Goal: Task Accomplishment & Management: Use online tool/utility

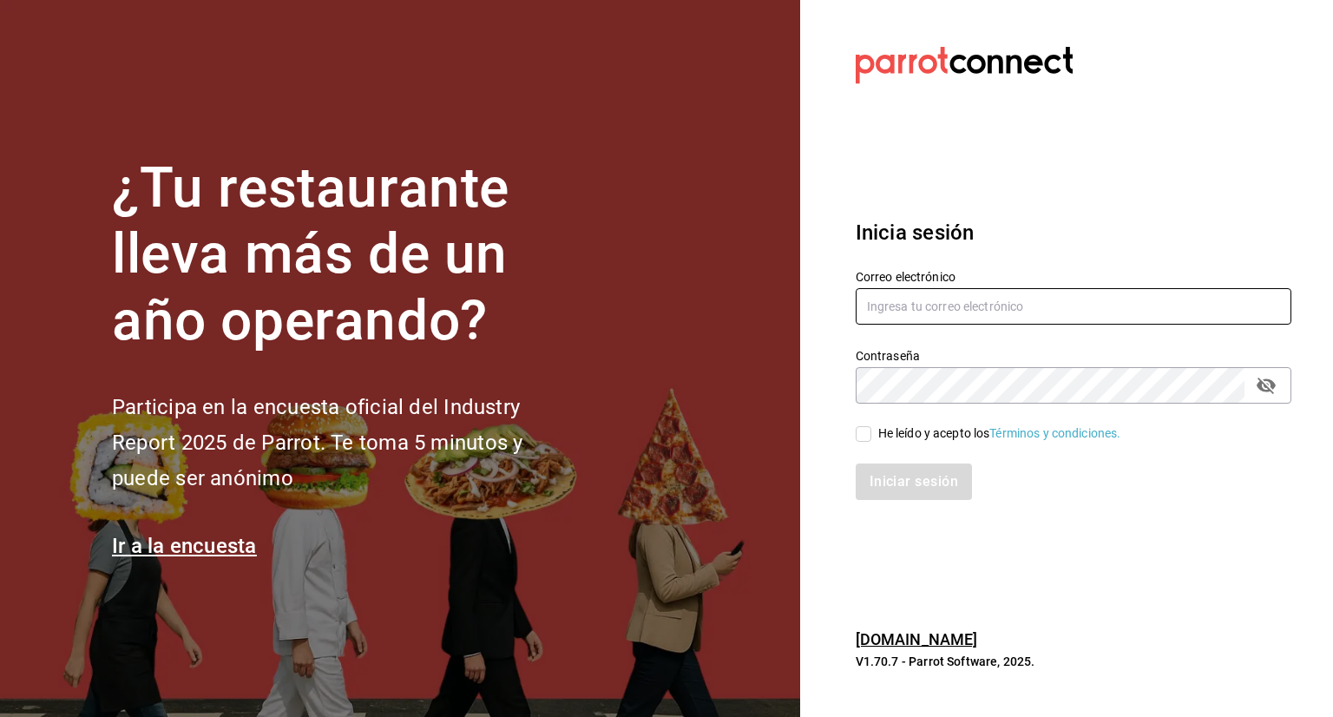
type input "[PERSON_NAME][EMAIL_ADDRESS][PERSON_NAME][DOMAIN_NAME]"
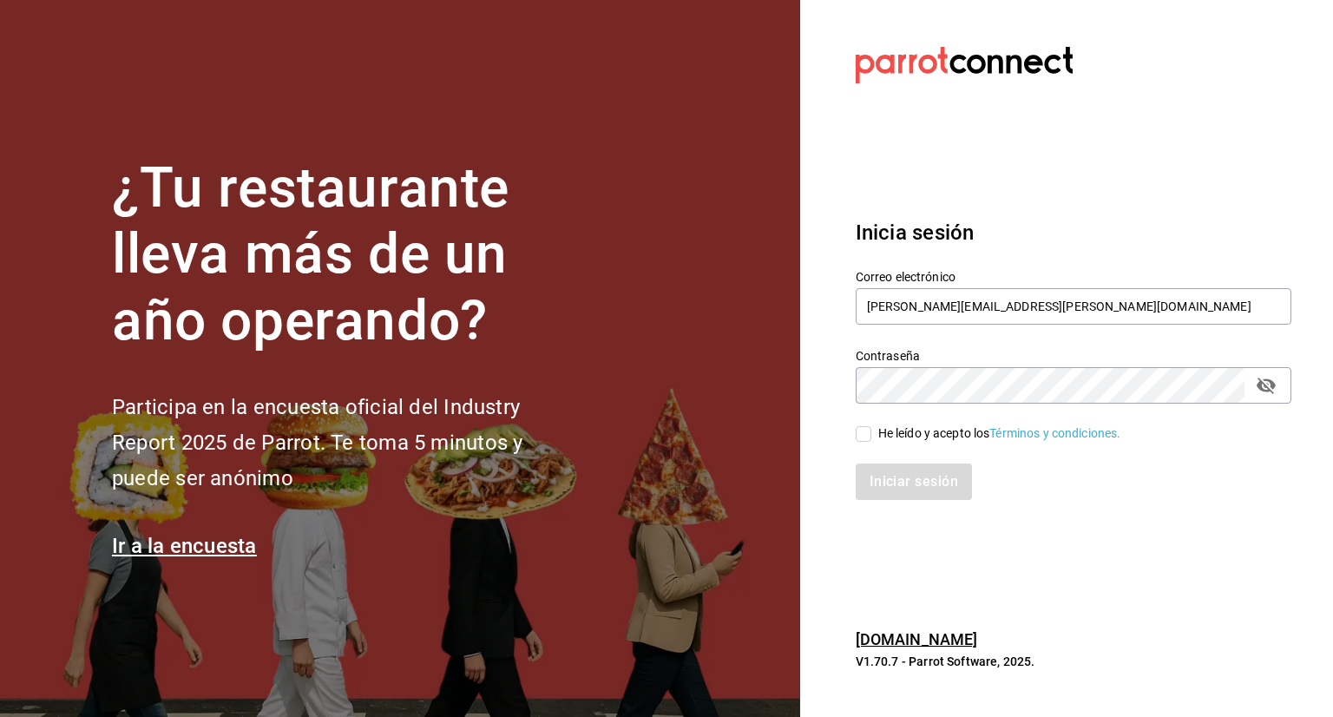
click at [864, 435] on input "He leído y acepto los Términos y condiciones." at bounding box center [864, 434] width 16 height 16
checkbox input "true"
click at [910, 479] on button "Iniciar sesión" at bounding box center [915, 481] width 118 height 36
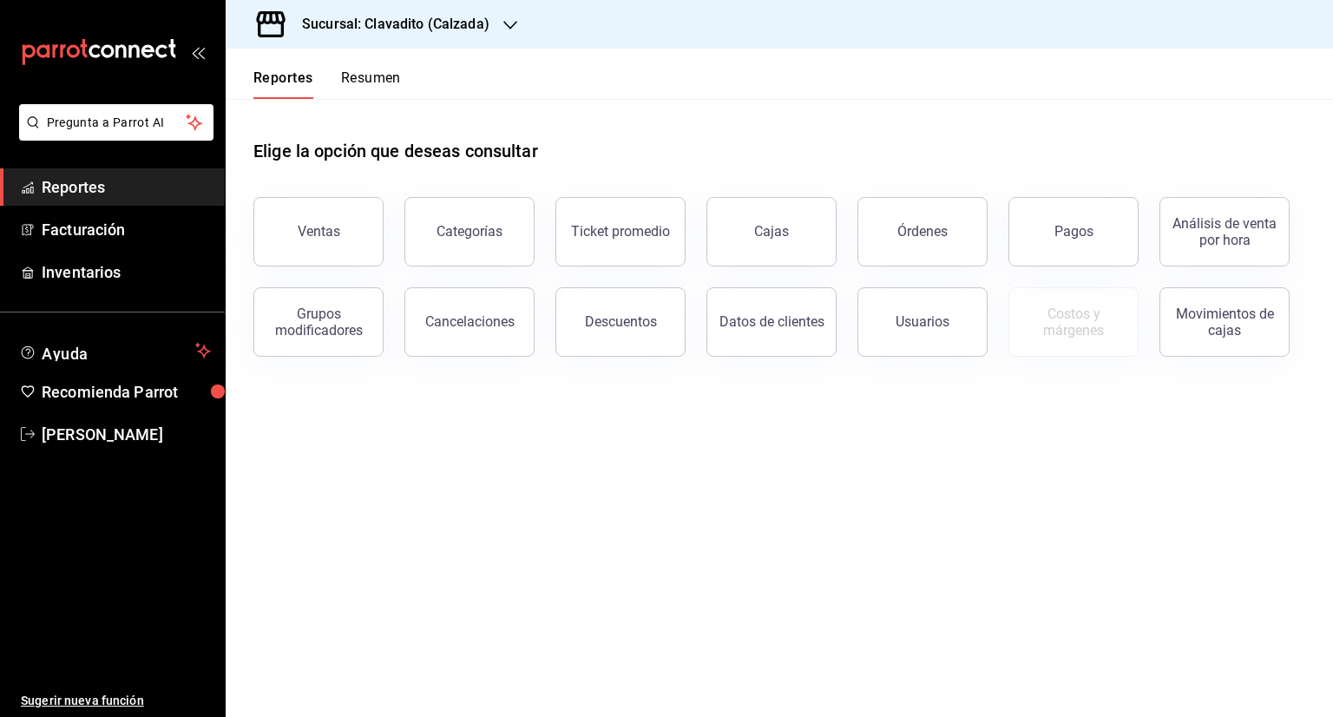
click at [505, 22] on icon "button" at bounding box center [510, 25] width 14 height 14
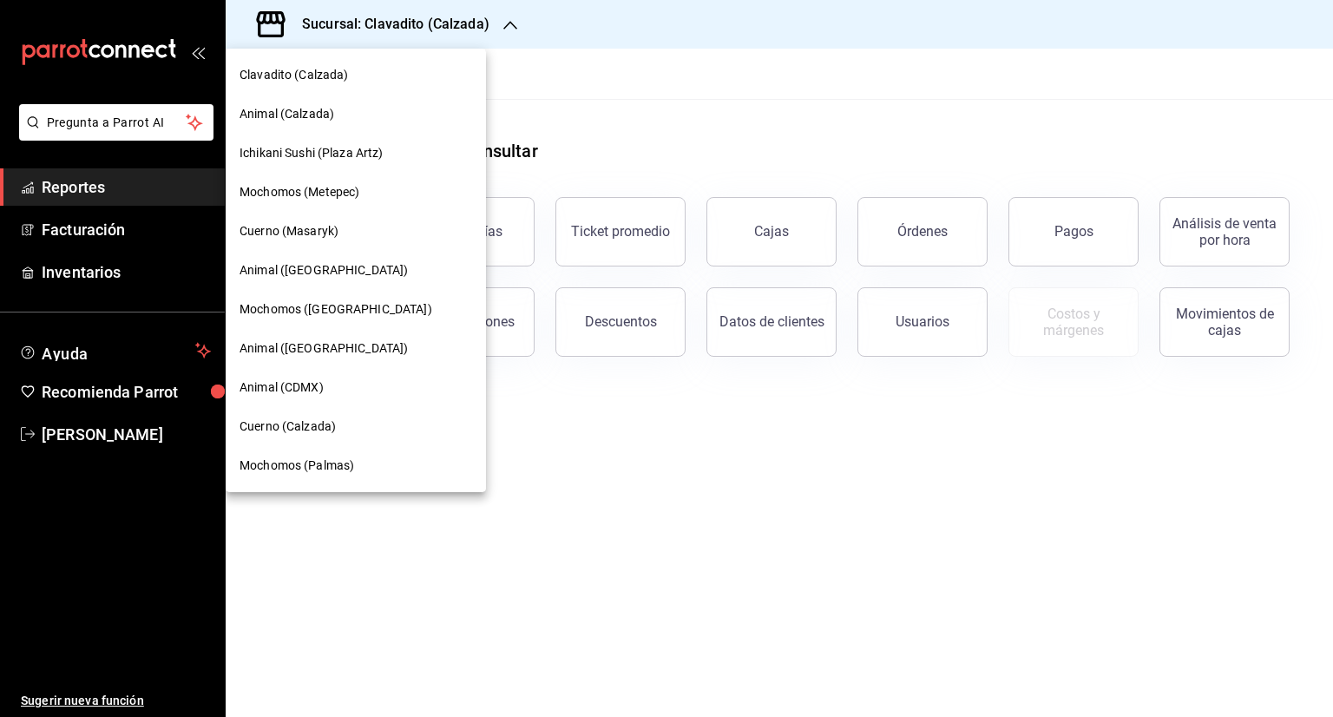
click at [312, 271] on span "Animal ([GEOGRAPHIC_DATA])" at bounding box center [324, 270] width 168 height 18
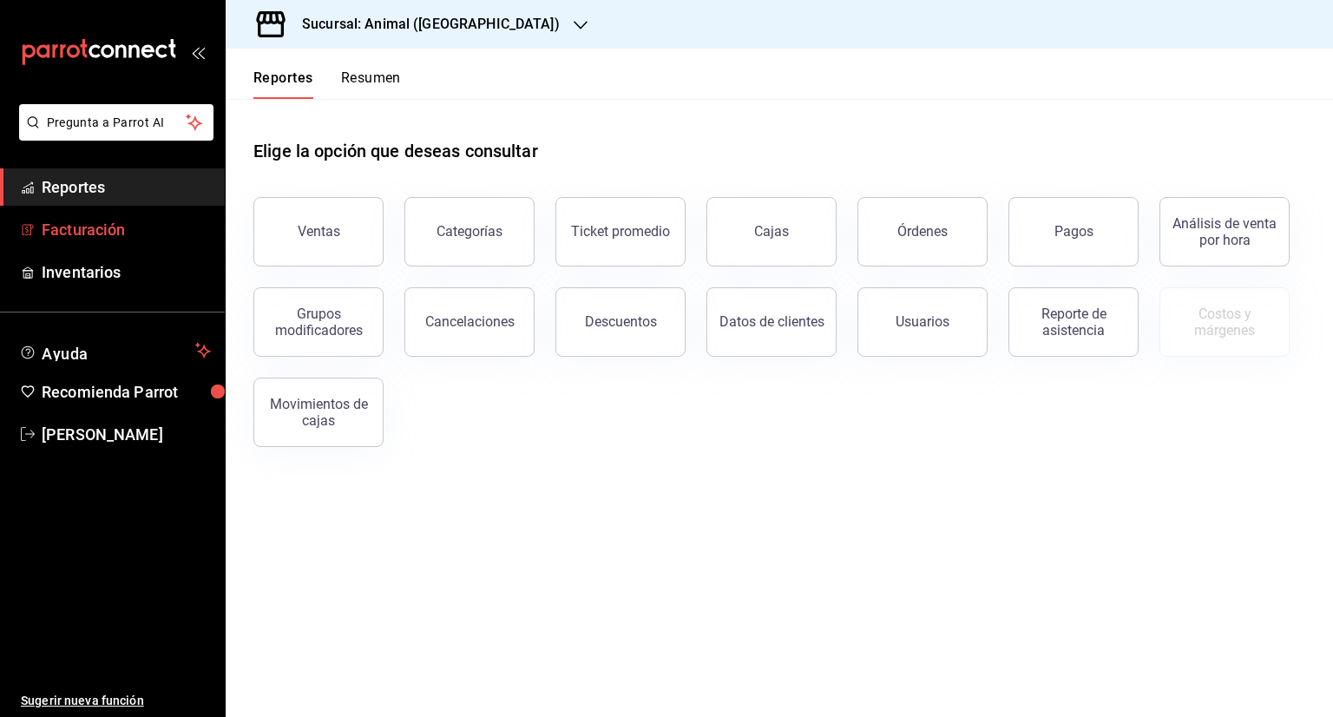
click at [113, 225] on span "Facturación" at bounding box center [126, 229] width 169 height 23
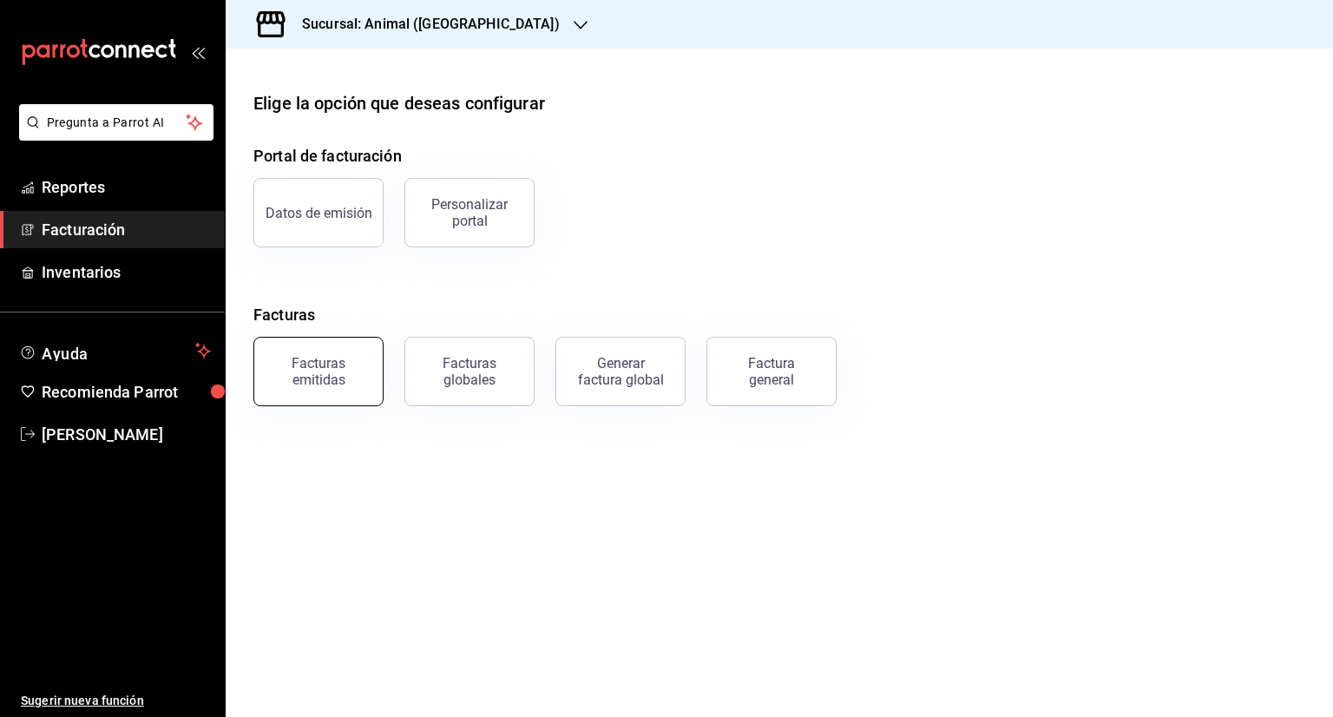
click at [331, 386] on div "Facturas emitidas" at bounding box center [319, 371] width 108 height 33
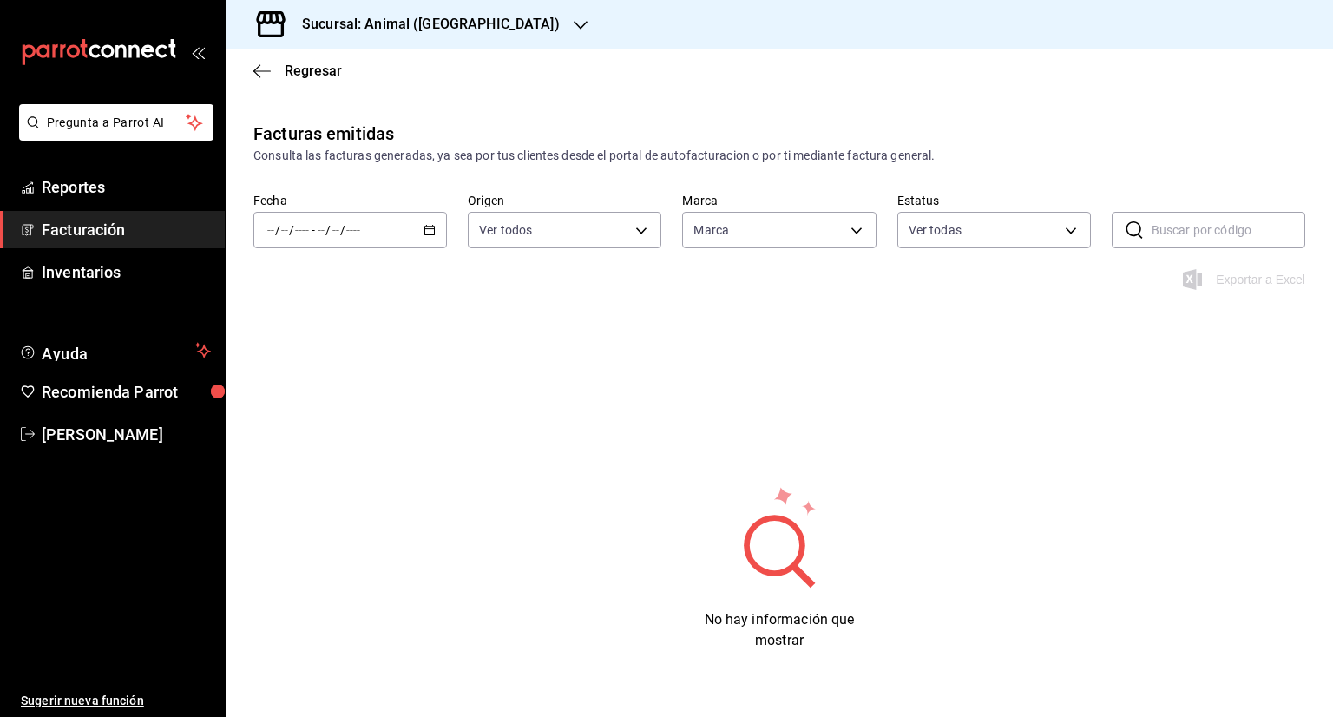
type input "3f39fcdc-c8c4-4fff-883a-47b345d9391c"
click at [425, 228] on \(Stroke\) "button" at bounding box center [430, 228] width 10 height 1
click at [302, 477] on span "Rango de fechas" at bounding box center [335, 478] width 135 height 18
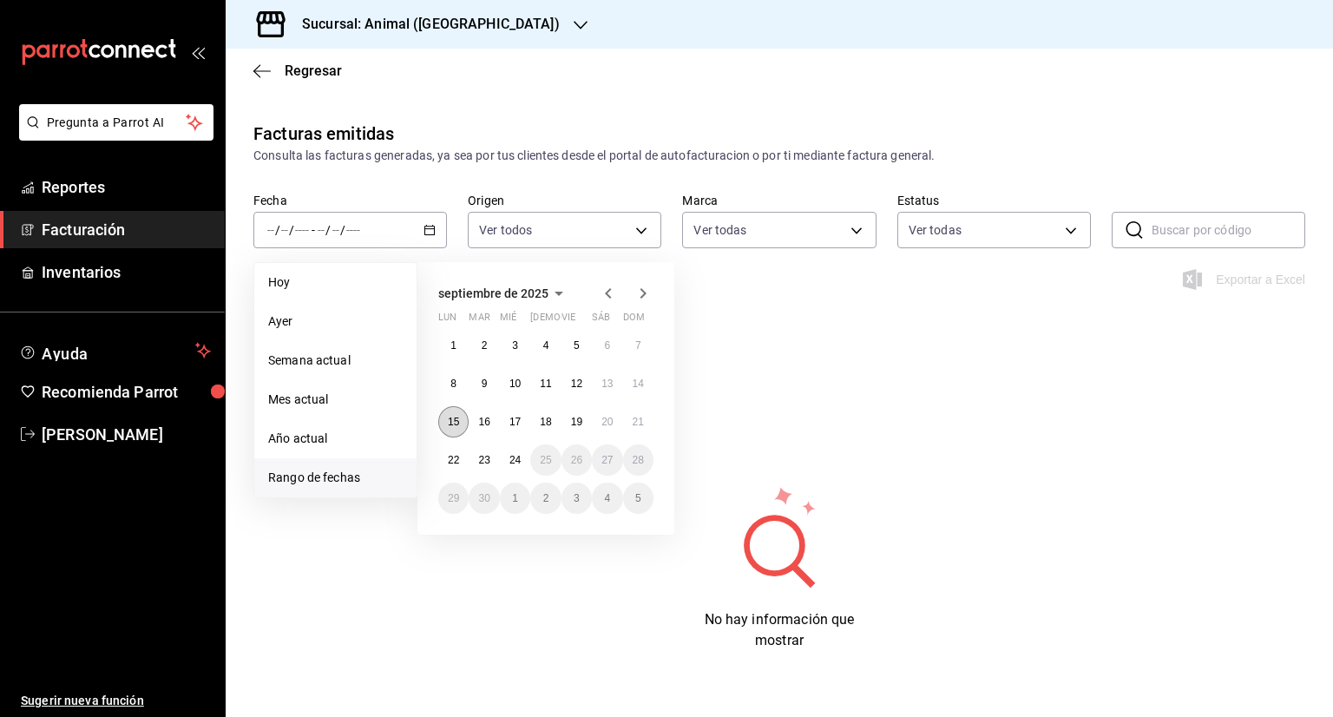
click at [459, 421] on button "15" at bounding box center [453, 421] width 30 height 31
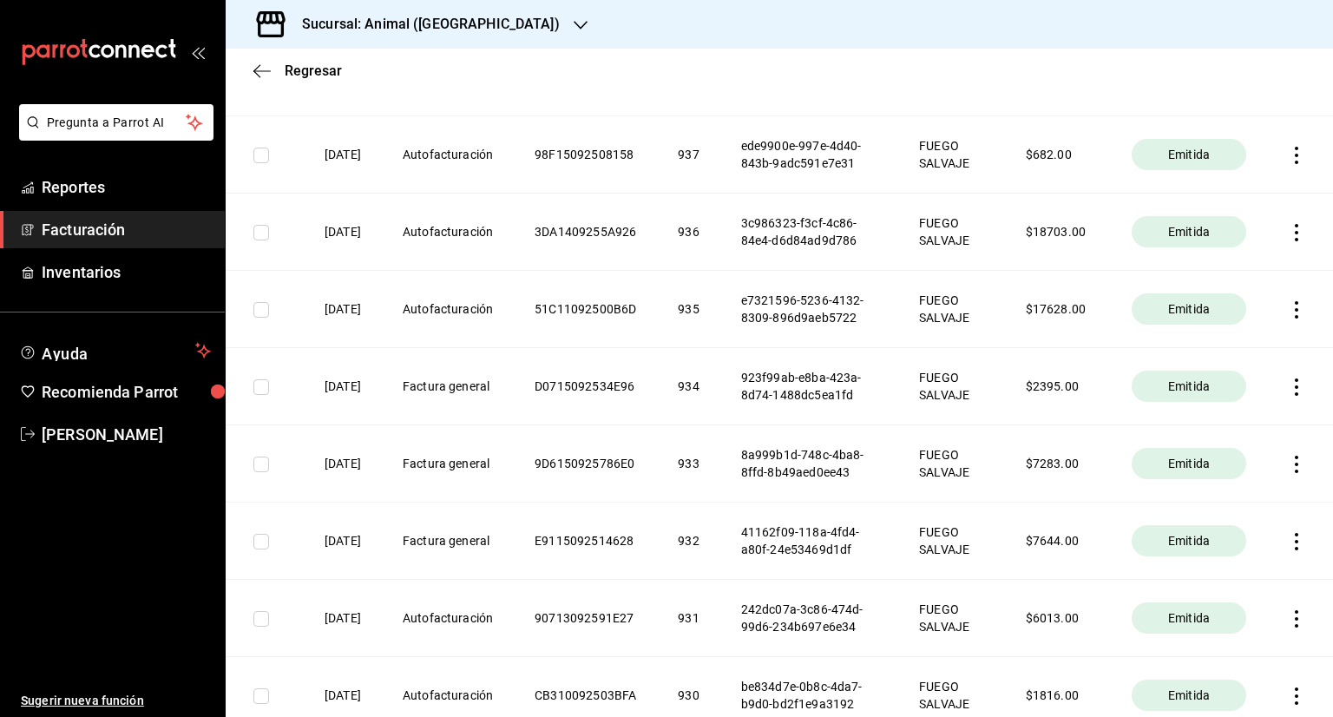
scroll to position [607, 0]
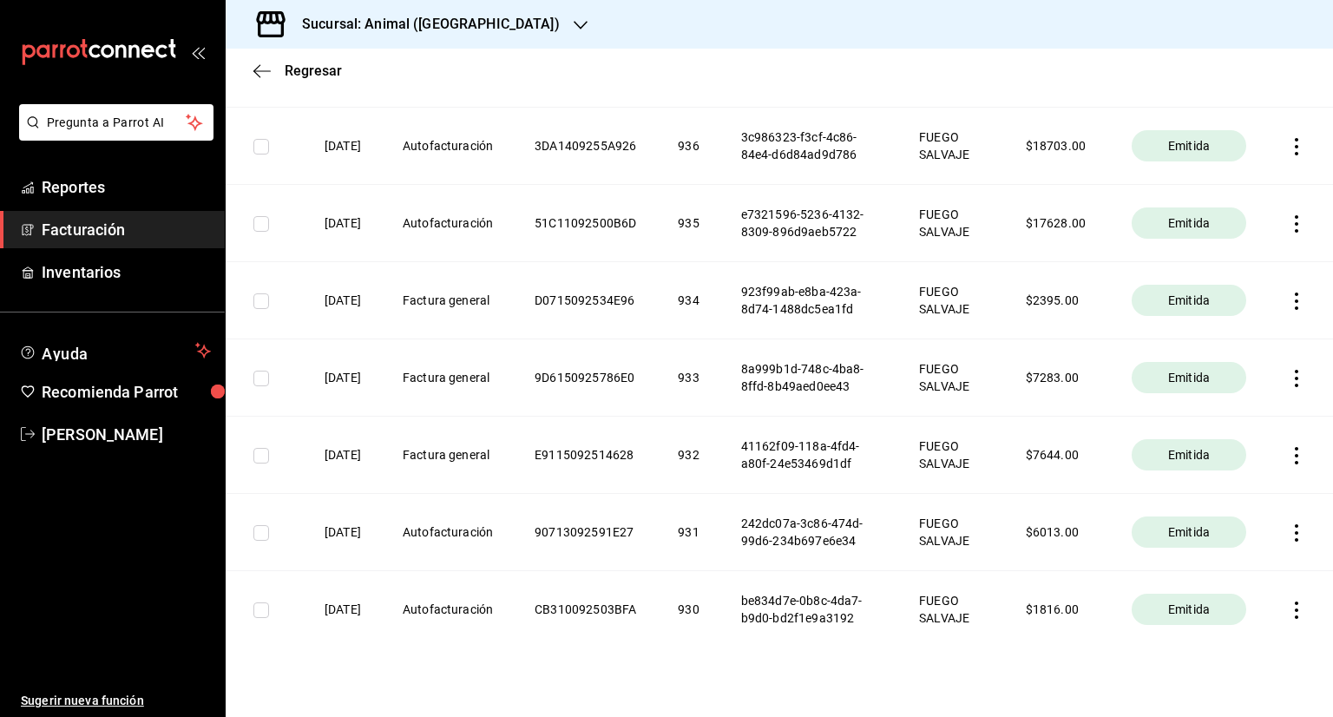
click at [1295, 310] on icon "button" at bounding box center [1296, 300] width 3 height 17
click at [1222, 460] on div "Cancelar factura" at bounding box center [1204, 458] width 89 height 14
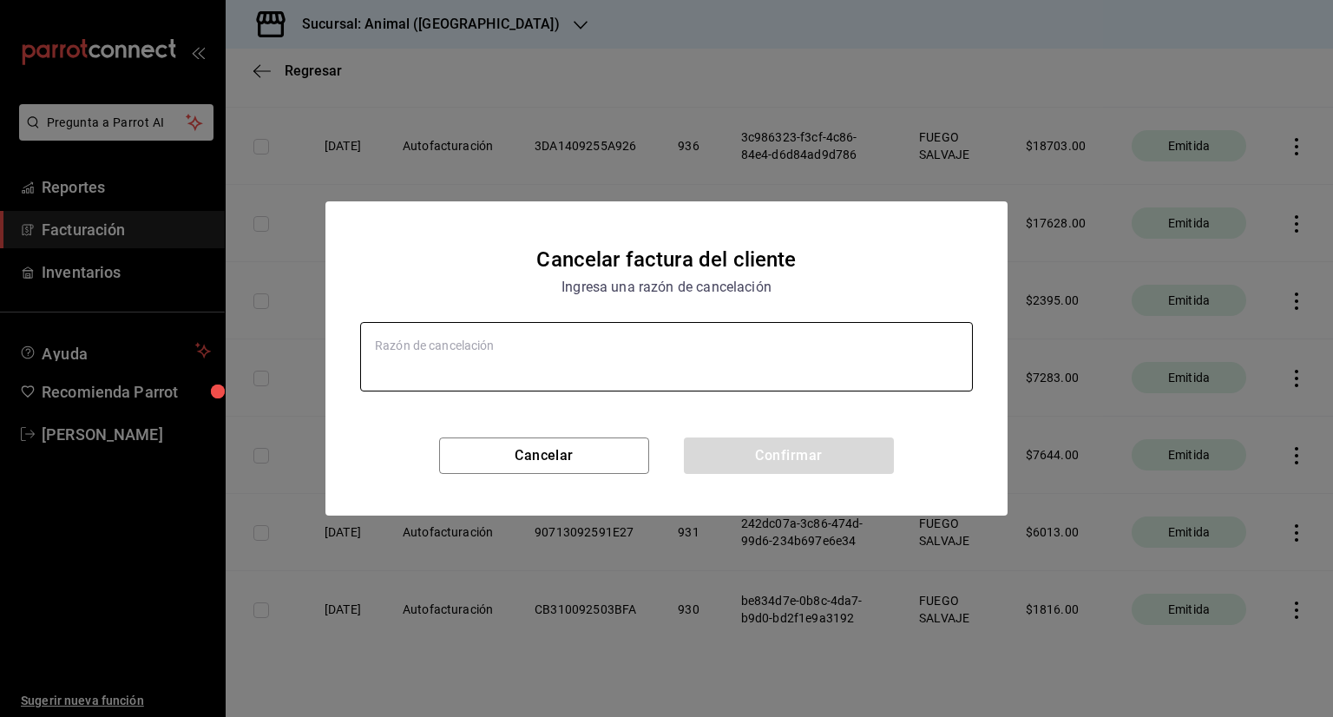
click at [423, 348] on textarea at bounding box center [666, 356] width 613 height 69
type textarea "x"
type textarea "e"
type textarea "x"
type textarea "er"
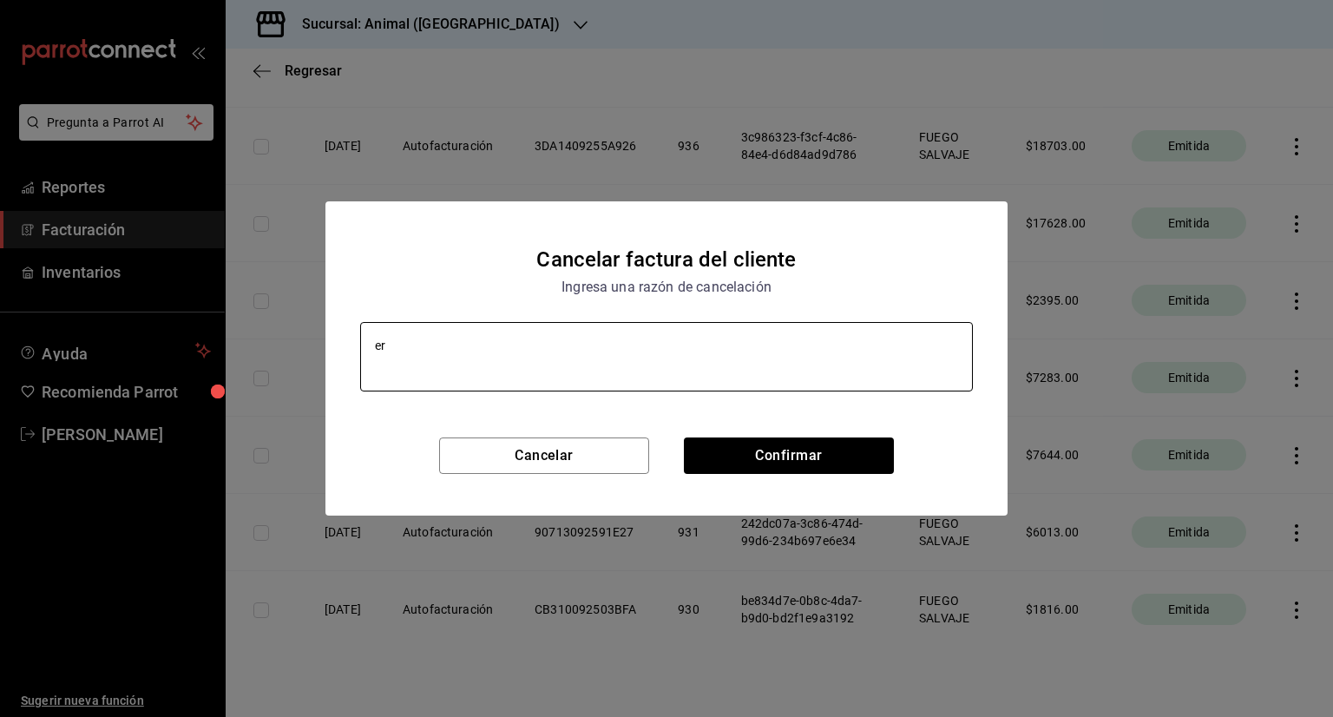
type textarea "x"
type textarea "err"
type textarea "x"
type textarea "erro"
type textarea "x"
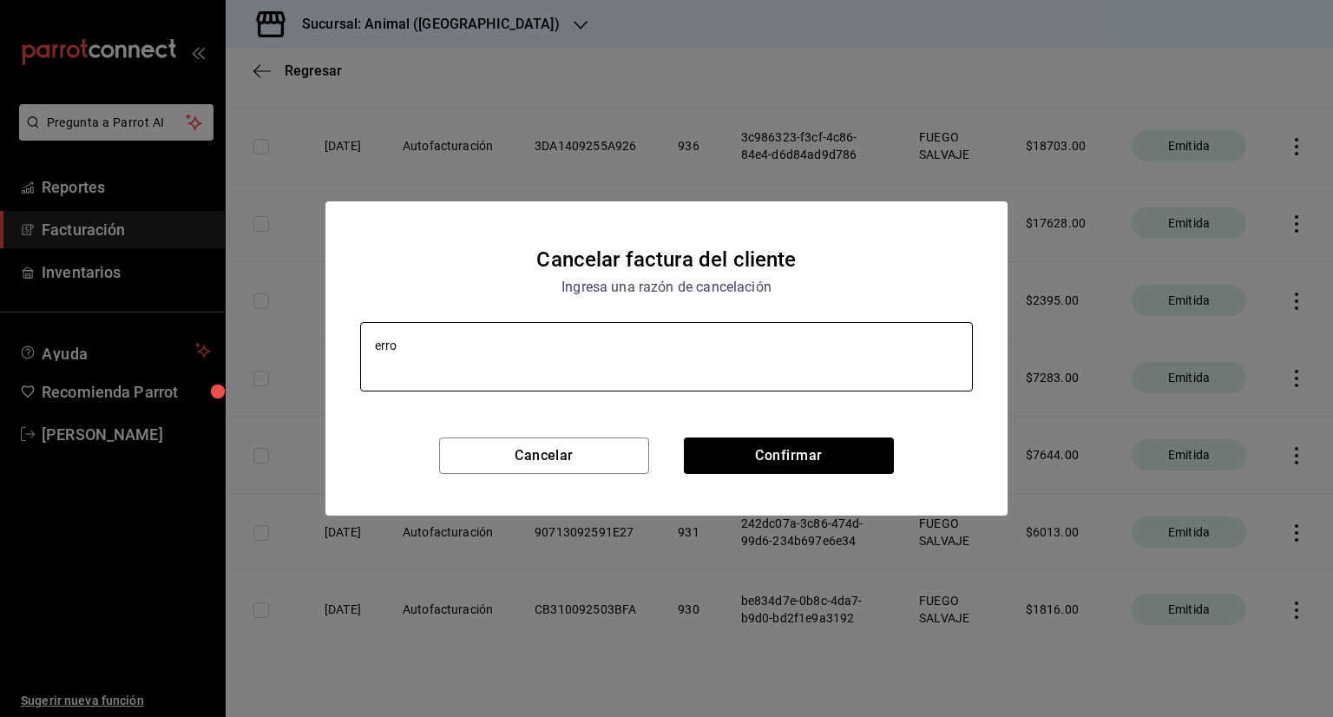
type textarea "error"
type textarea "x"
type textarea "error"
type textarea "x"
type textarea "error e"
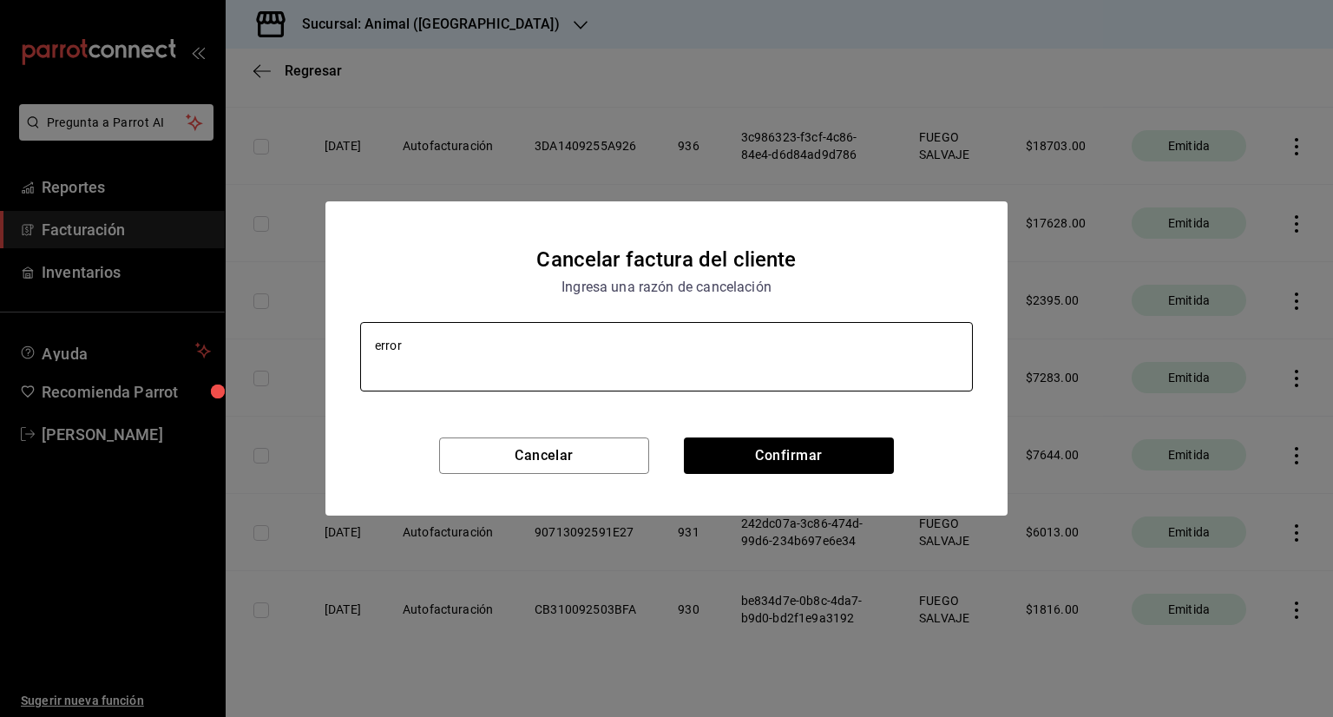
type textarea "x"
type textarea "error en"
type textarea "x"
type textarea "error en"
type textarea "x"
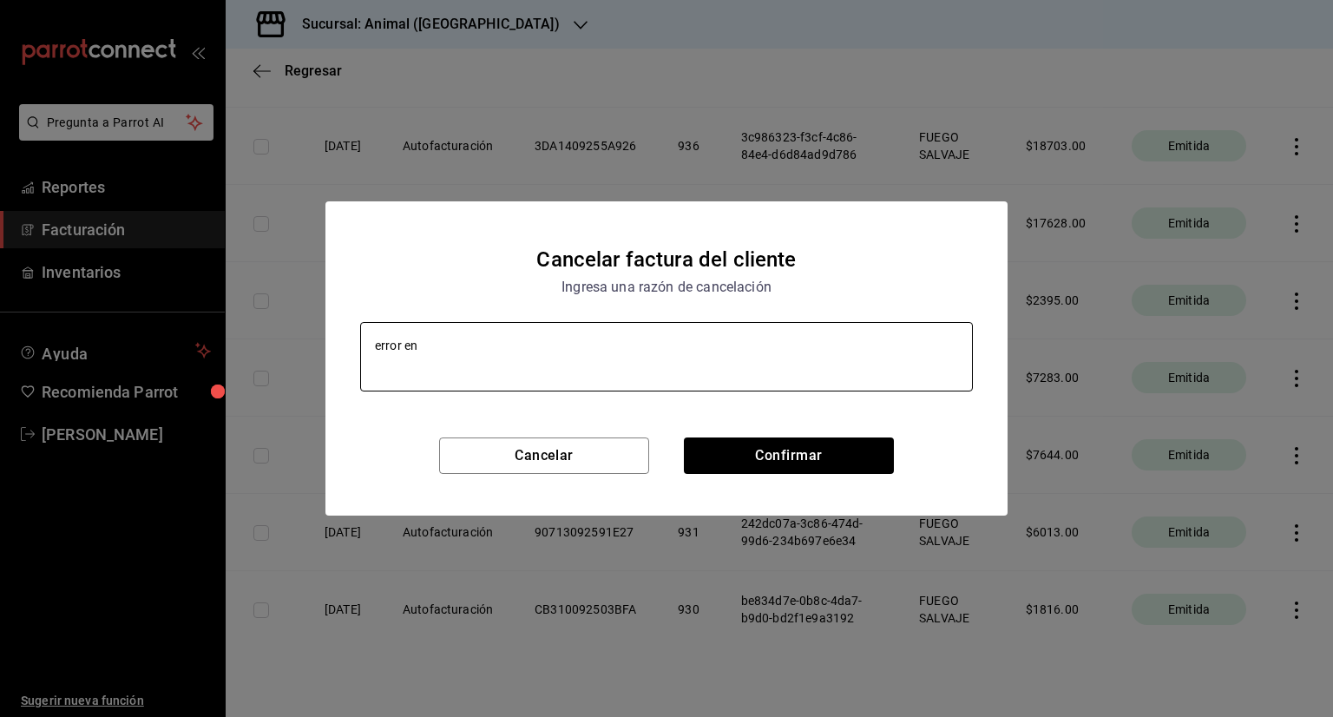
type textarea "error en d"
type textarea "x"
type textarea "error en de"
type textarea "x"
type textarea "error en des"
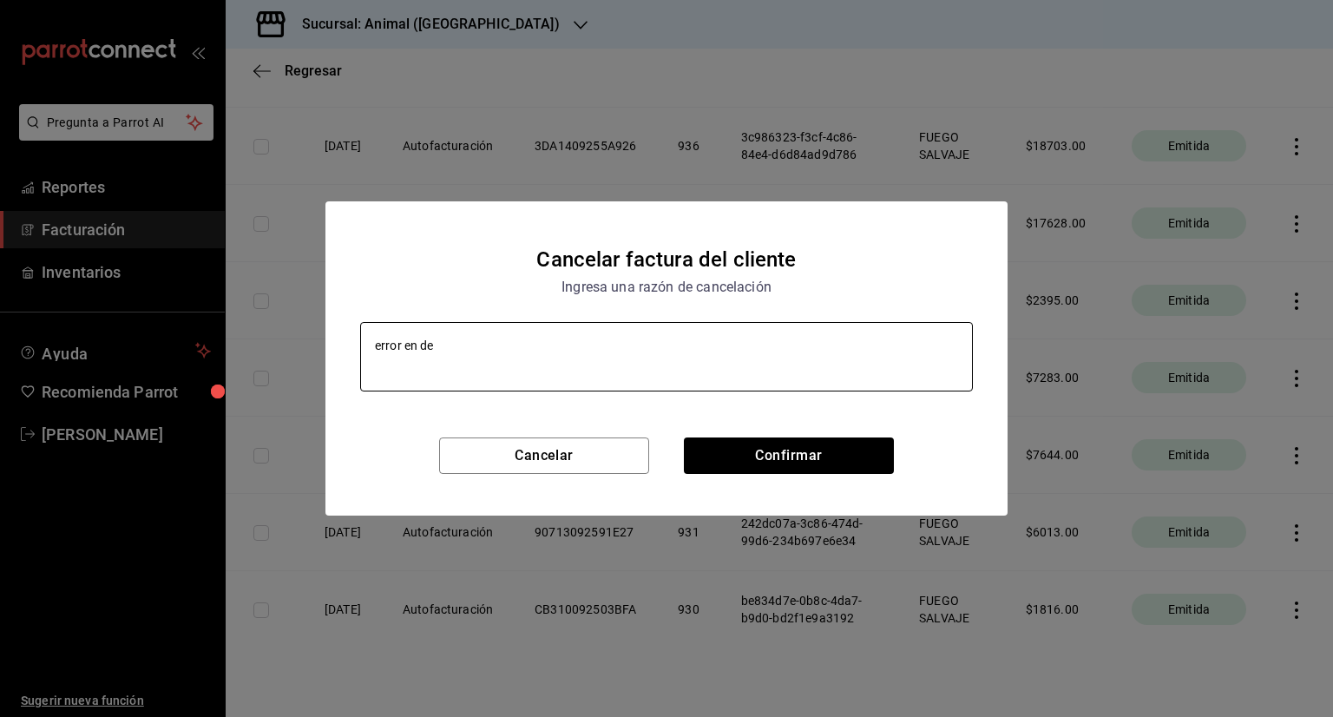
type textarea "x"
type textarea "error en de"
type textarea "x"
type textarea "e"
type textarea "x"
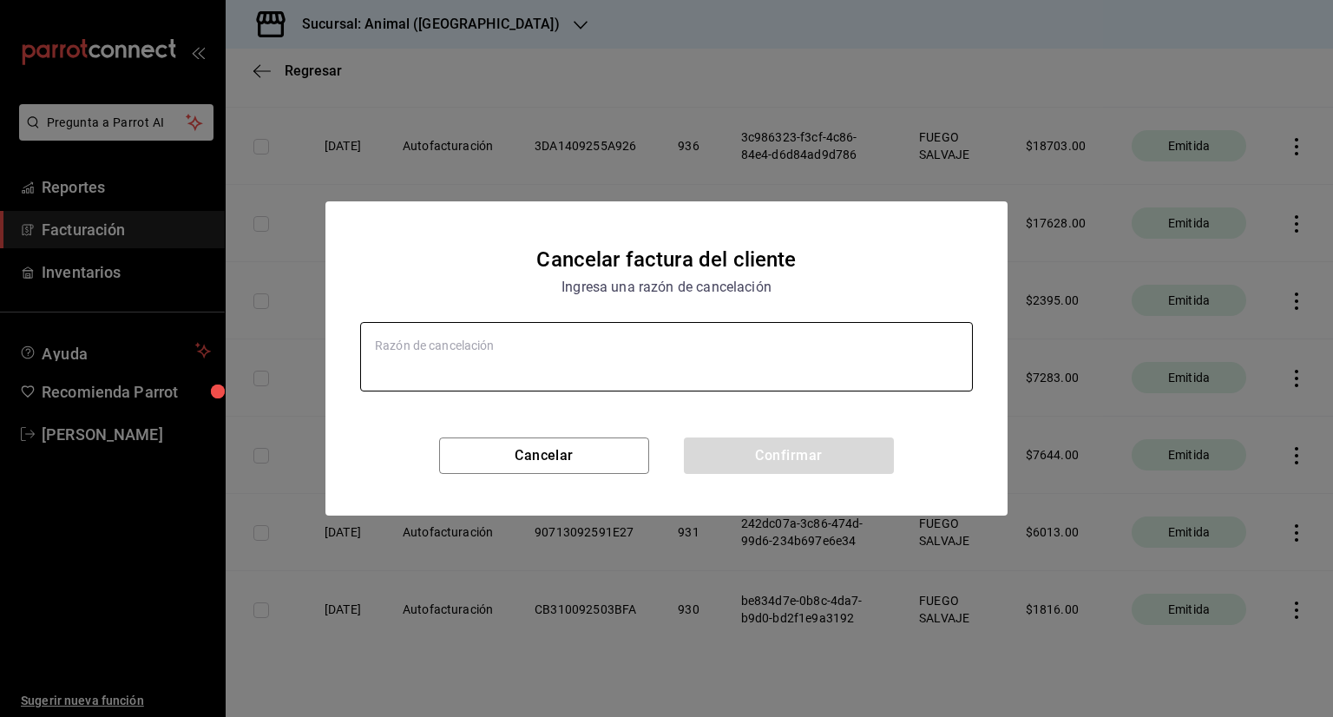
type textarea "q"
type textarea "x"
type textarea "qu"
type textarea "x"
type textarea "quie"
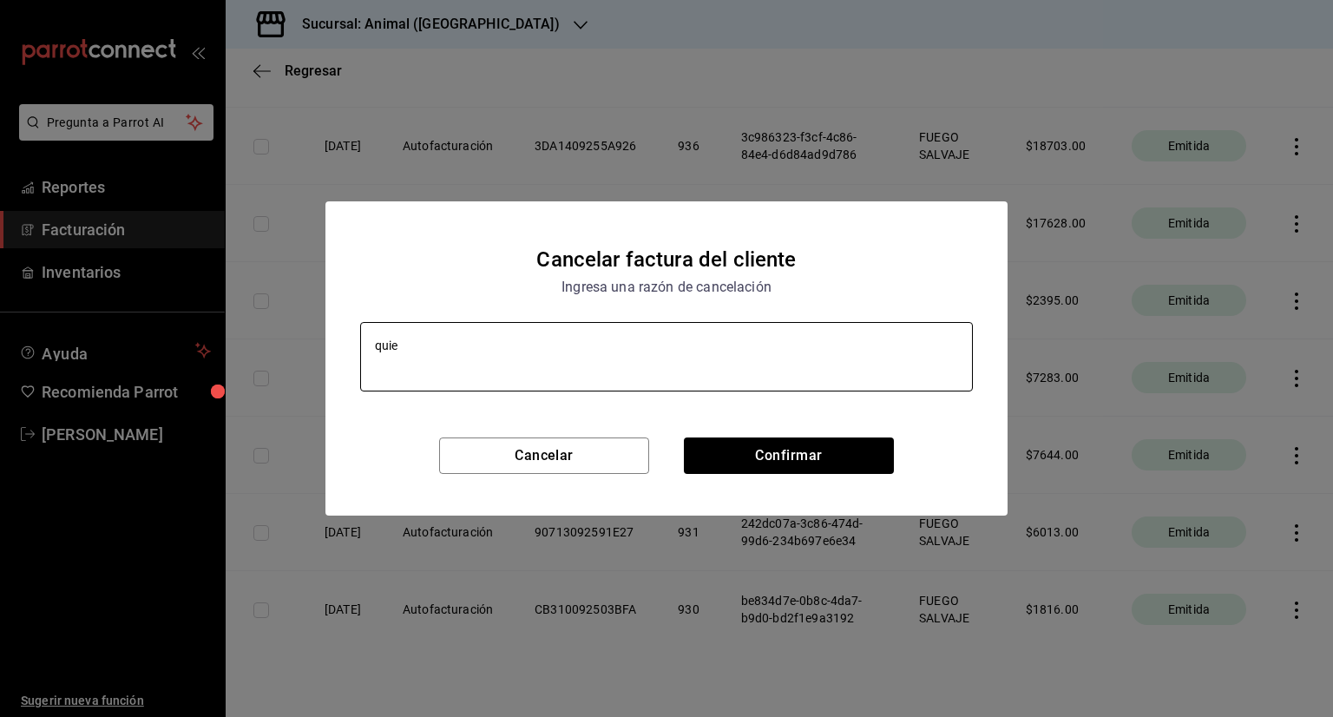
type textarea "x"
type textarea "quier"
type textarea "x"
type textarea "quiere"
type textarea "x"
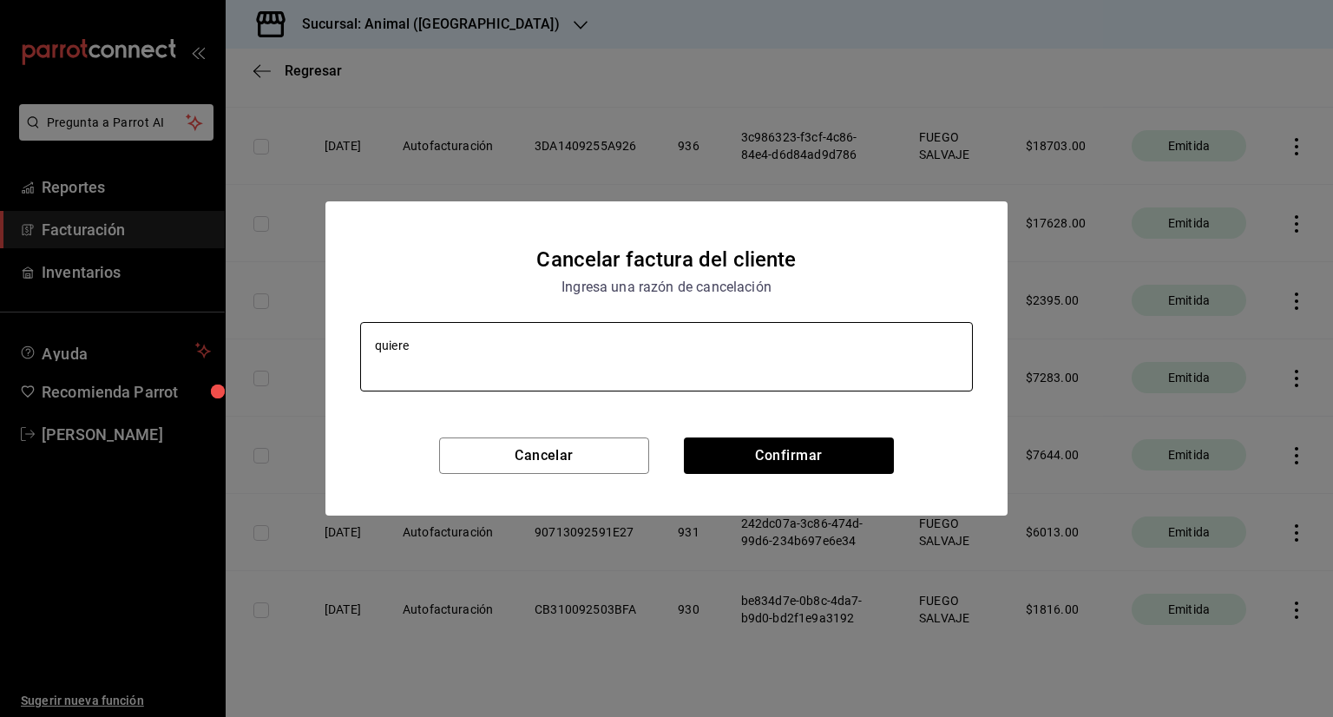
type textarea "quiere"
type textarea "x"
type textarea "quiere o"
type textarea "x"
type textarea "quiere ob"
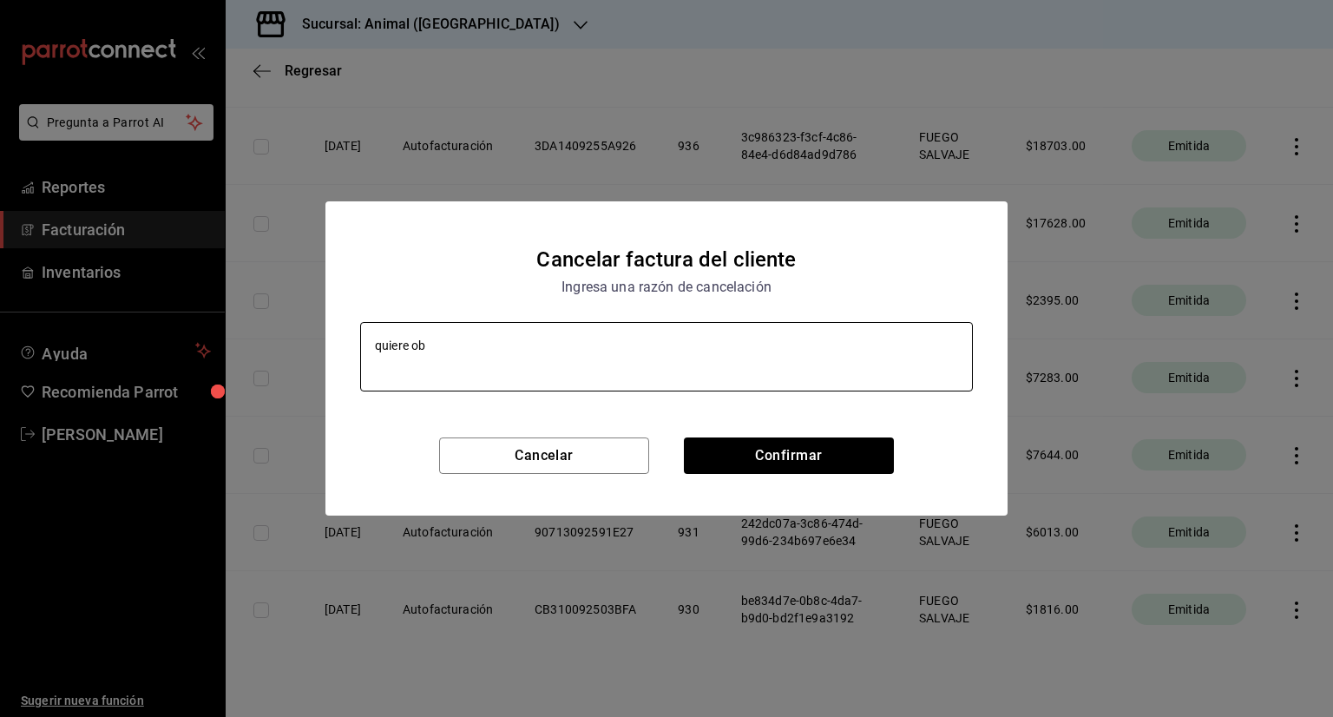
type textarea "x"
type textarea "quiere obs"
type textarea "x"
type textarea "quiere obse"
type textarea "x"
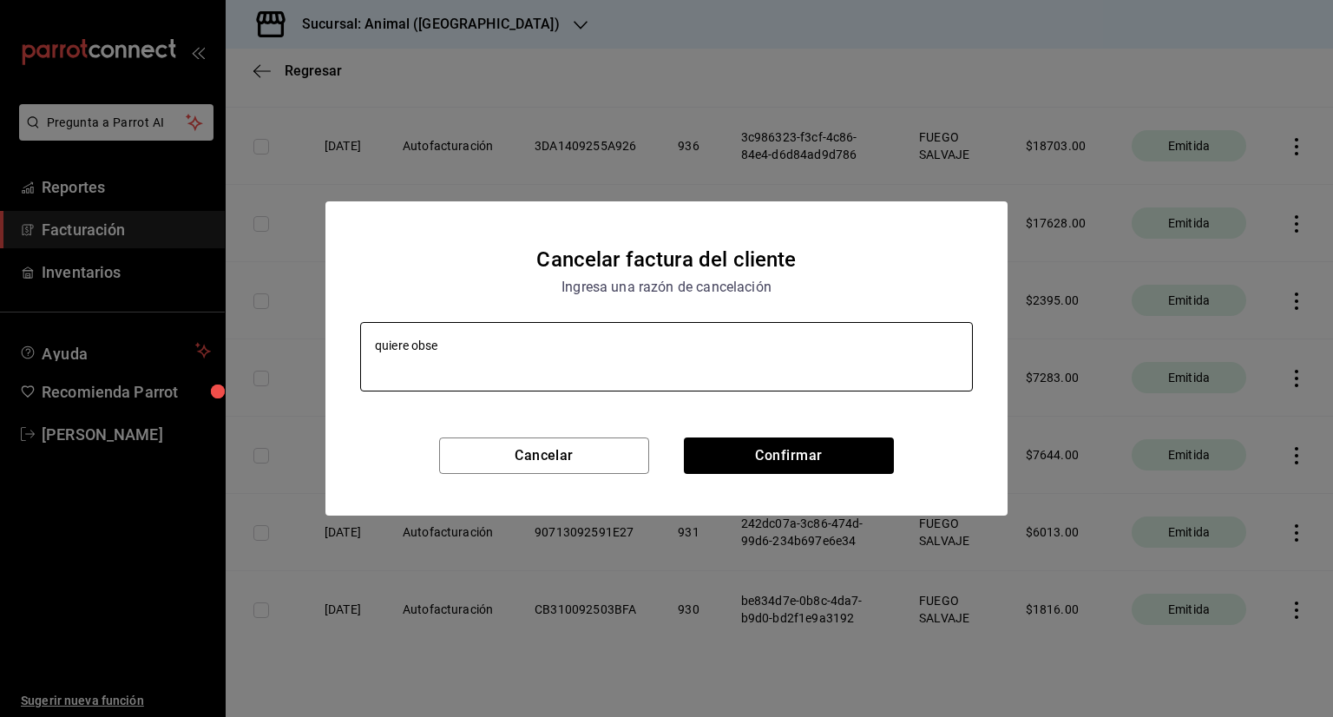
type textarea "quiere obser"
type textarea "x"
type textarea "quiere observ"
type textarea "x"
type textarea "quiere observa"
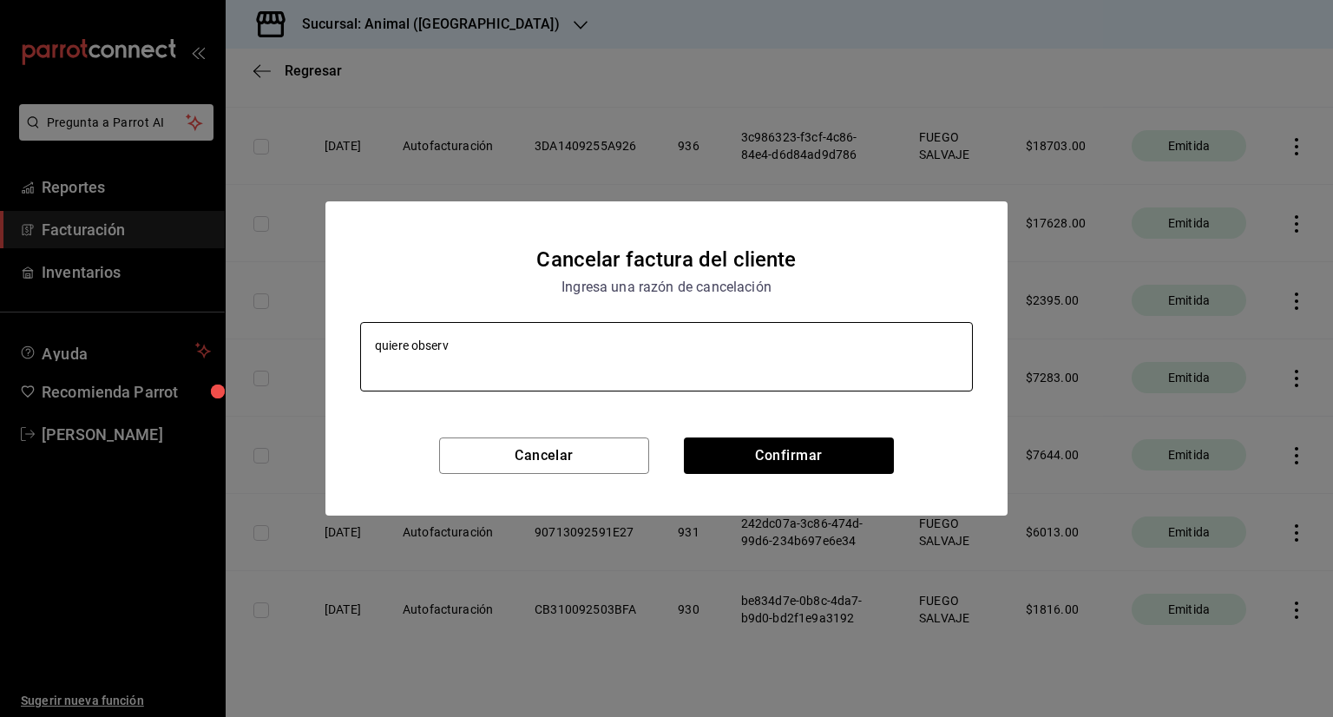
type textarea "x"
type textarea "quiere observac"
type textarea "x"
type textarea "quiere observaci"
type textarea "x"
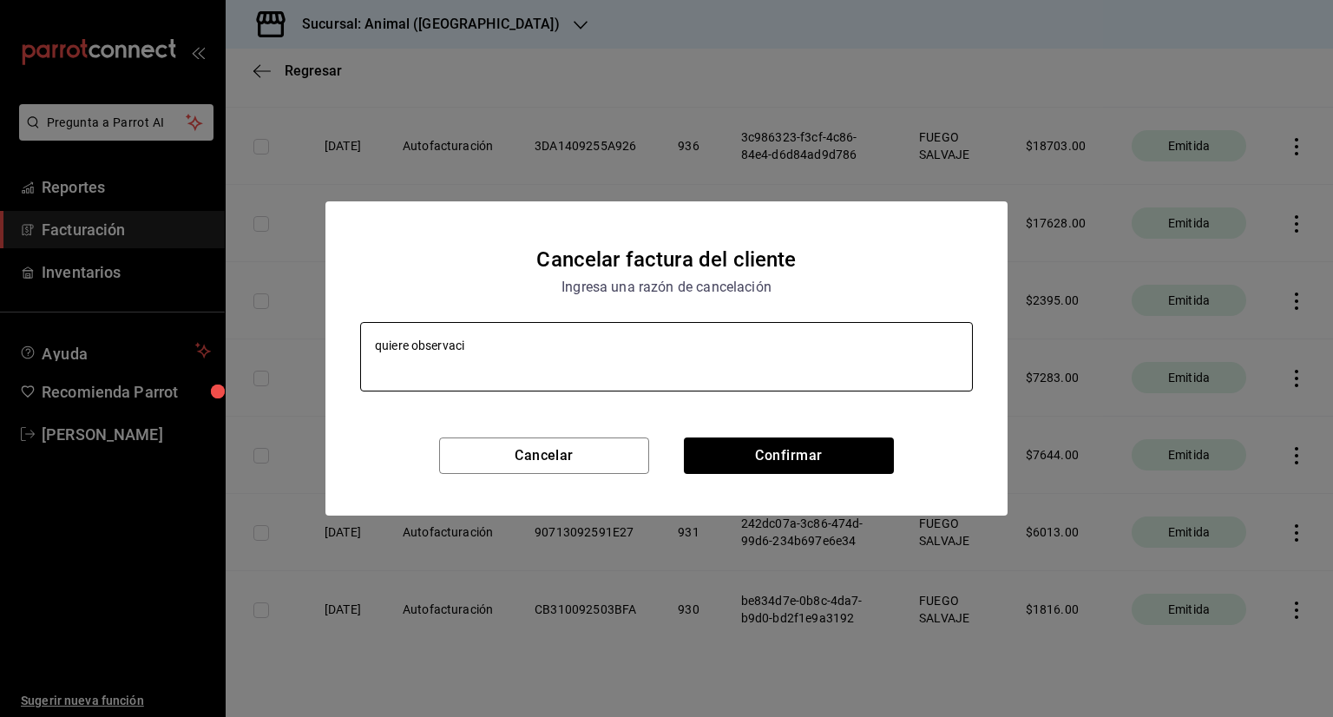
type textarea "quiere observacio"
type textarea "x"
type textarea "quiere observacion"
type textarea "x"
type textarea "quiere observacion"
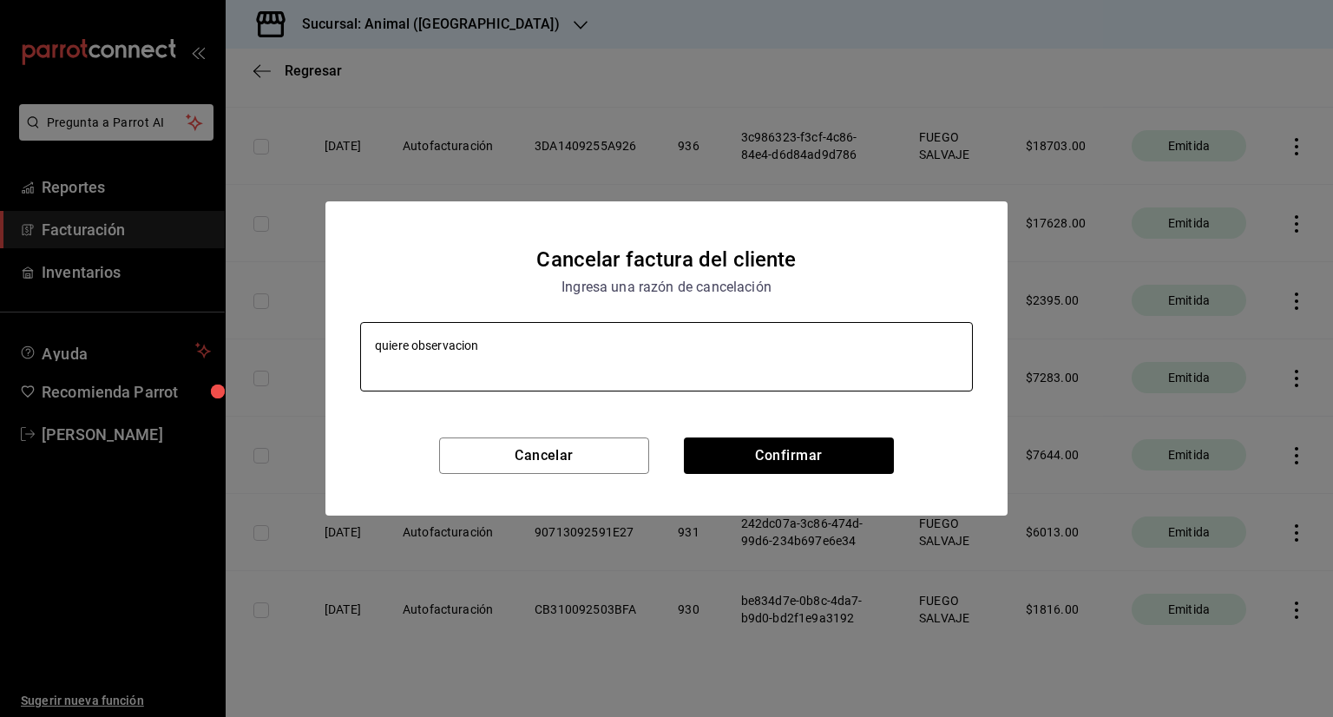
type textarea "x"
type textarea "quiere observacion e"
type textarea "x"
type textarea "quiere observacion en"
type textarea "x"
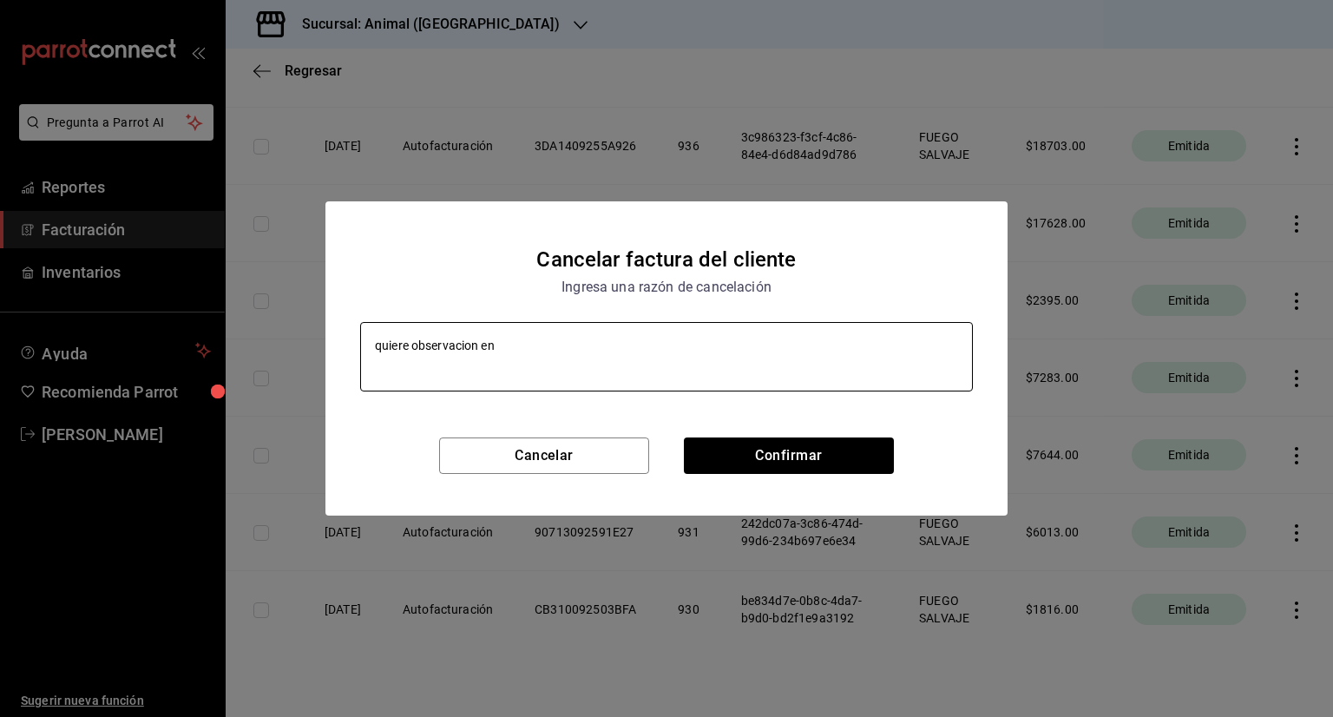
type textarea "quiere observacion en"
type textarea "x"
type textarea "quiere observacion en f"
type textarea "x"
type textarea "quiere observacion en fe"
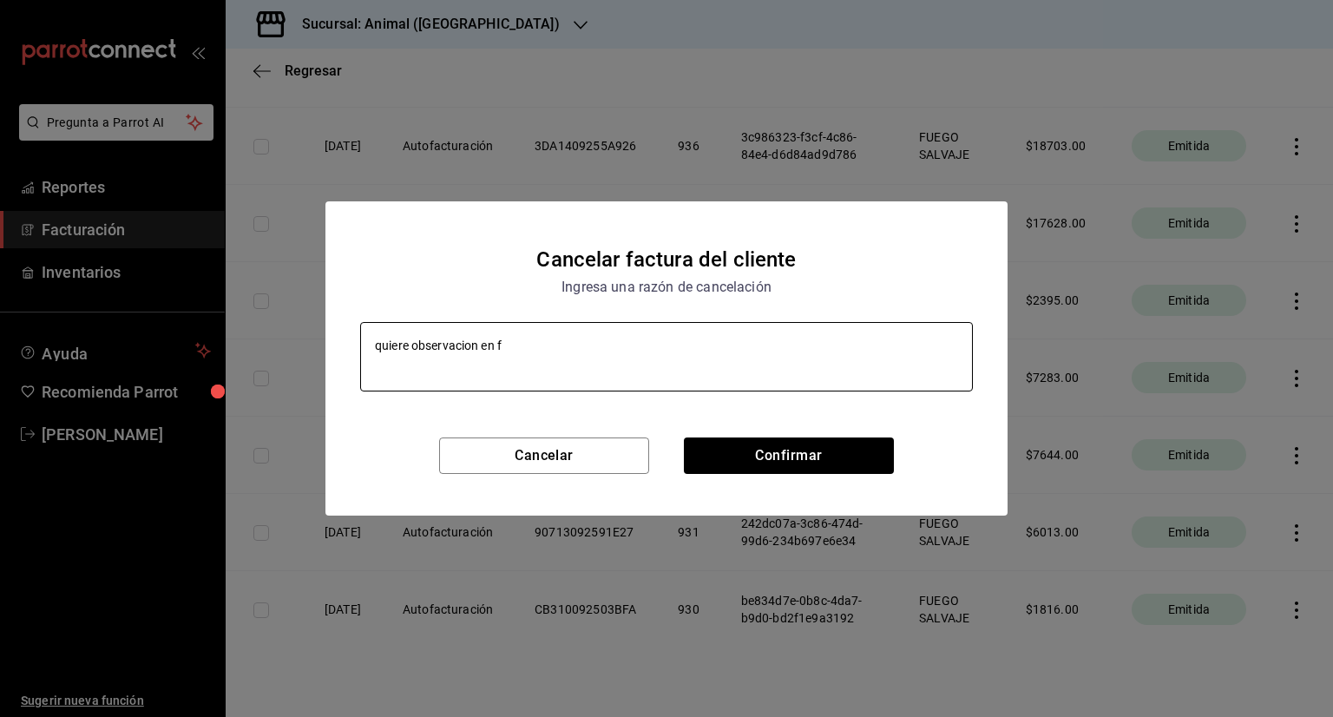
type textarea "x"
type textarea "quiere observacion en fec"
type textarea "x"
type textarea "quiere observacion en fech"
type textarea "x"
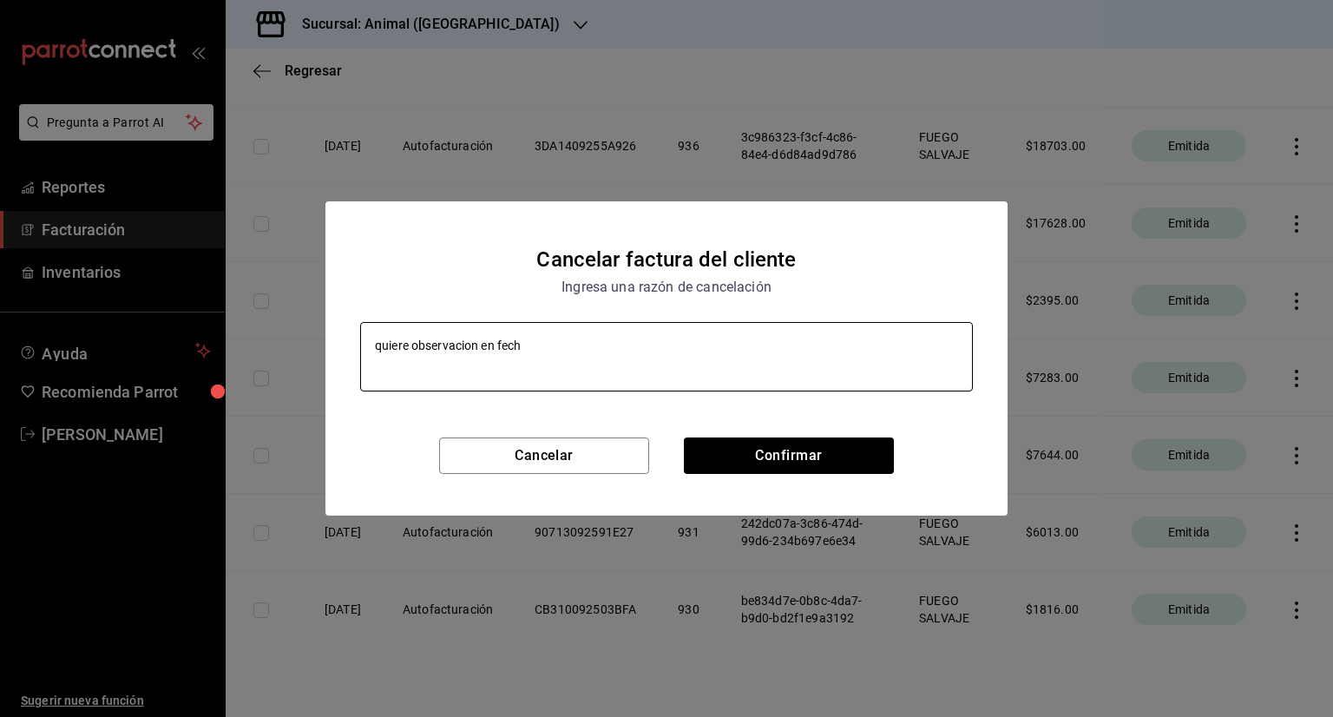
type textarea "quiere observacion en fecha"
type textarea "x"
type textarea "quiere observacion en fecha"
type textarea "x"
click at [468, 346] on textarea "quiere observacion en fecha" at bounding box center [666, 356] width 613 height 69
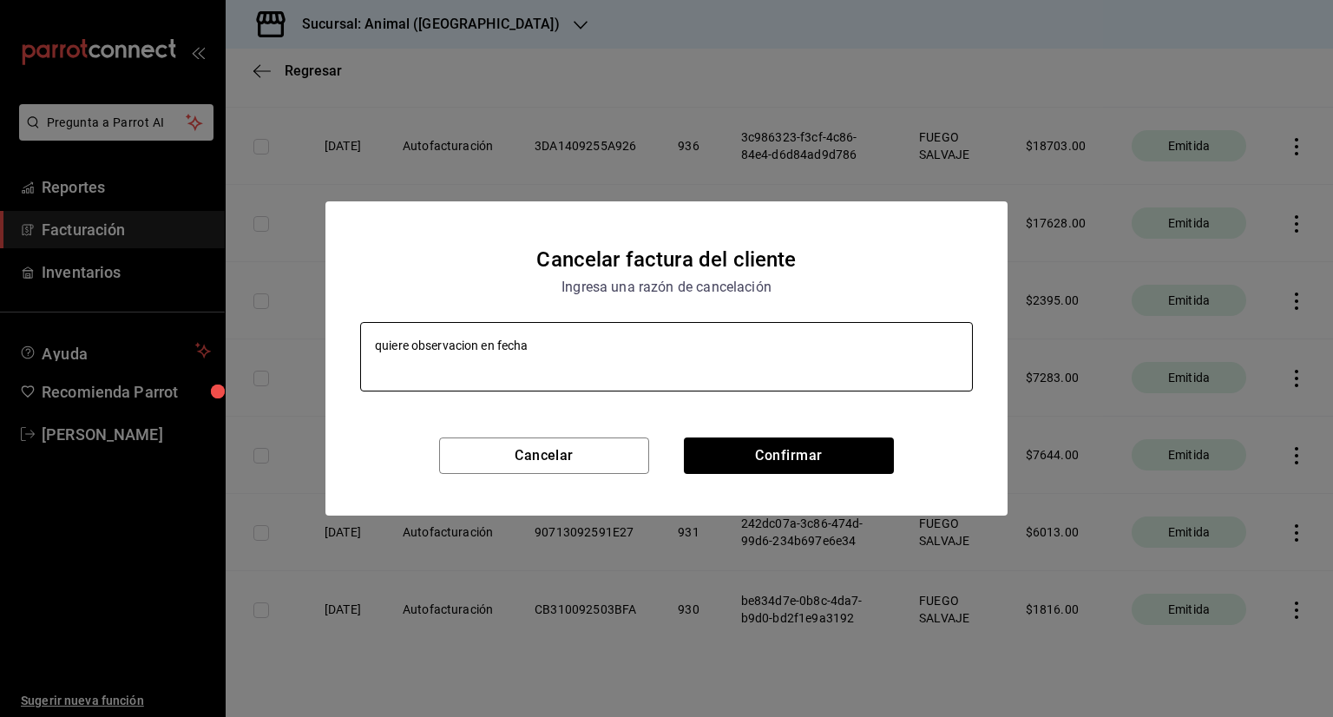
type textarea "quiere observación en fecha"
type textarea "x"
drag, startPoint x: 535, startPoint y: 345, endPoint x: 375, endPoint y: 346, distance: 160.5
click at [375, 346] on textarea "quiere observación en fecha" at bounding box center [666, 356] width 613 height 69
type textarea "c"
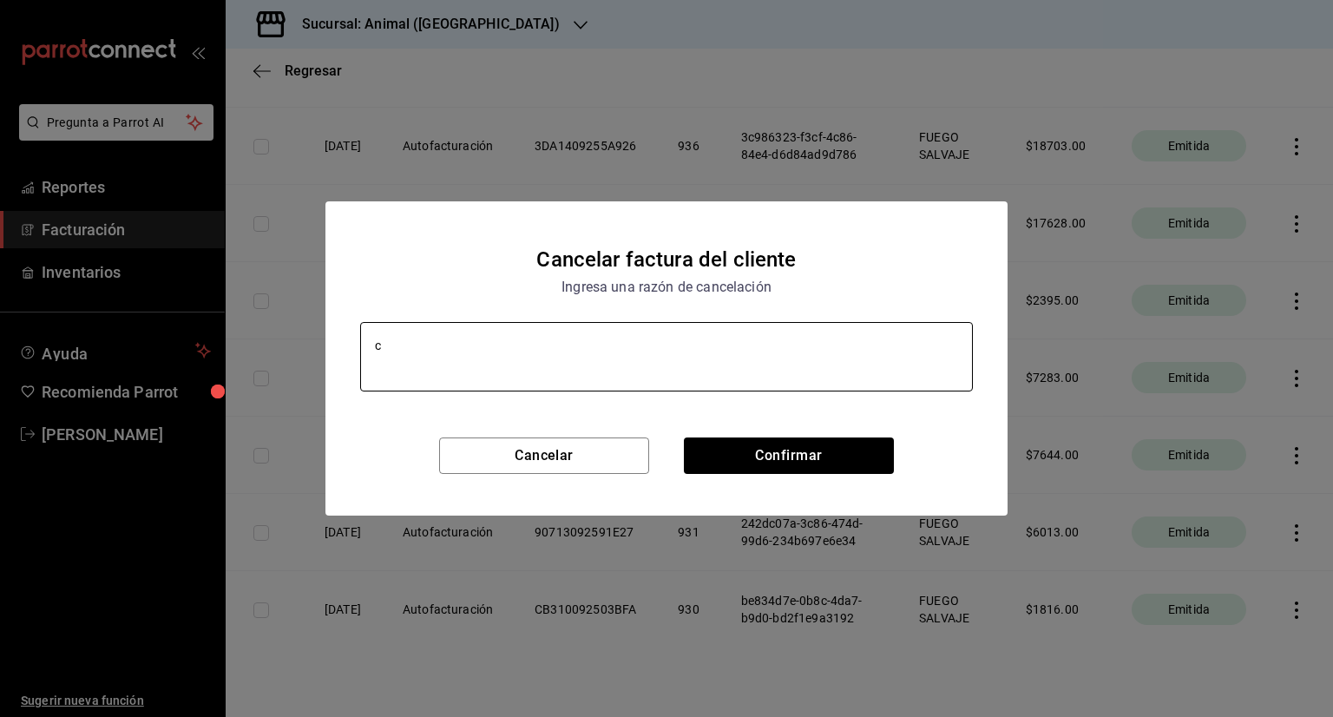
type textarea "x"
type textarea "cl"
type textarea "x"
type textarea "cli"
type textarea "x"
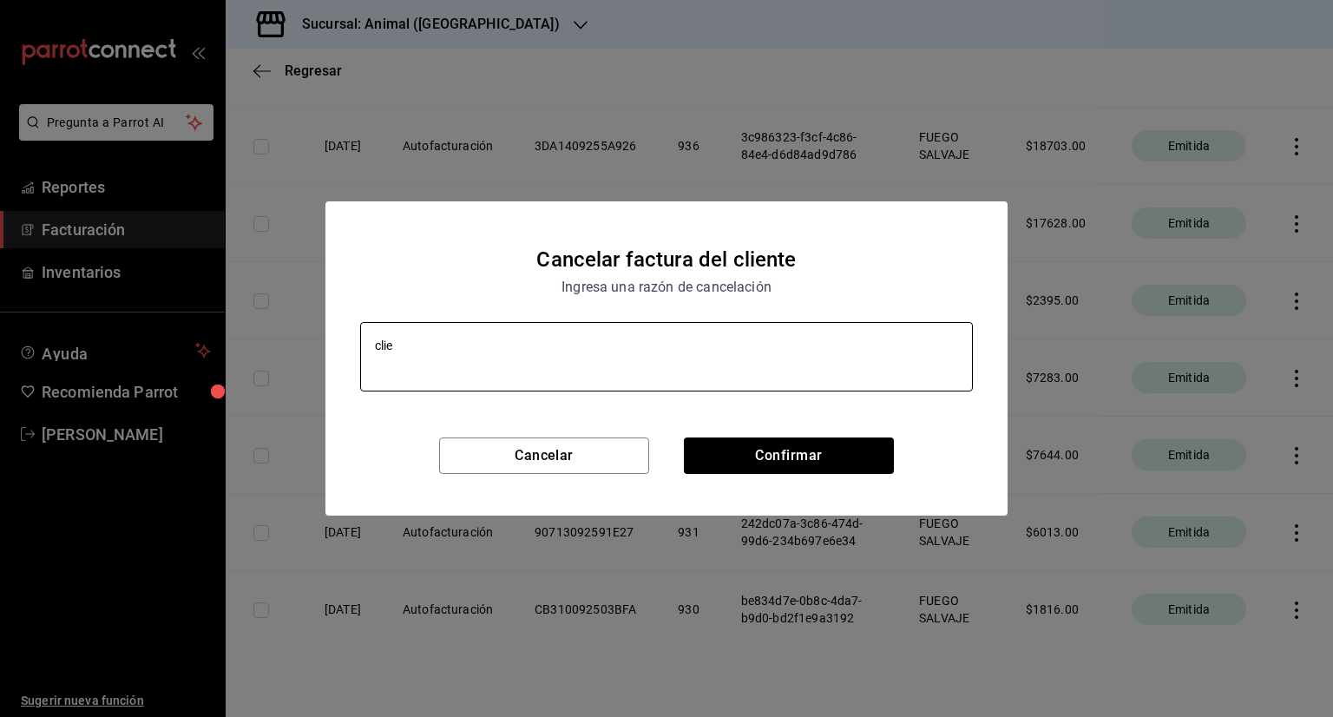
type textarea "clien"
type textarea "x"
type textarea "client"
type textarea "x"
type textarea "cliente"
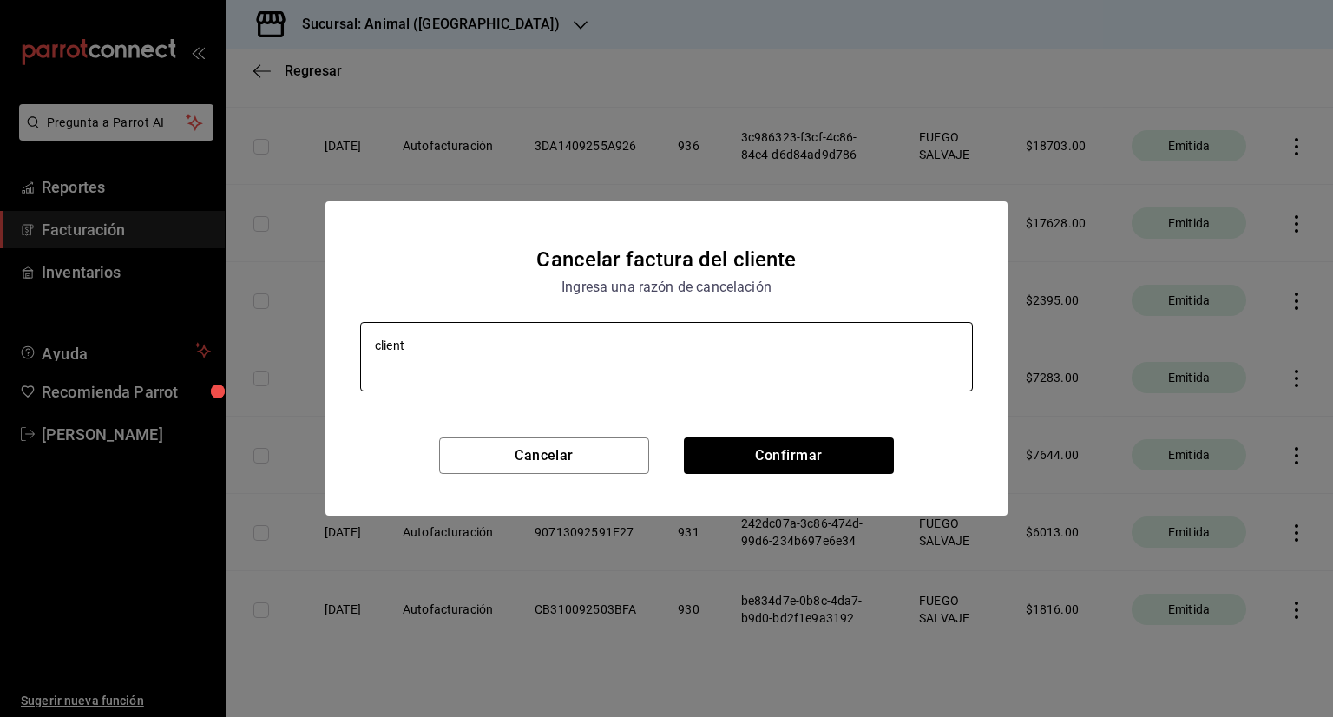
type textarea "x"
type textarea "cliente"
type textarea "x"
type textarea "cliente q"
type textarea "x"
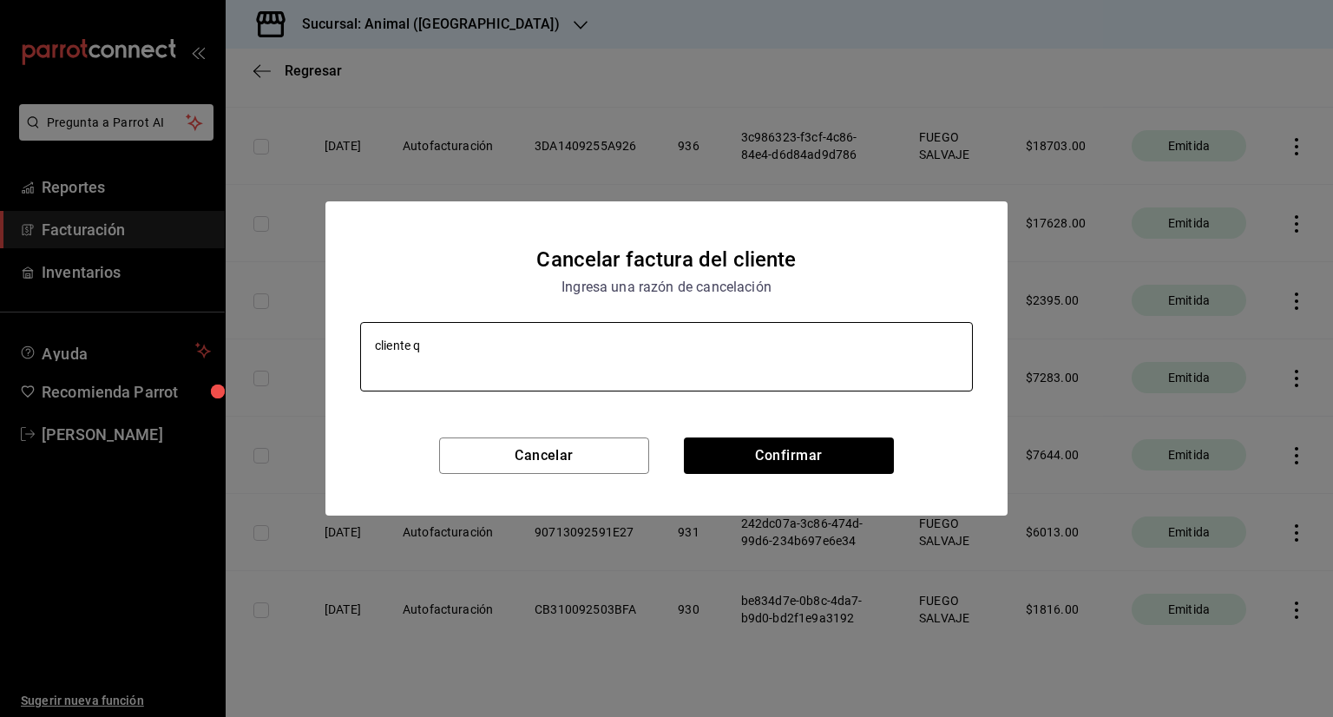
type textarea "cliente qu"
type textarea "x"
type textarea "cliente qui"
type textarea "x"
type textarea "cliente quie"
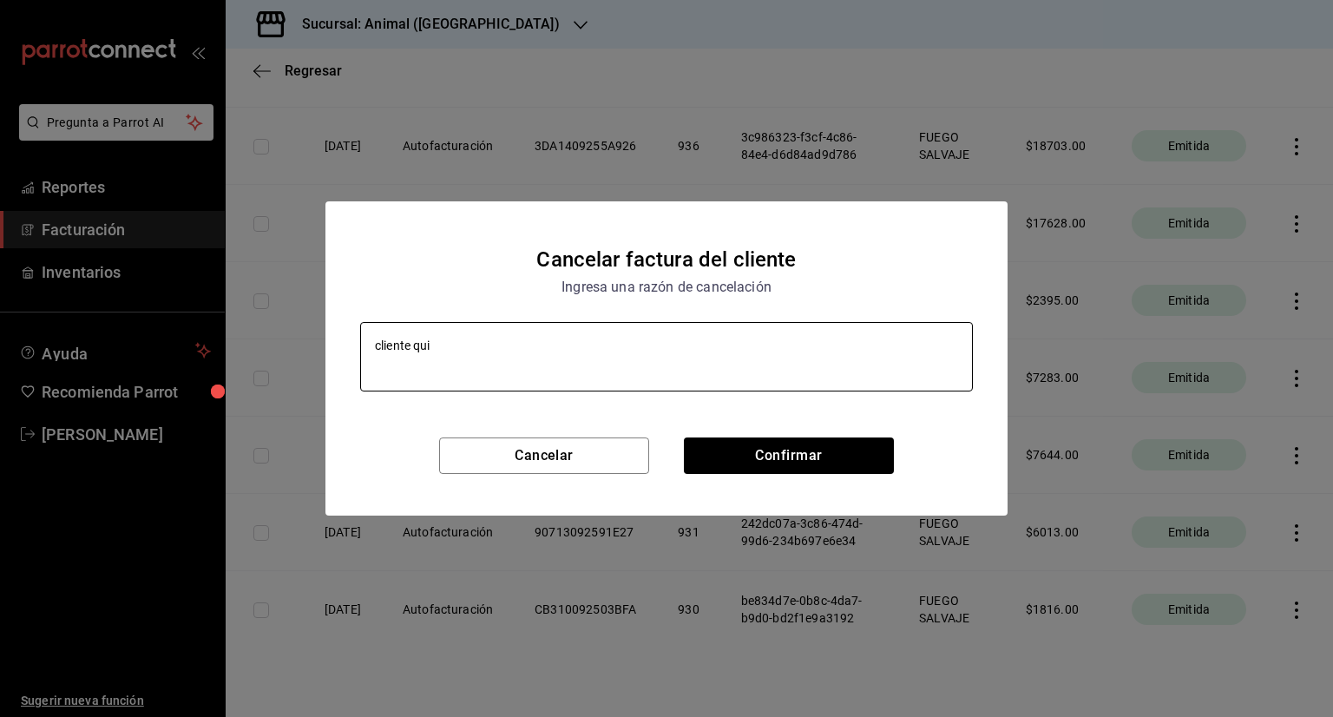
type textarea "x"
type textarea "cliente quier"
type textarea "x"
type textarea "cliente quiere"
type textarea "x"
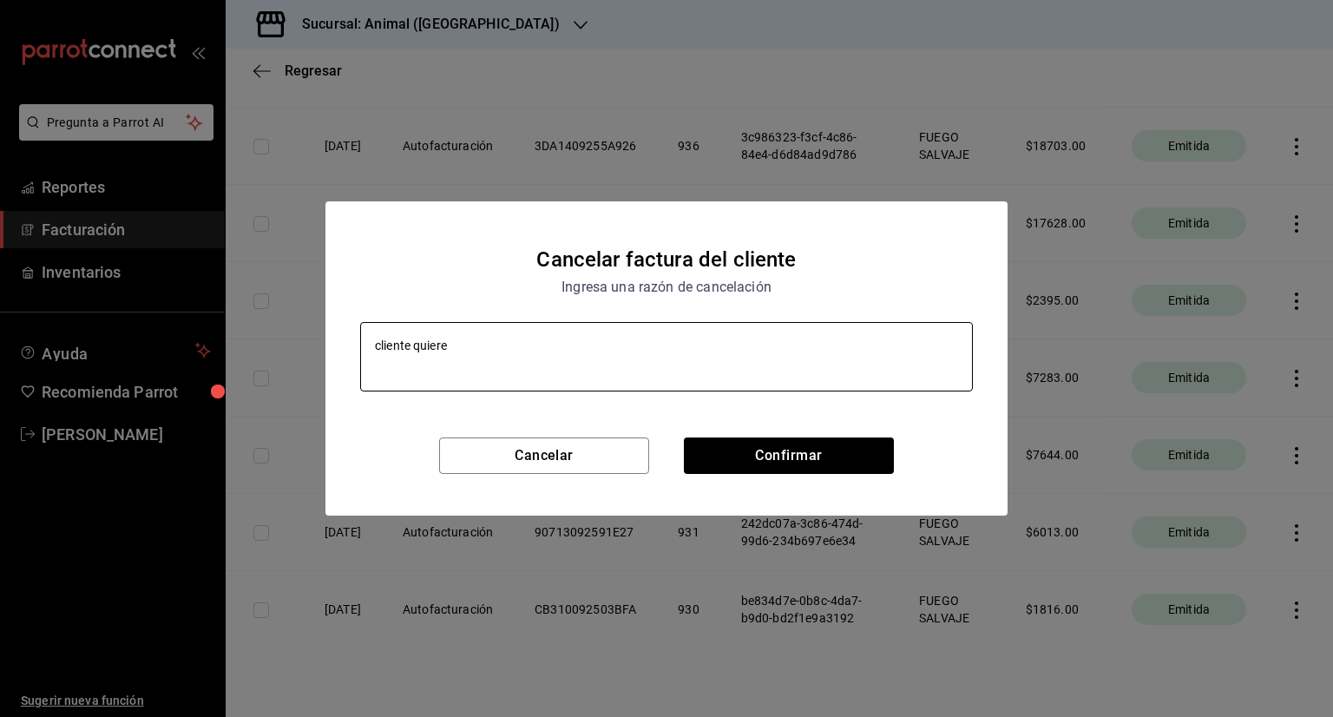
type textarea "cliente quiere"
type textarea "x"
type textarea "cliente quiere no"
type textarea "x"
type textarea "cliente quiere not"
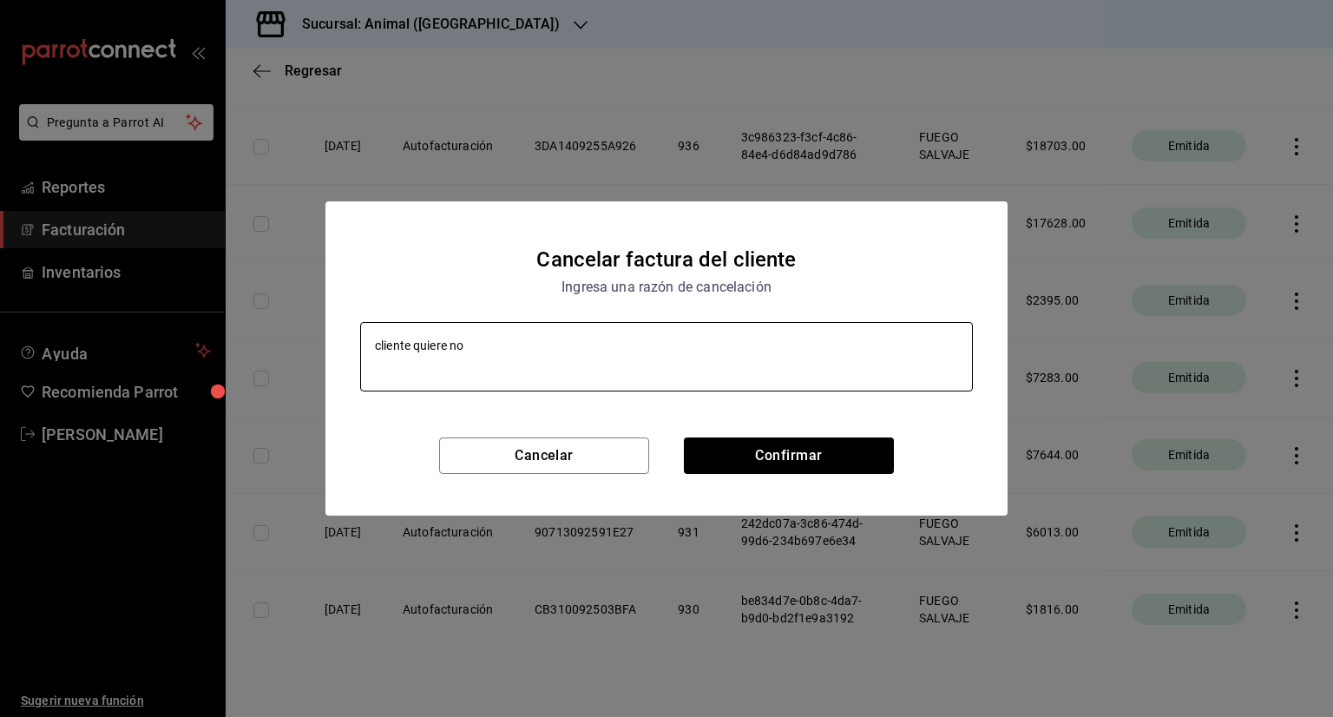
type textarea "x"
type textarea "cliente quiere nota"
type textarea "x"
type textarea "cliente quiere nota"
type textarea "x"
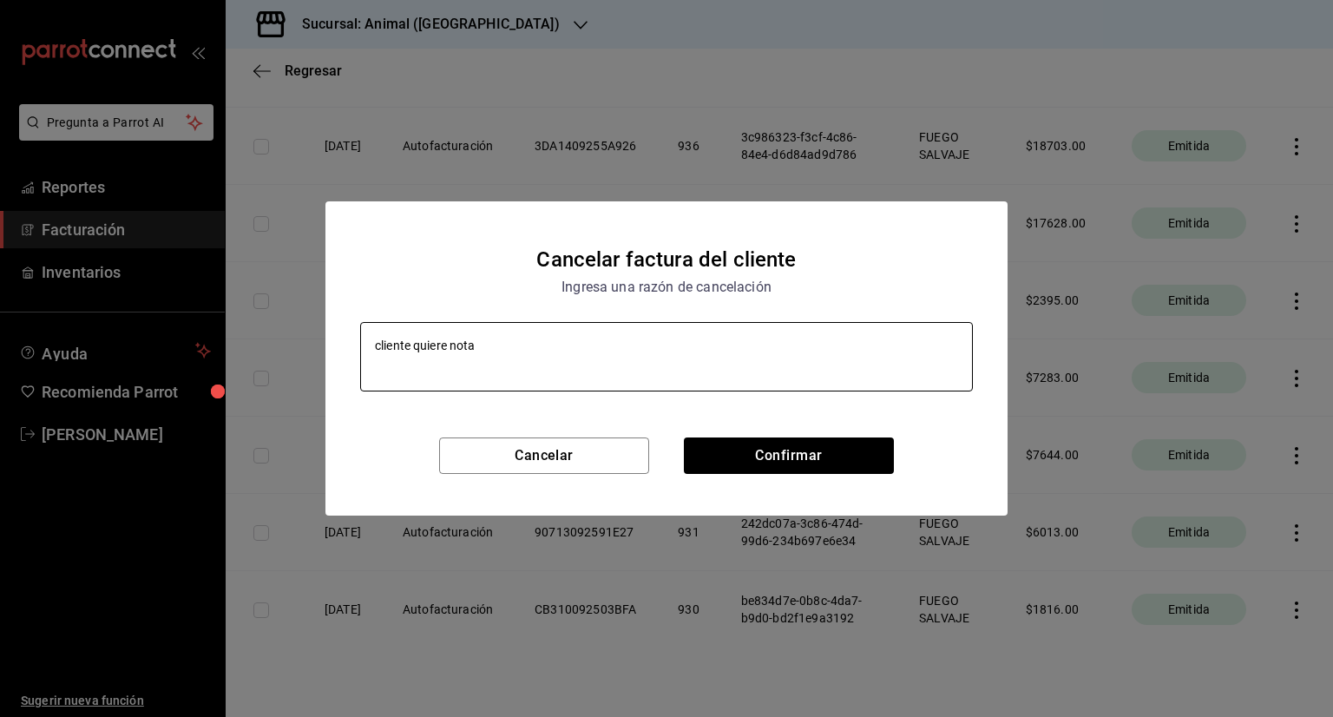
type textarea "cliente quiere nota f"
type textarea "x"
type textarea "cliente quiere nota fe"
type textarea "x"
type textarea "cliente quiere nota fec"
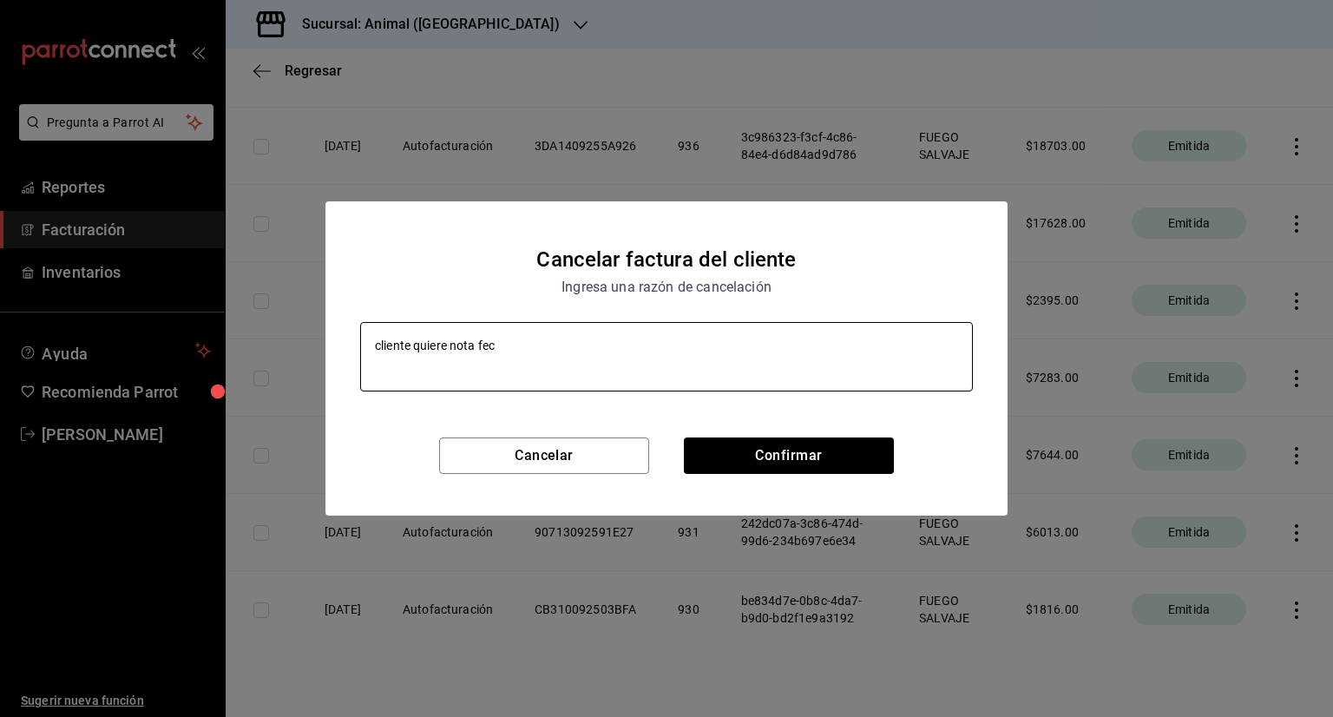
type textarea "x"
type textarea "cliente quiere nota fech"
type textarea "x"
type textarea "cliente quiere nota fecha"
type textarea "x"
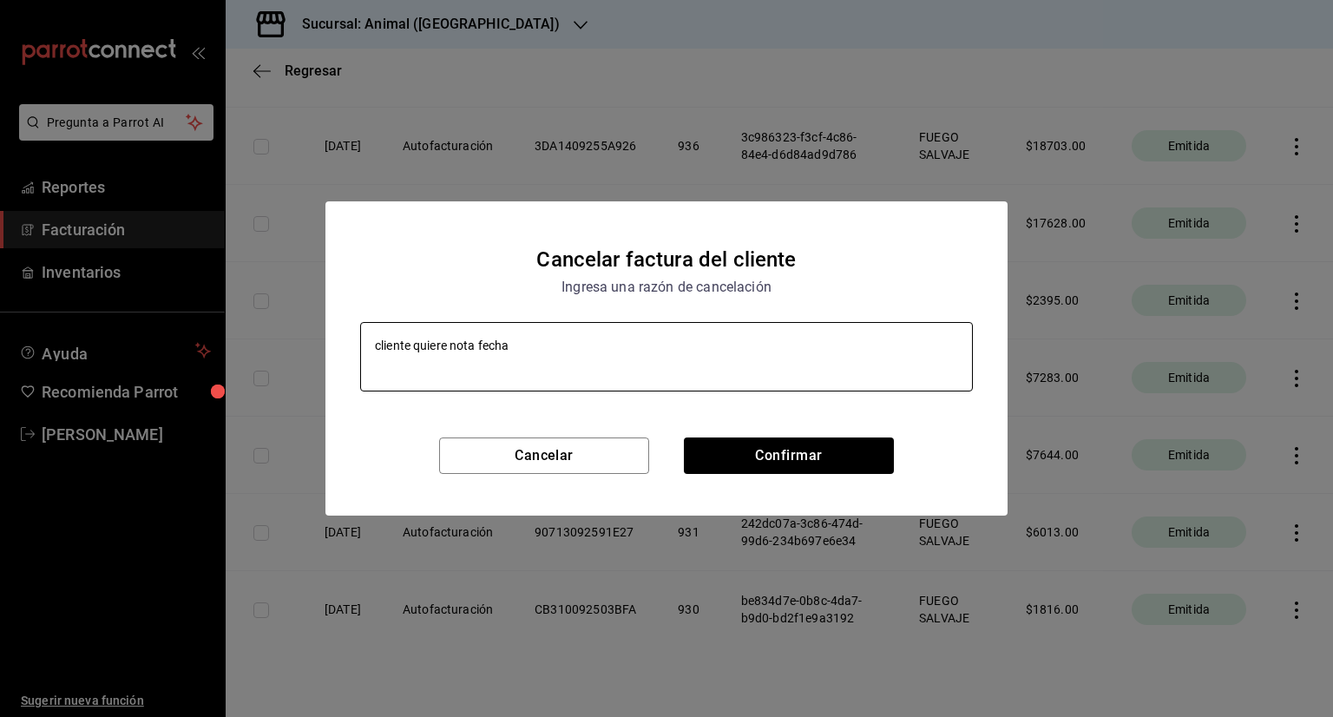
type textarea "cliente quiere nota fecha"
type textarea "x"
type textarea "cliente quiere nota fecha d"
type textarea "x"
type textarea "cliente quiere nota fecha de"
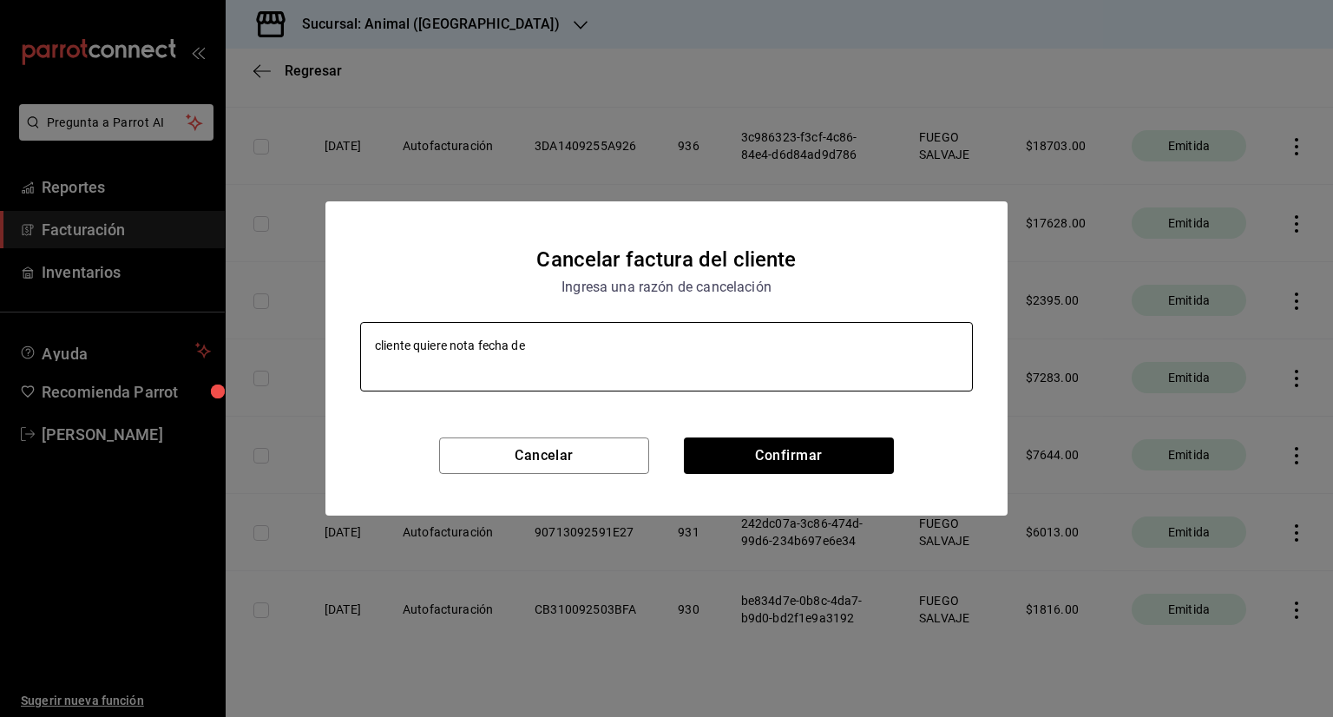
type textarea "x"
type textarea "cliente quiere nota fecha de"
type textarea "x"
type textarea "cliente quiere nota fecha de c"
type textarea "x"
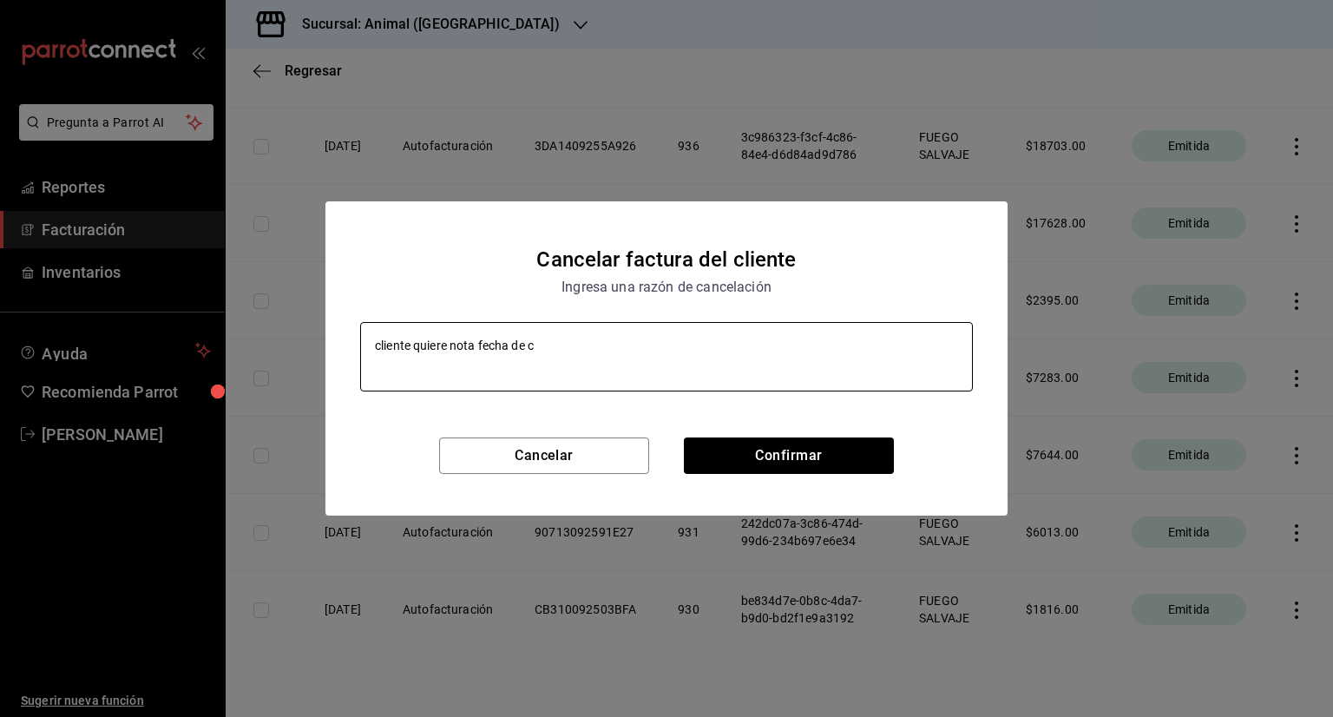
type textarea "cliente quiere nota fecha de co"
type textarea "x"
type textarea "cliente quiere nota fecha de con"
type textarea "x"
type textarea "cliente quiere nota fecha de cons"
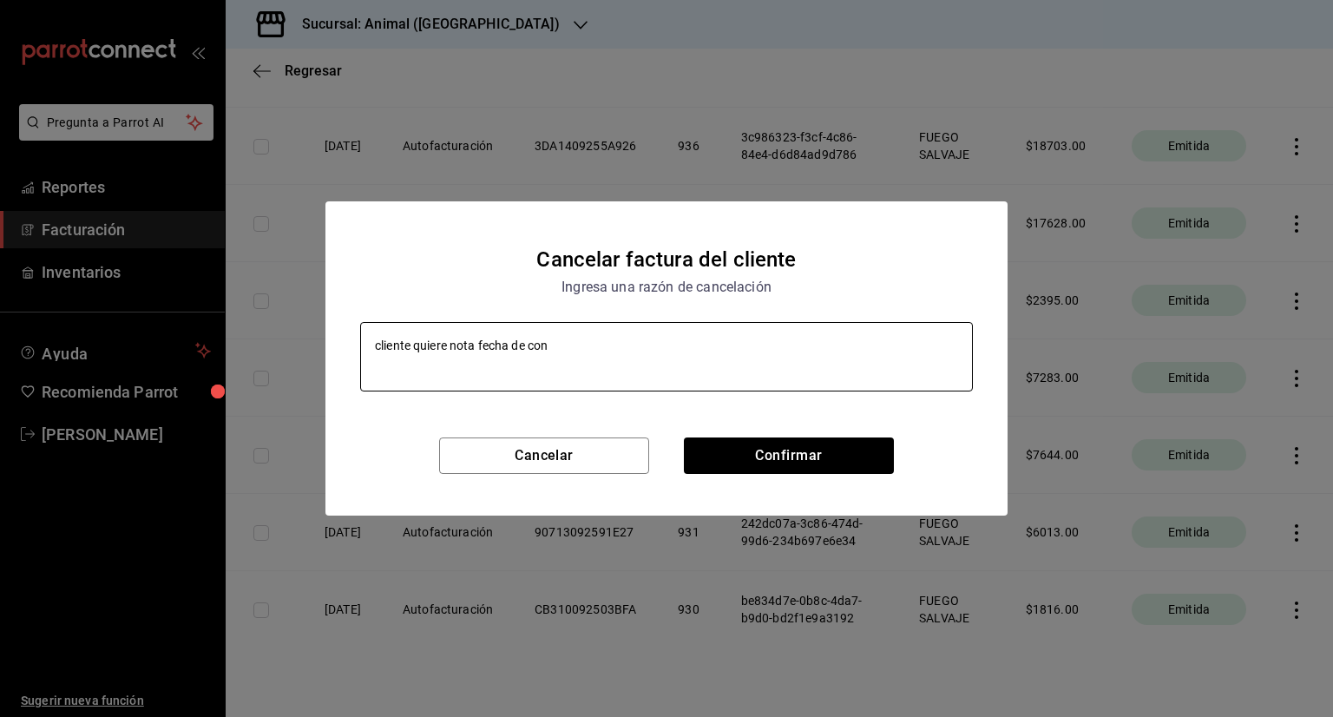
type textarea "x"
type textarea "cliente quiere nota fecha de consu"
type textarea "x"
type textarea "cliente quiere nota fecha de consum"
type textarea "x"
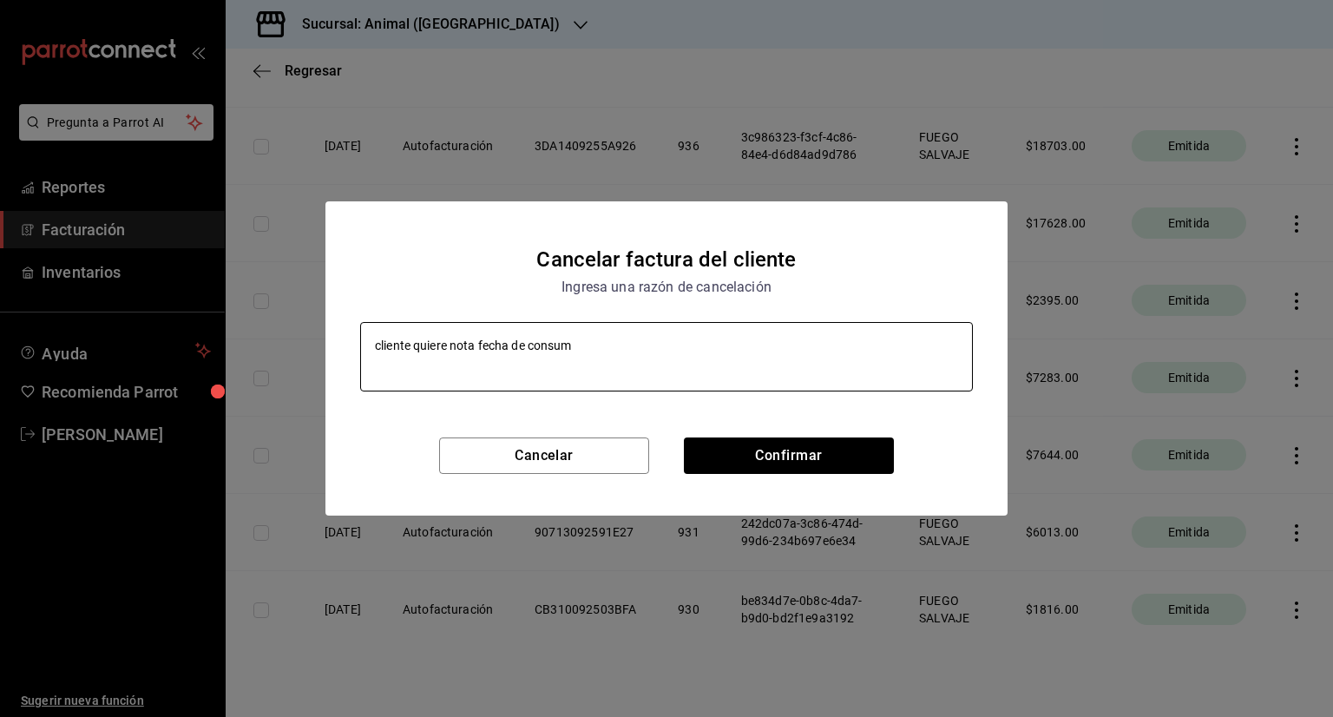
type textarea "cliente quiere nota fecha de consumo"
type textarea "x"
type textarea "cliente quiere nota fecha de consumo"
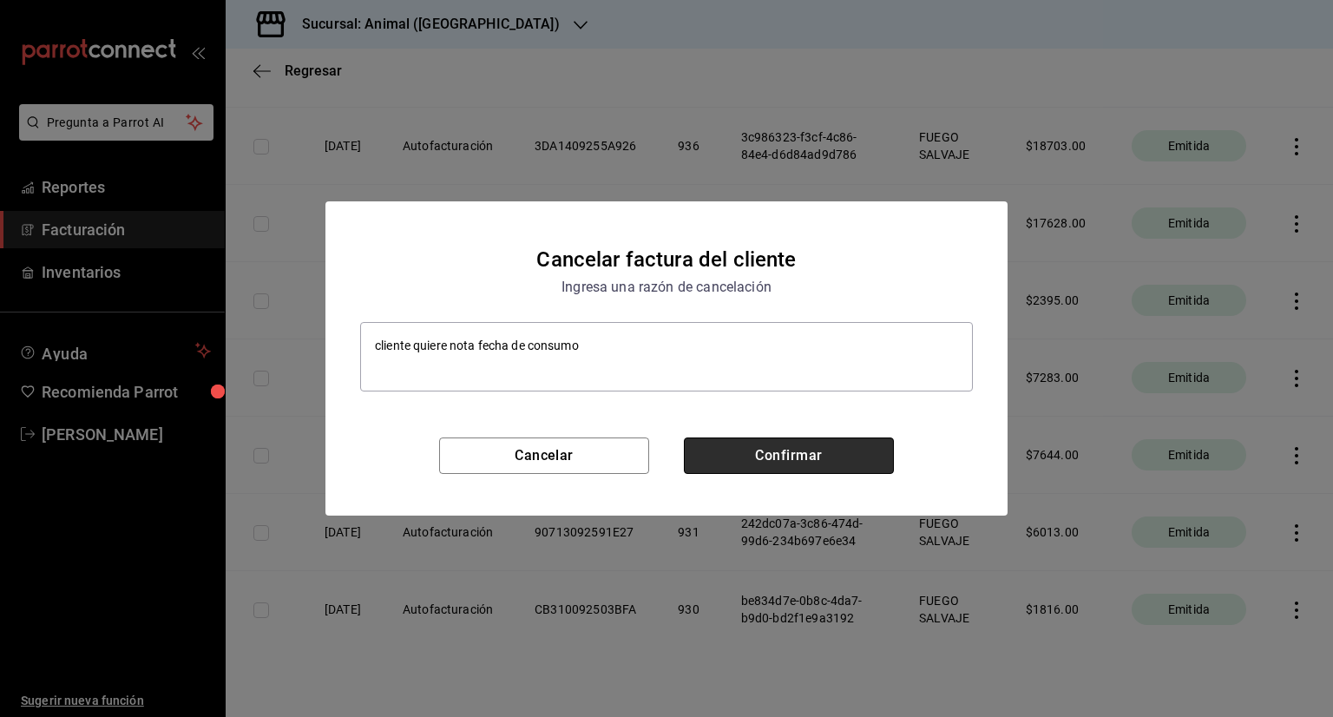
click at [812, 462] on button "Confirmar" at bounding box center [789, 455] width 210 height 36
type textarea "x"
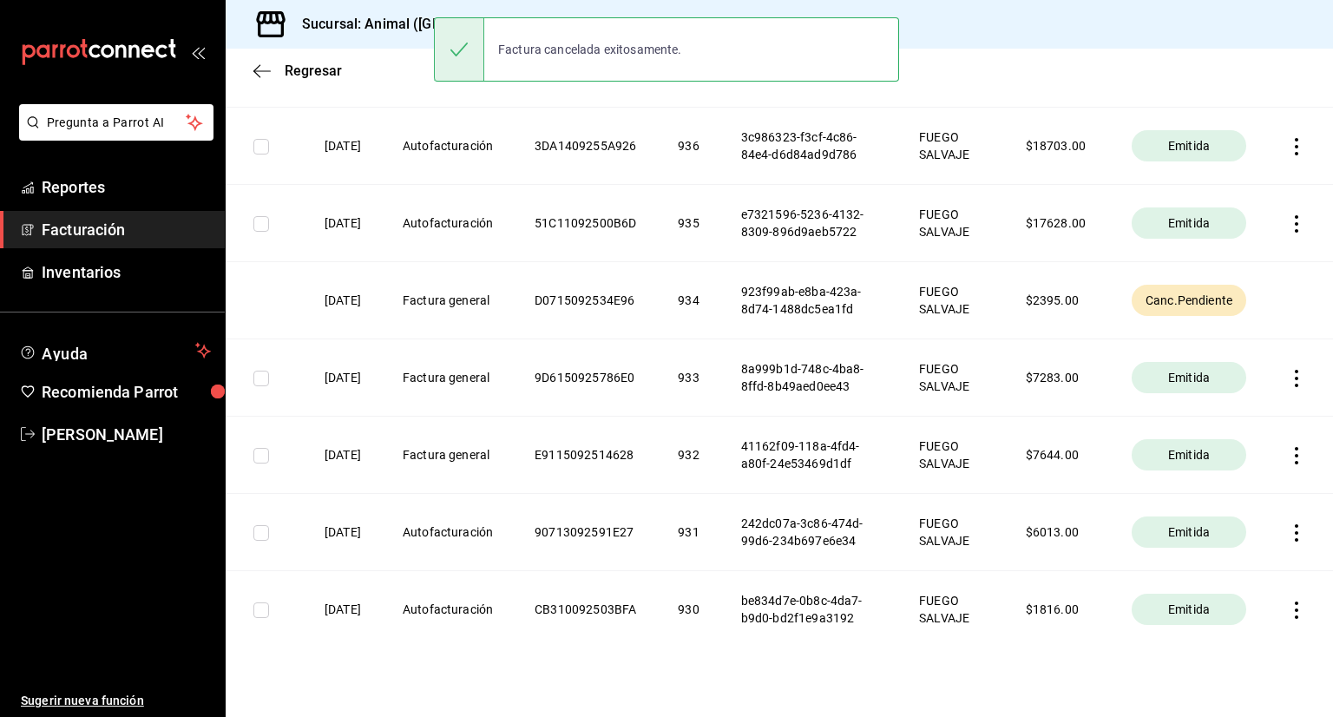
click at [110, 227] on span "Facturación" at bounding box center [126, 229] width 169 height 23
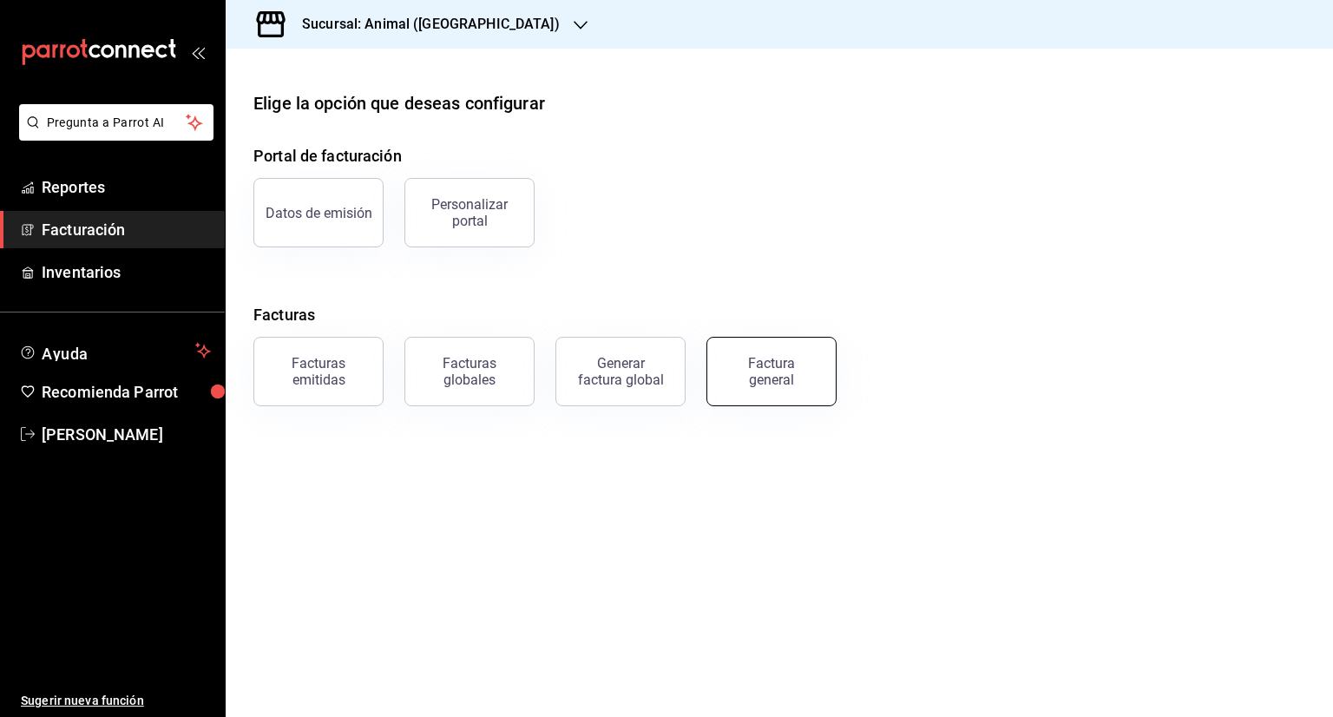
click at [787, 372] on div "Factura general" at bounding box center [771, 371] width 87 height 33
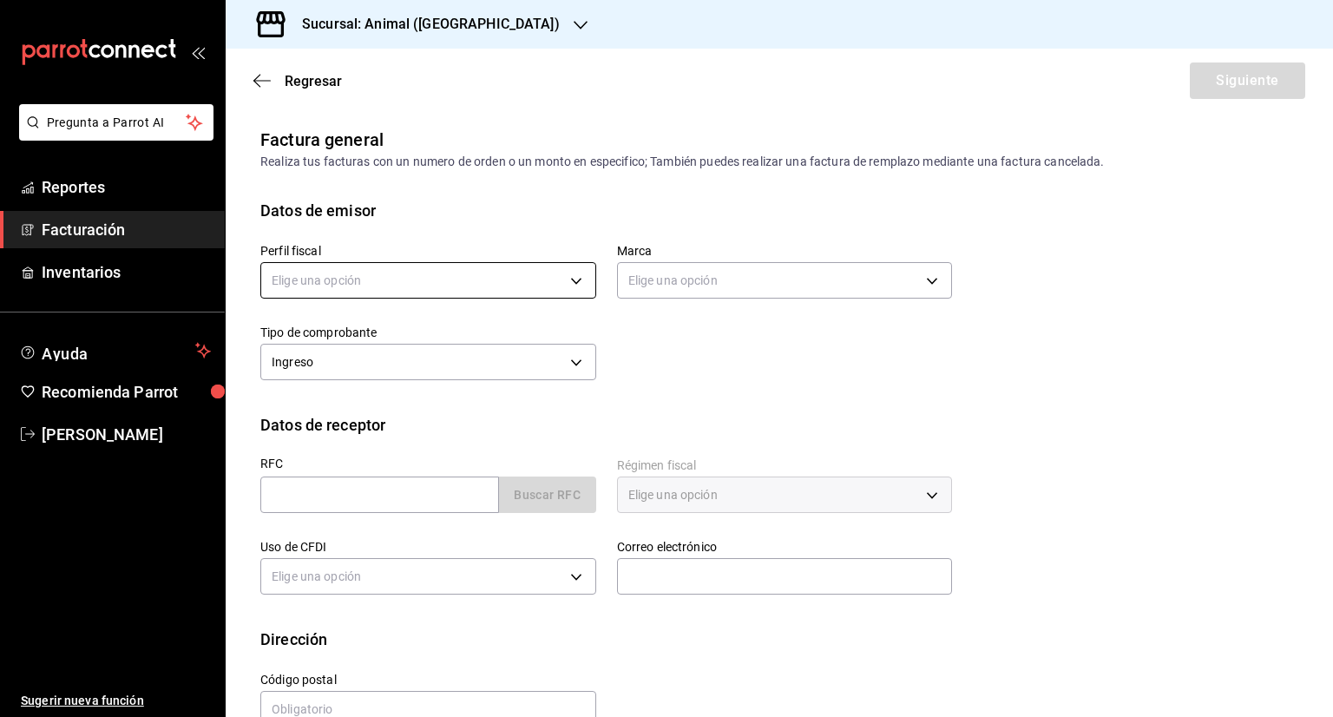
click at [427, 288] on body "Pregunta a Parrot AI Reportes Facturación Inventarios Ayuda Recomienda Parrot S…" at bounding box center [666, 358] width 1333 height 717
click at [336, 368] on li "FUEGO SALVAJE" at bounding box center [426, 368] width 330 height 32
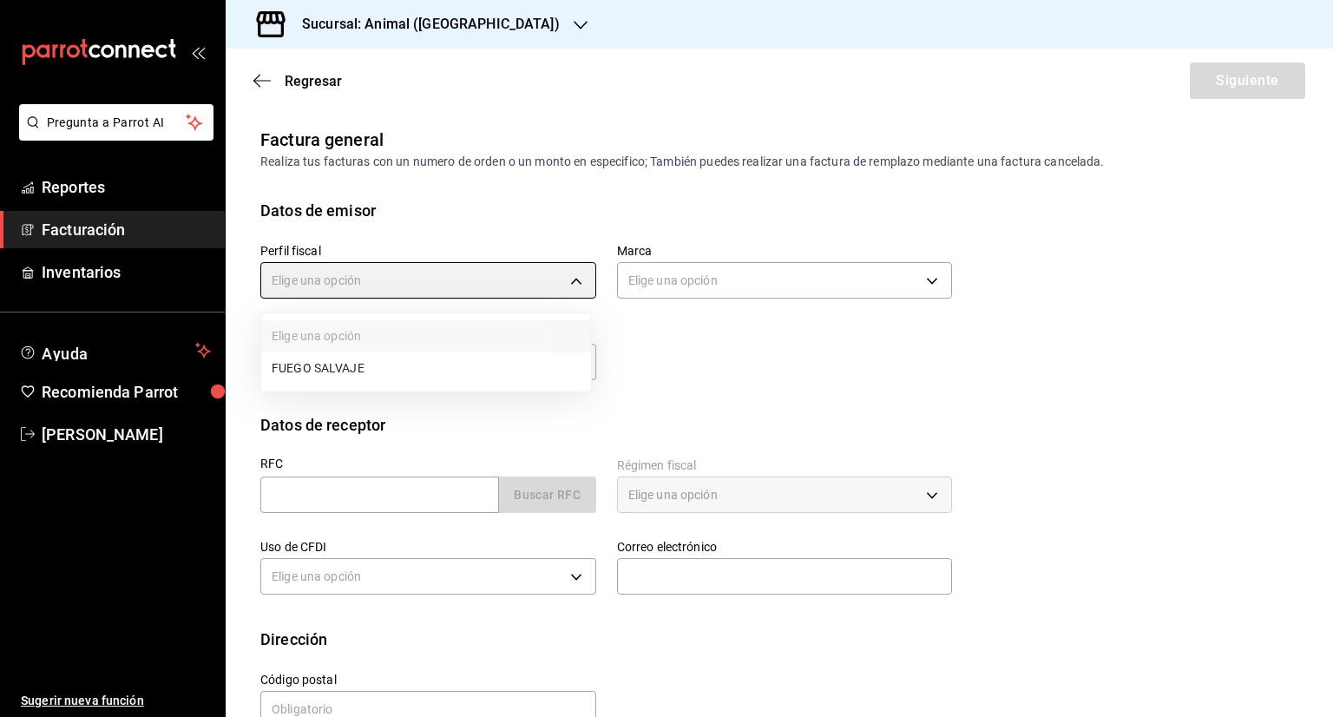
type input "0846ec4d-2658-4da1-83bc-18be15ccd2fc"
type input "3f39fcdc-c8c4-4fff-883a-47b345d9391c"
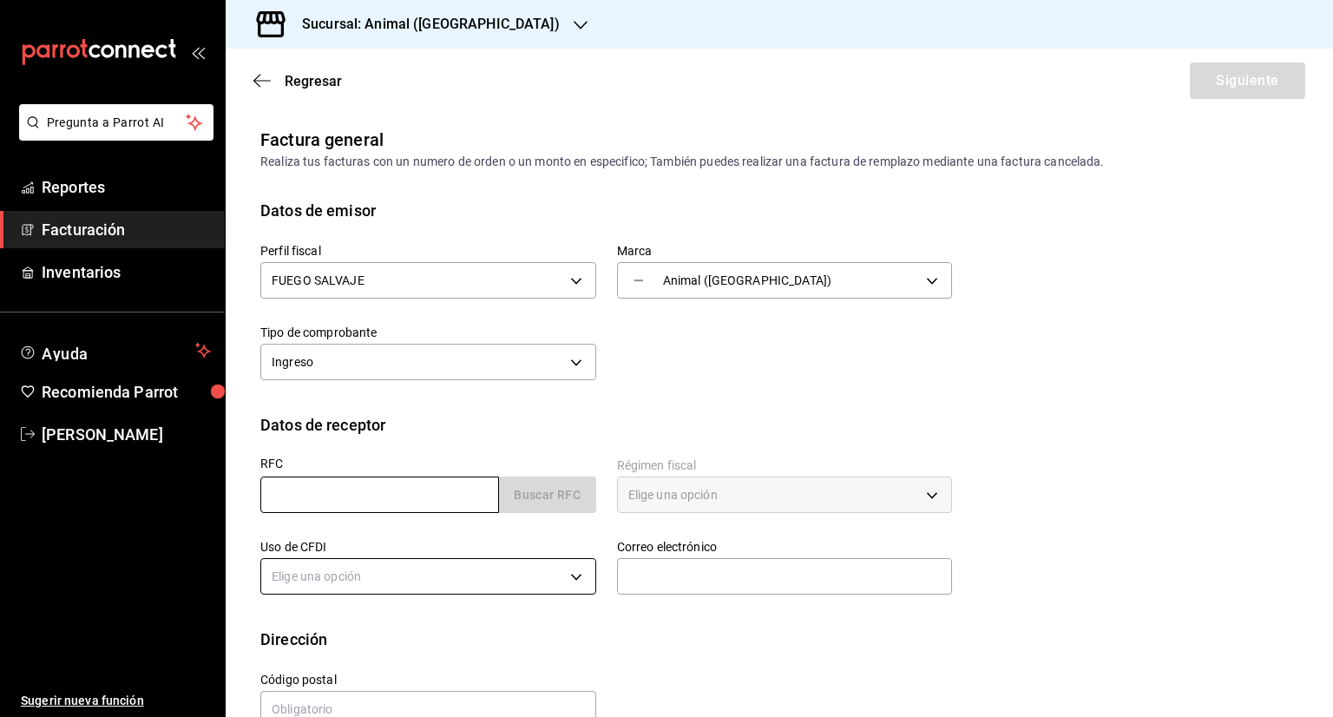
drag, startPoint x: 336, startPoint y: 493, endPoint x: 536, endPoint y: 581, distance: 219.1
click at [336, 493] on input "text" at bounding box center [379, 494] width 239 height 36
click at [347, 494] on input "text" at bounding box center [379, 494] width 239 height 36
paste input "SEM950215S98"
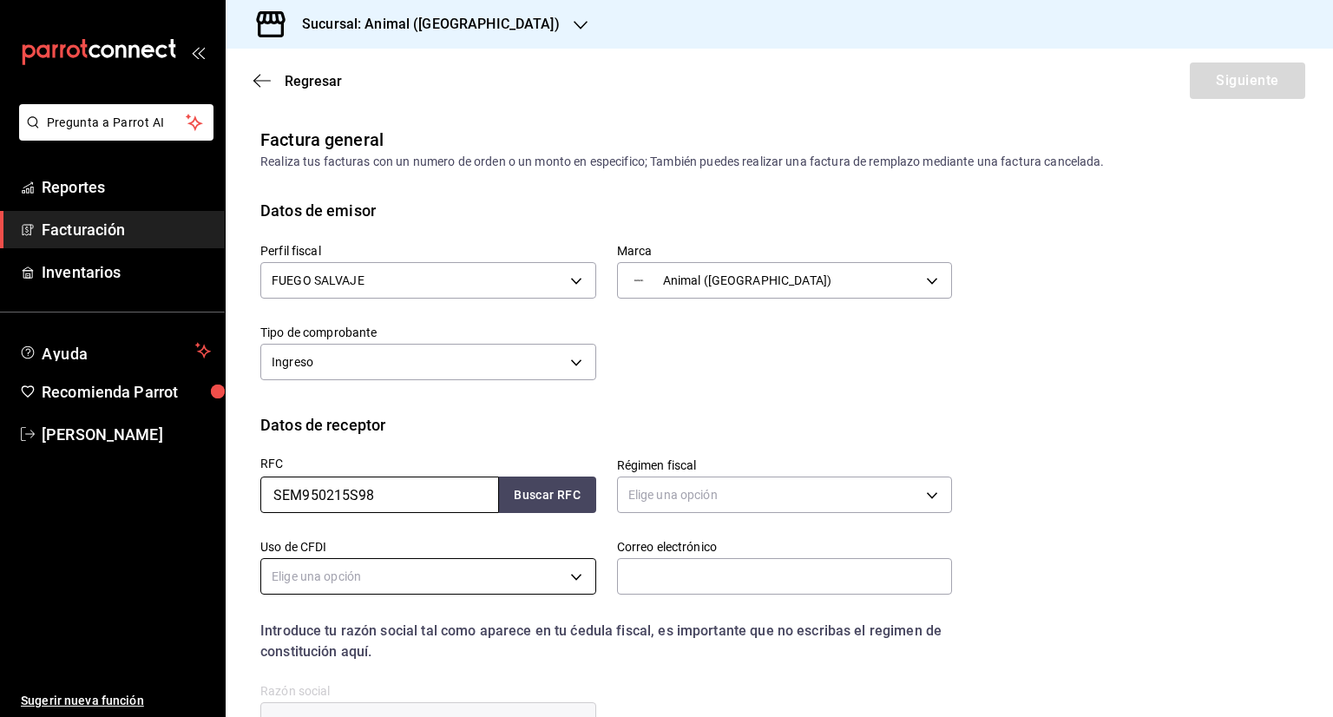
type input "SEM950215S98"
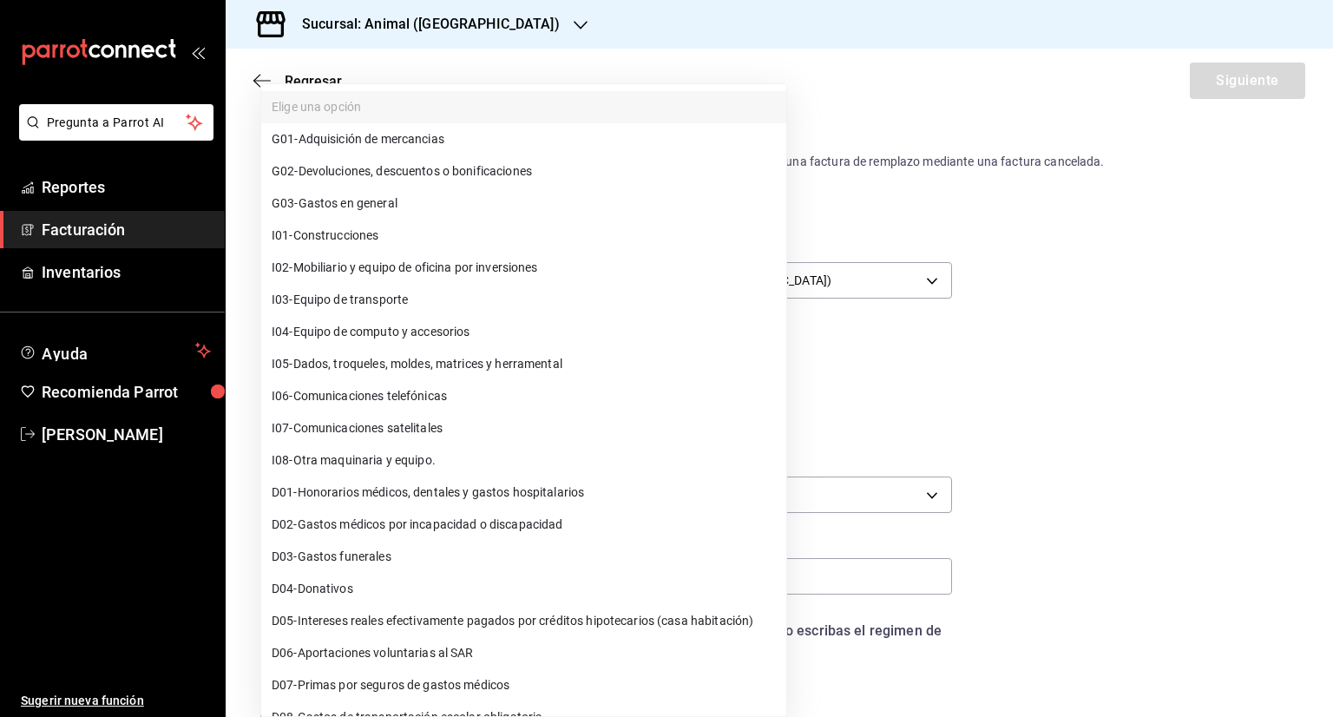
click at [300, 573] on body "Pregunta a Parrot AI Reportes Facturación Inventarios Ayuda Recomienda Parrot S…" at bounding box center [666, 358] width 1333 height 717
click at [1099, 309] on div at bounding box center [666, 358] width 1333 height 717
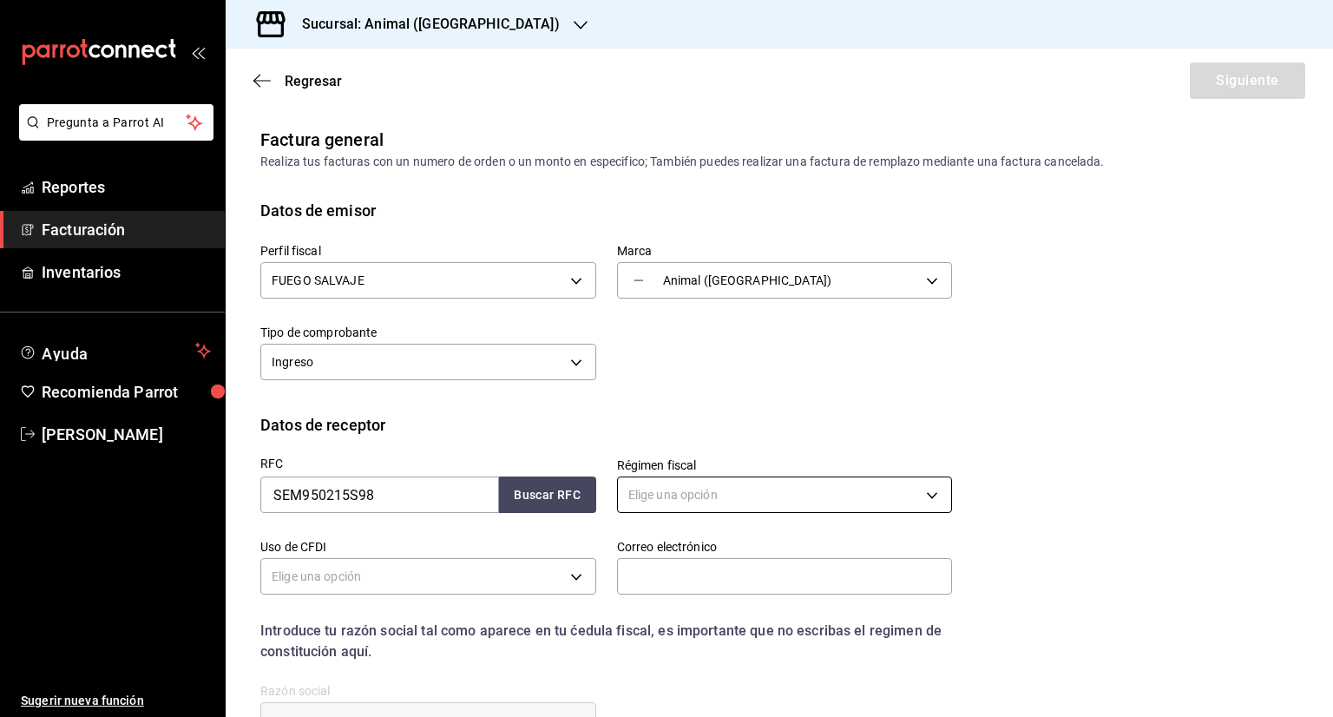
click at [736, 490] on body "Pregunta a Parrot AI Reportes Facturación Inventarios Ayuda Recomienda Parrot S…" at bounding box center [666, 358] width 1333 height 717
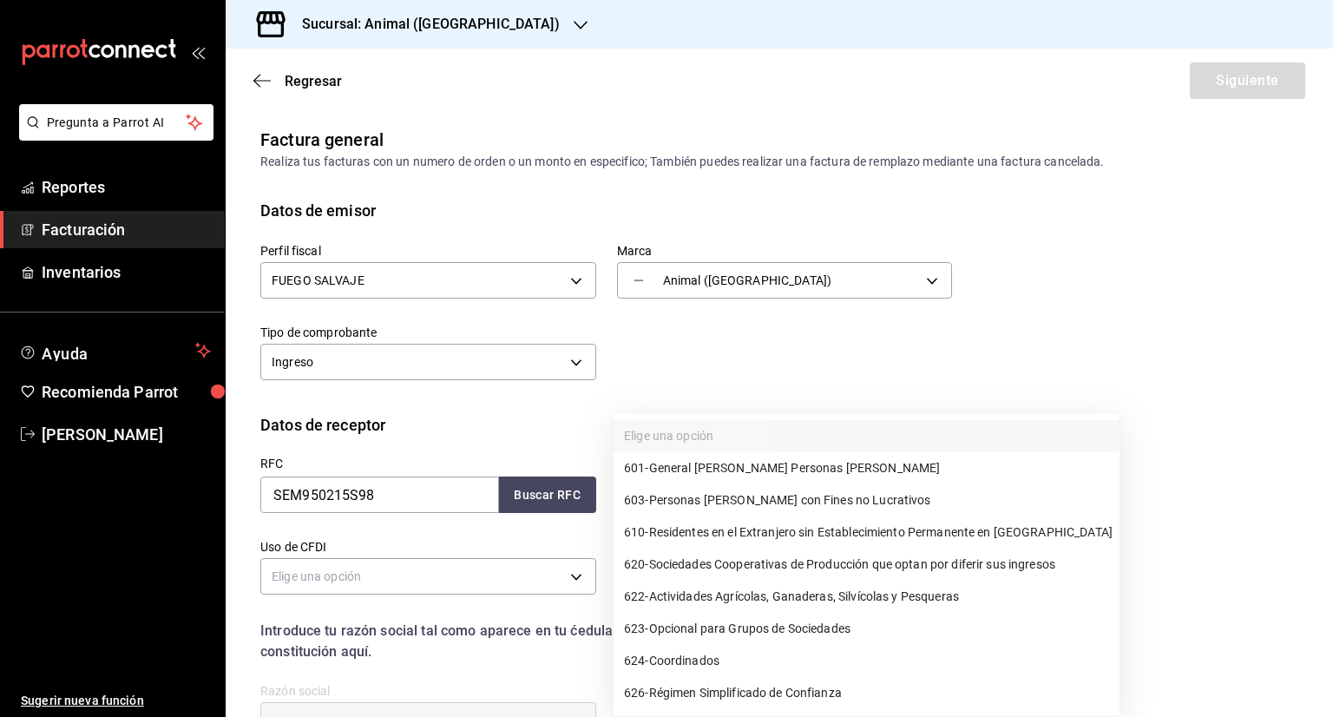
click at [830, 473] on span "601 - General de Ley Personas Morales" at bounding box center [782, 468] width 316 height 18
type input "601"
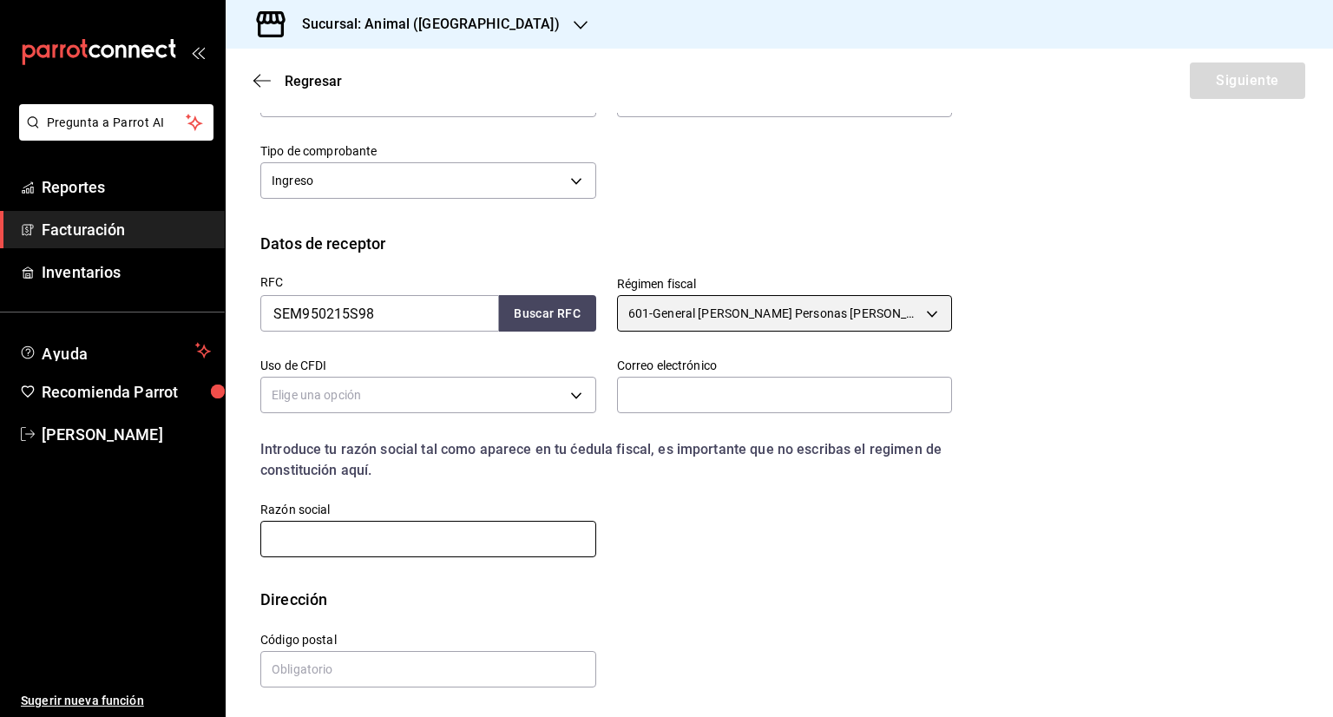
scroll to position [182, 0]
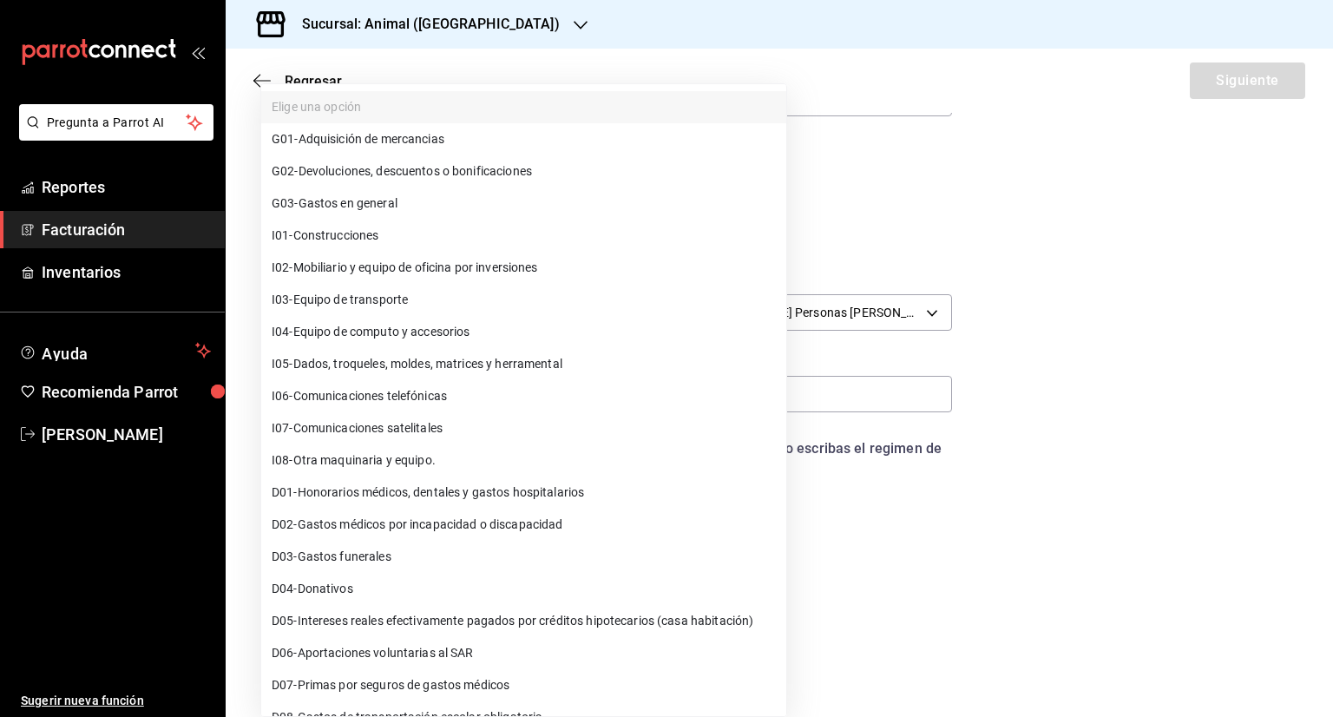
click at [427, 385] on body "Pregunta a Parrot AI Reportes Facturación Inventarios Ayuda Recomienda Parrot S…" at bounding box center [666, 358] width 1333 height 717
click at [380, 203] on span "G03 - Gastos en general" at bounding box center [335, 203] width 126 height 18
type input "G03"
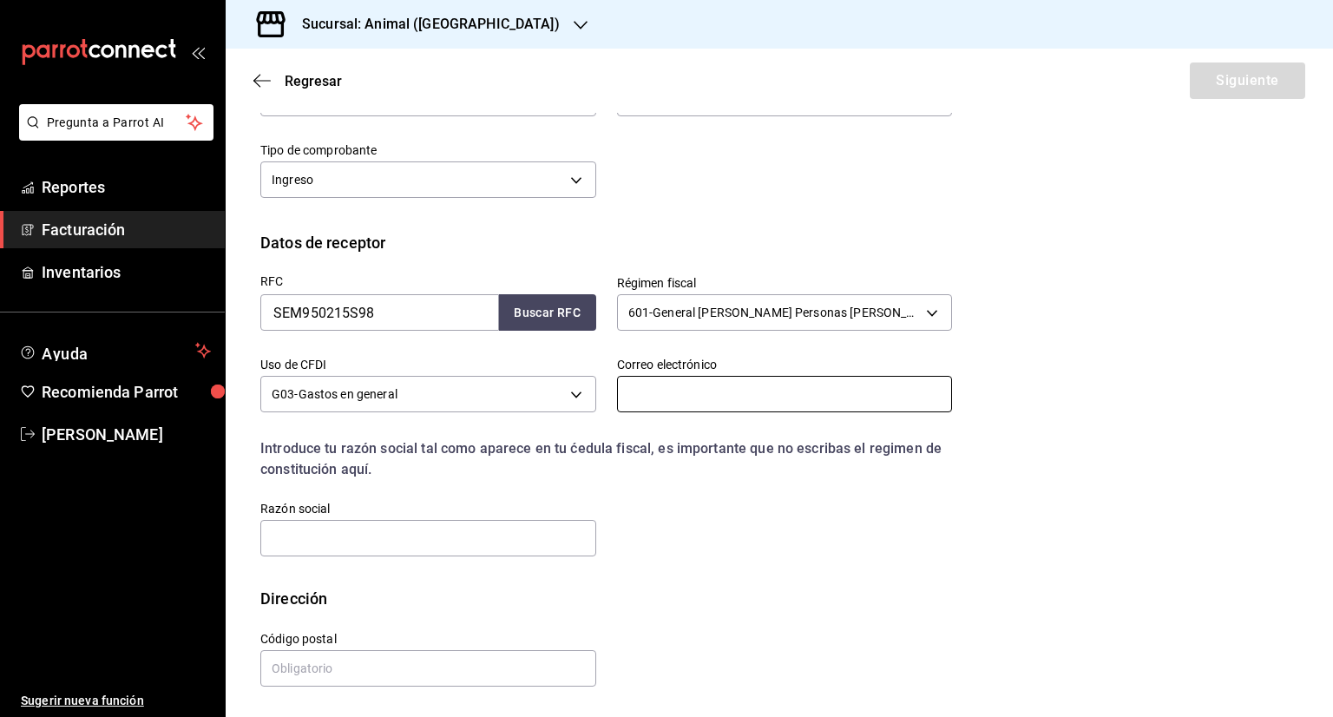
click at [767, 391] on input "text" at bounding box center [785, 394] width 336 height 36
type input "[PERSON_NAME][EMAIL_ADDRESS][PERSON_NAME][DOMAIN_NAME]"
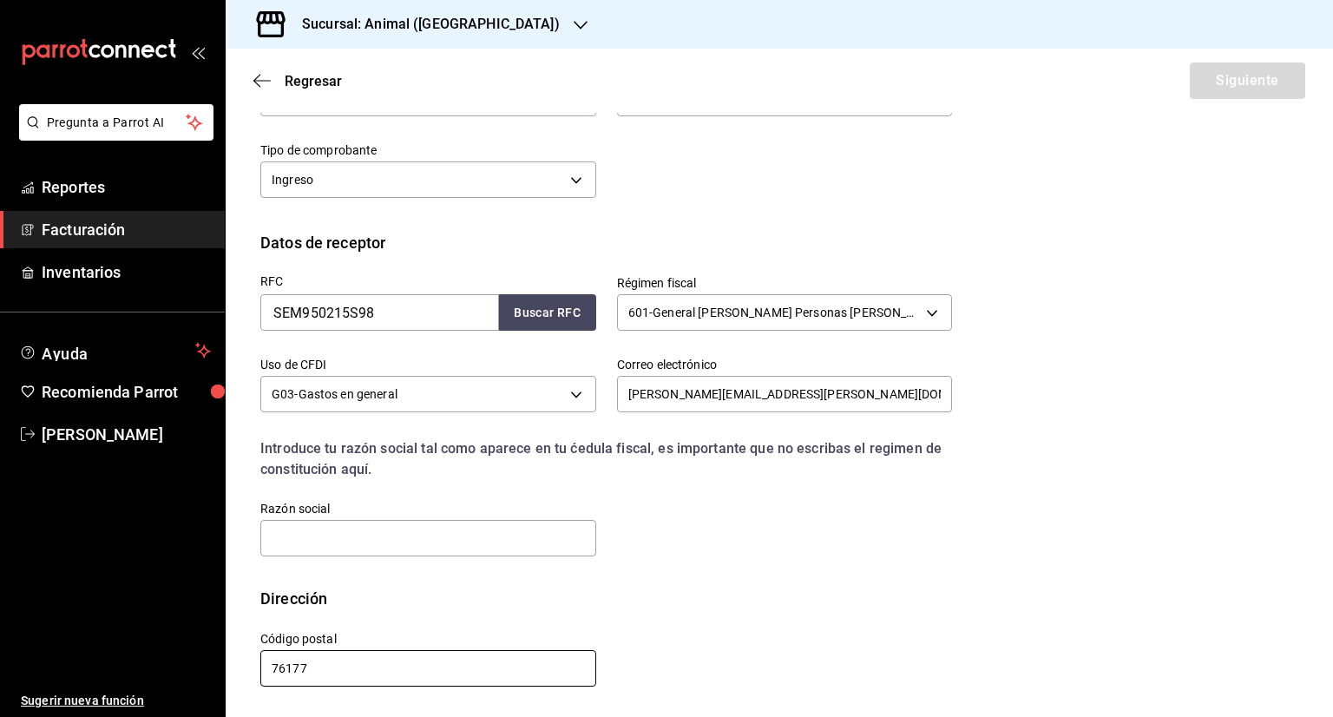
drag, startPoint x: 331, startPoint y: 666, endPoint x: 259, endPoint y: 669, distance: 72.1
click at [258, 669] on div "Código postal 76177" at bounding box center [418, 649] width 357 height 79
type input "11590"
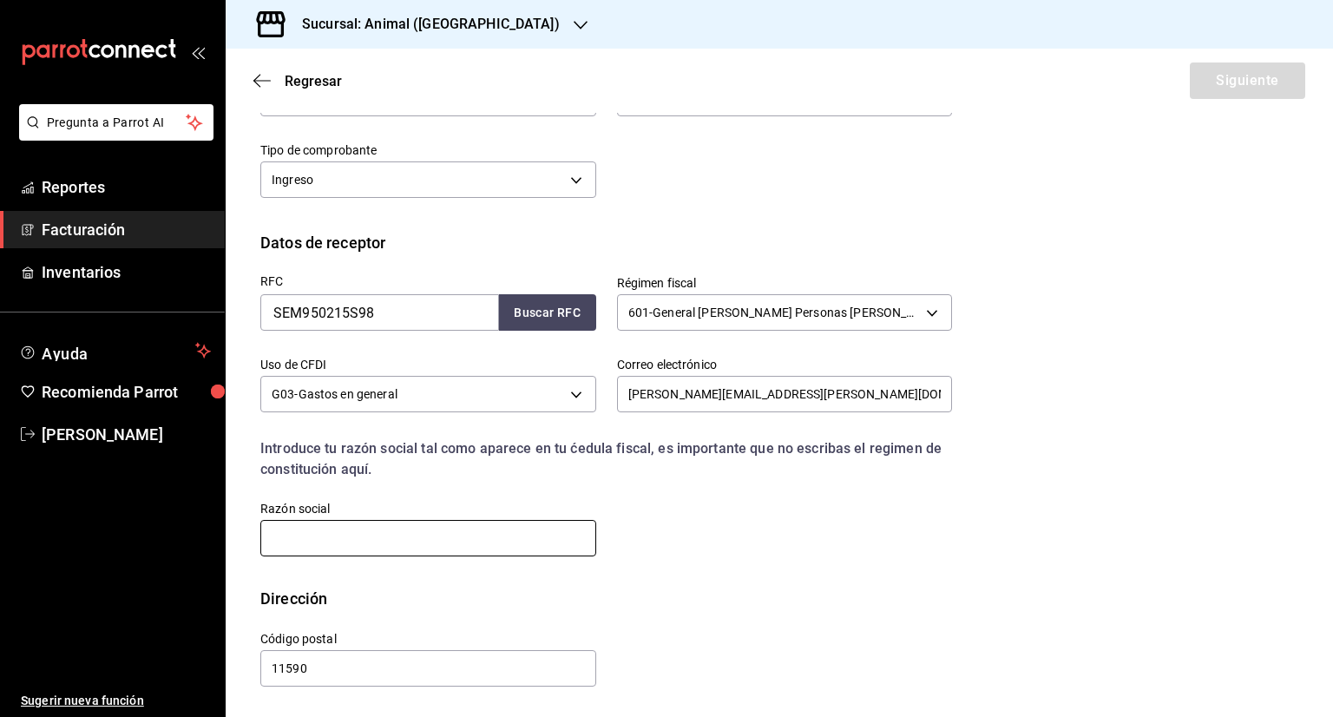
click at [346, 528] on input "text" at bounding box center [428, 538] width 336 height 36
paste input "SAMSUNG ELECTRONICS MEXICO"
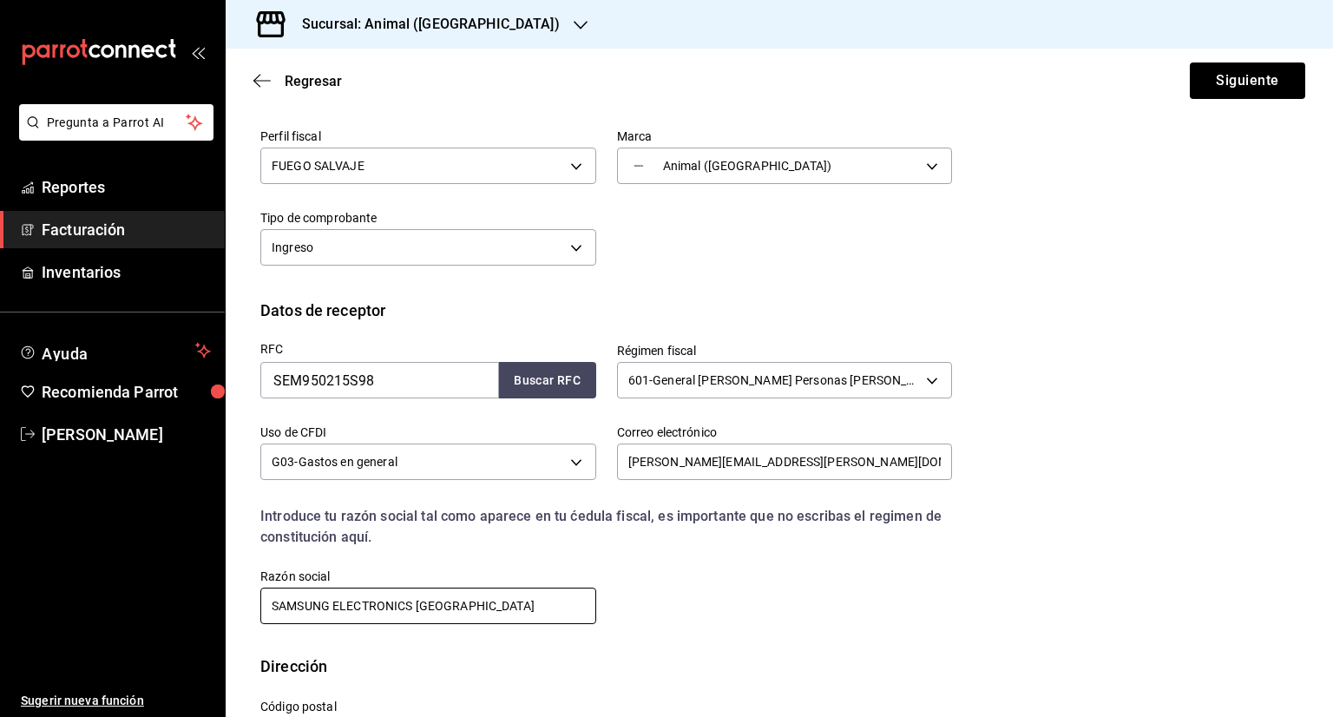
scroll to position [9, 0]
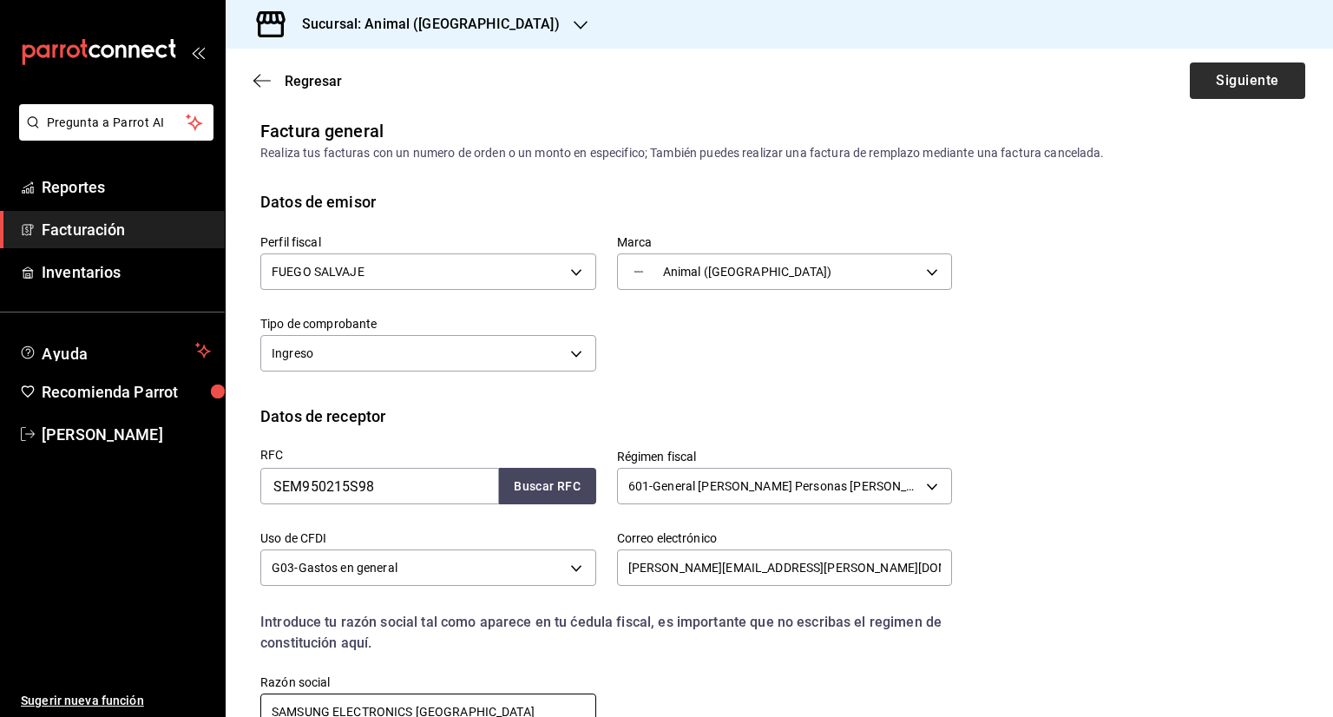
type input "SAMSUNG ELECTRONICS MEXICO"
click at [1249, 82] on button "Siguiente" at bounding box center [1247, 80] width 115 height 36
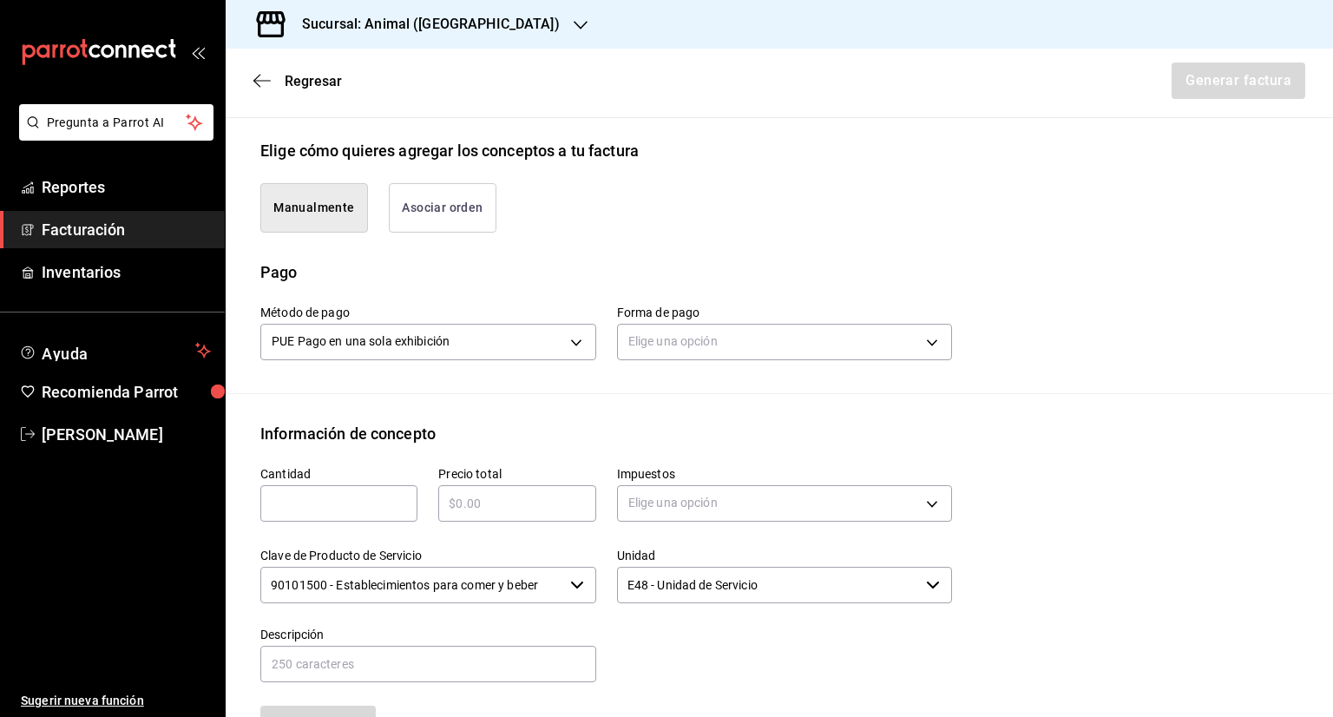
scroll to position [443, 0]
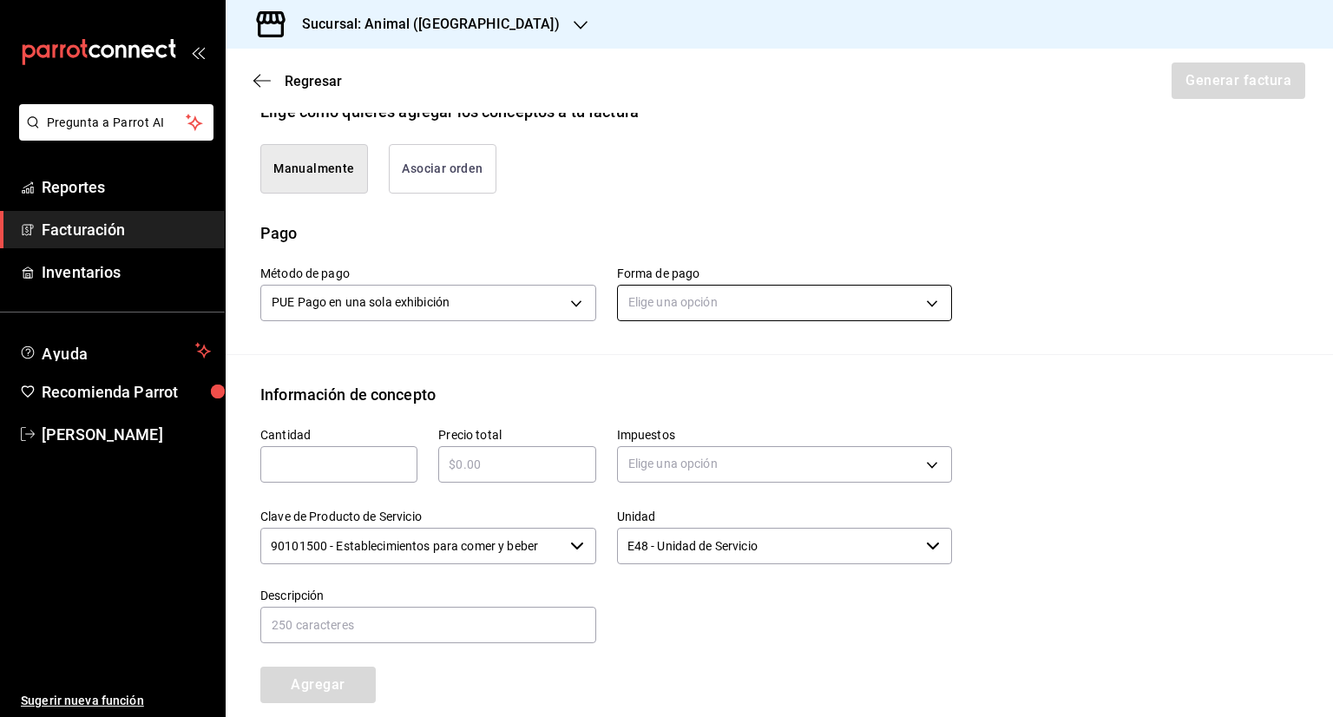
click at [695, 275] on body "Pregunta a Parrot AI Reportes Facturación Inventarios Ayuda Recomienda Parrot S…" at bounding box center [666, 358] width 1333 height 717
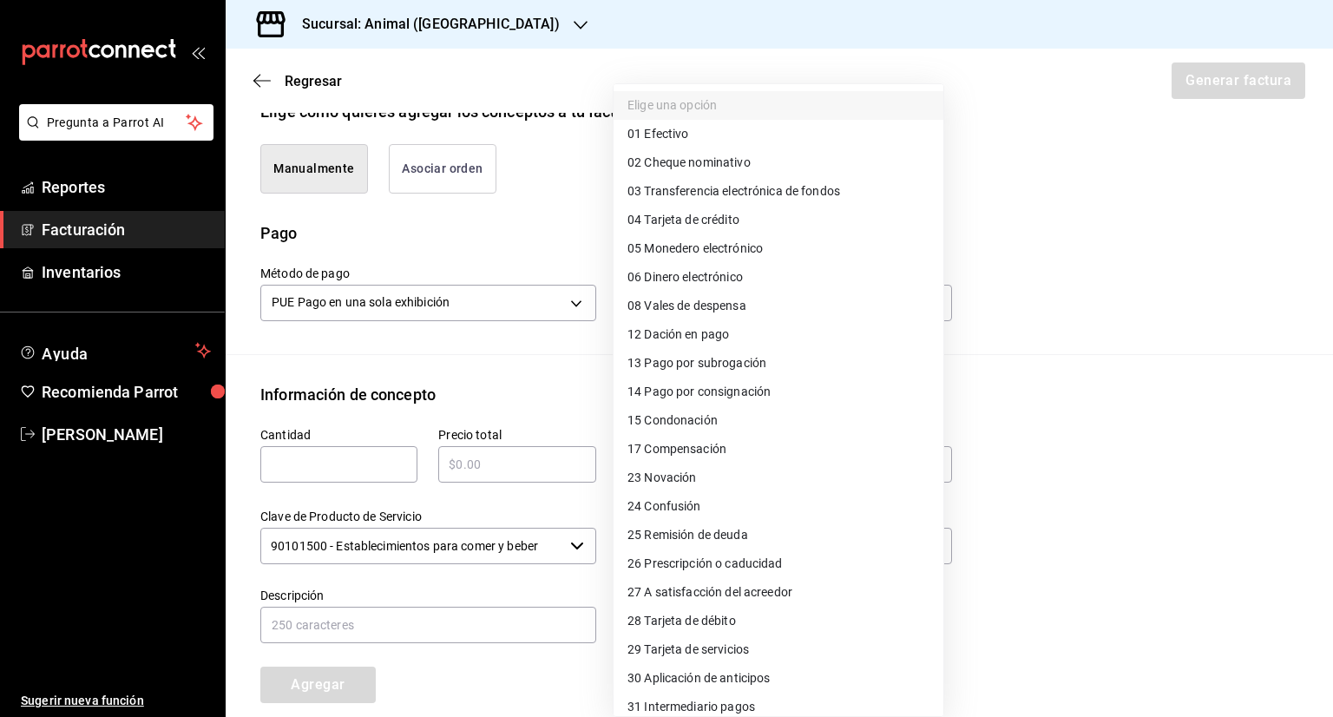
click at [722, 218] on span "04 Tarjeta de crédito" at bounding box center [683, 220] width 112 height 18
type input "04"
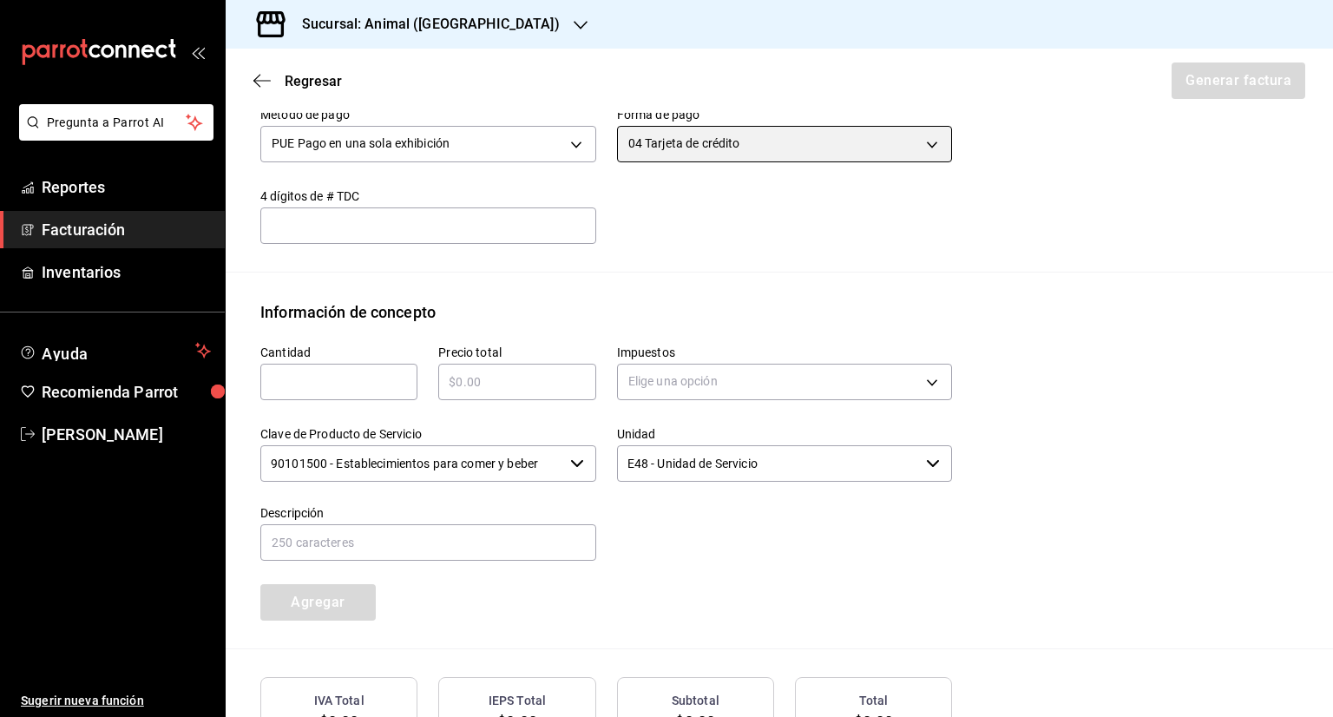
scroll to position [616, 0]
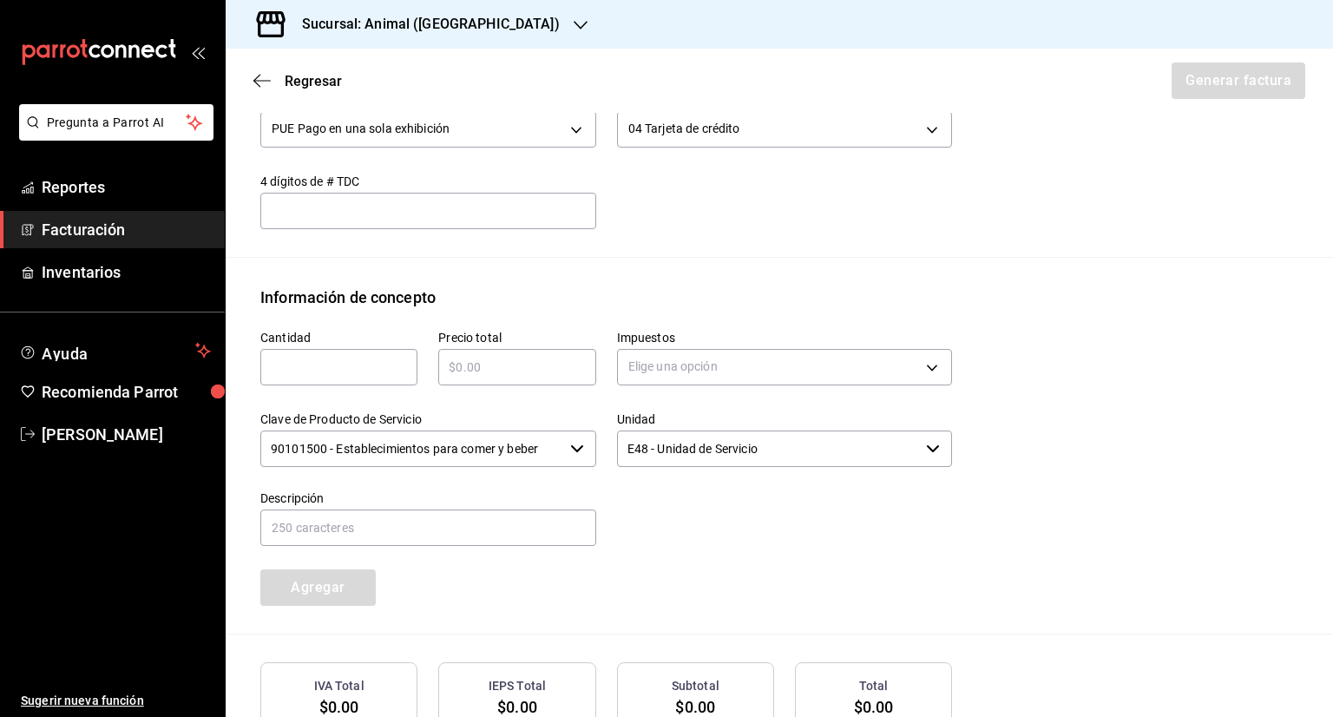
click at [378, 357] on input "text" at bounding box center [338, 367] width 157 height 21
type input "1"
click at [552, 357] on input "text" at bounding box center [516, 367] width 157 height 21
type input "$2395"
click at [712, 351] on body "Pregunta a Parrot AI Reportes Facturación Inventarios Ayuda Recomienda Parrot S…" at bounding box center [666, 358] width 1333 height 717
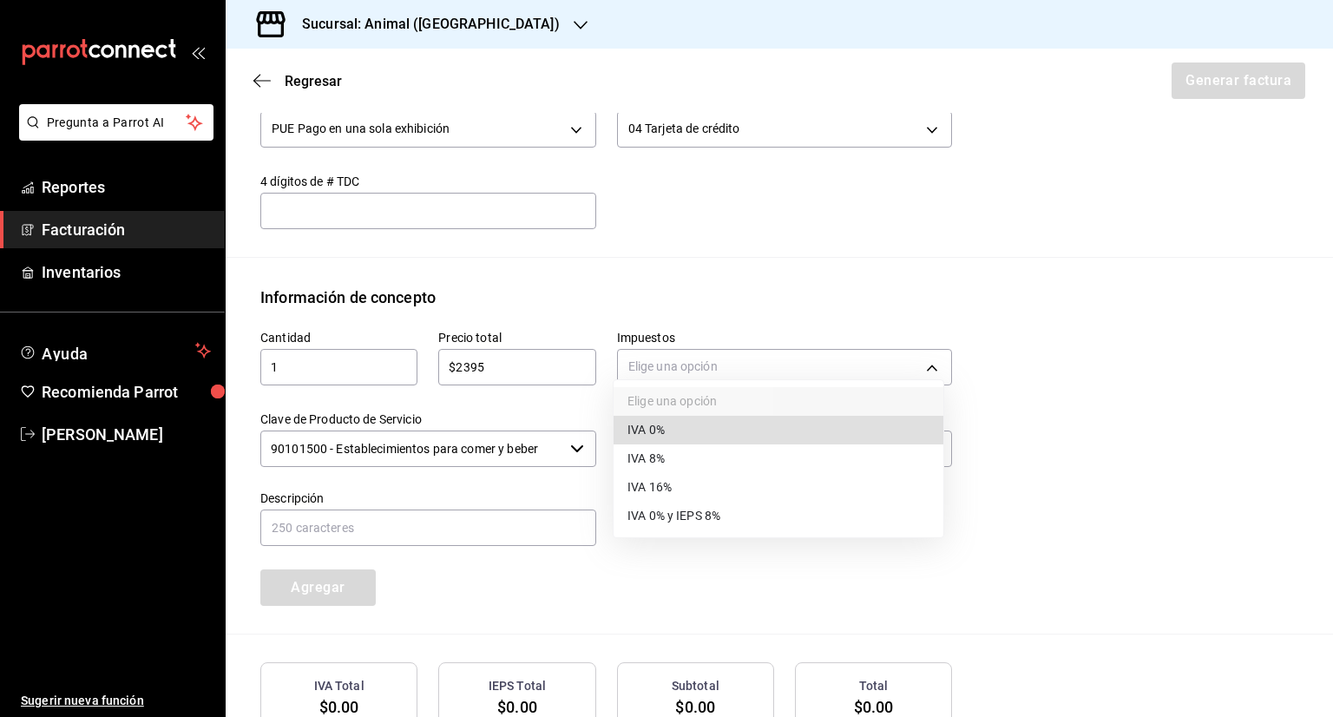
click at [649, 482] on span "IVA 16%" at bounding box center [649, 487] width 44 height 18
type input "IVA_16"
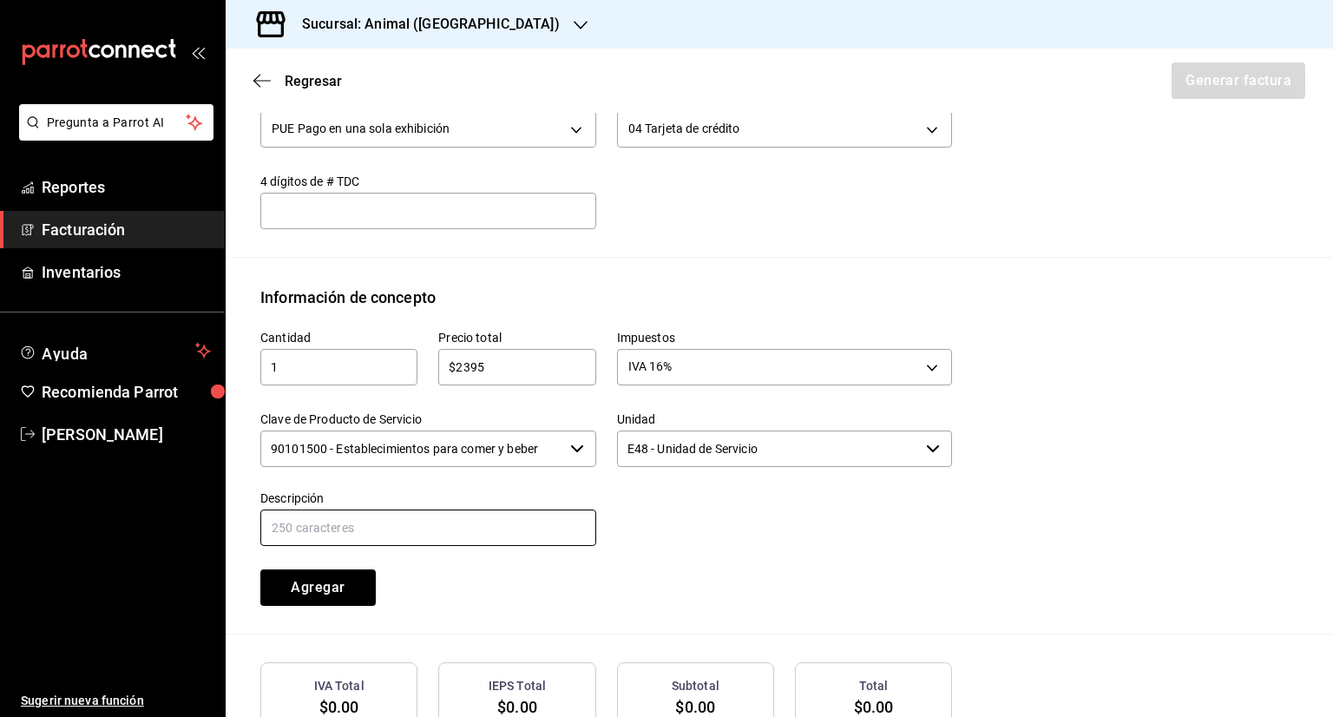
click at [387, 509] on input "text" at bounding box center [428, 527] width 336 height 36
click at [481, 509] on input "consumo 28-08-2025 ALIMENTOS Y VEBIDAS" at bounding box center [428, 527] width 336 height 36
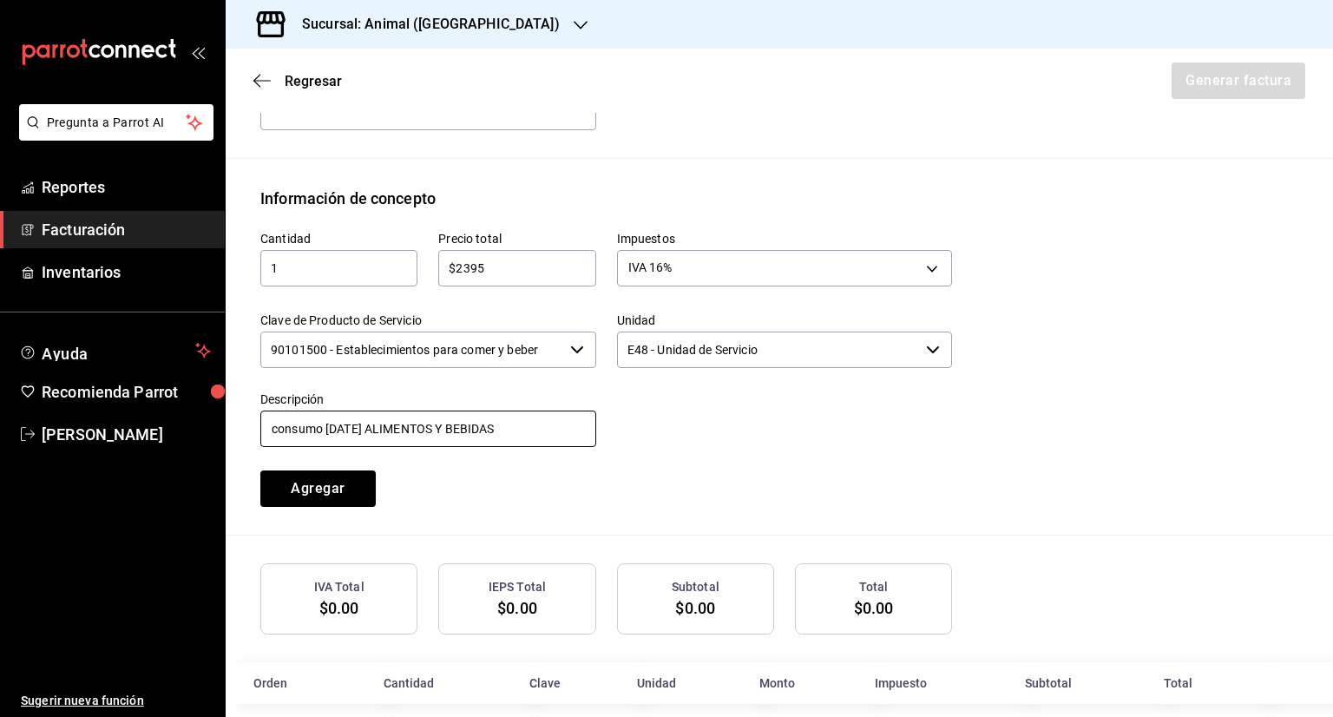
scroll to position [718, 0]
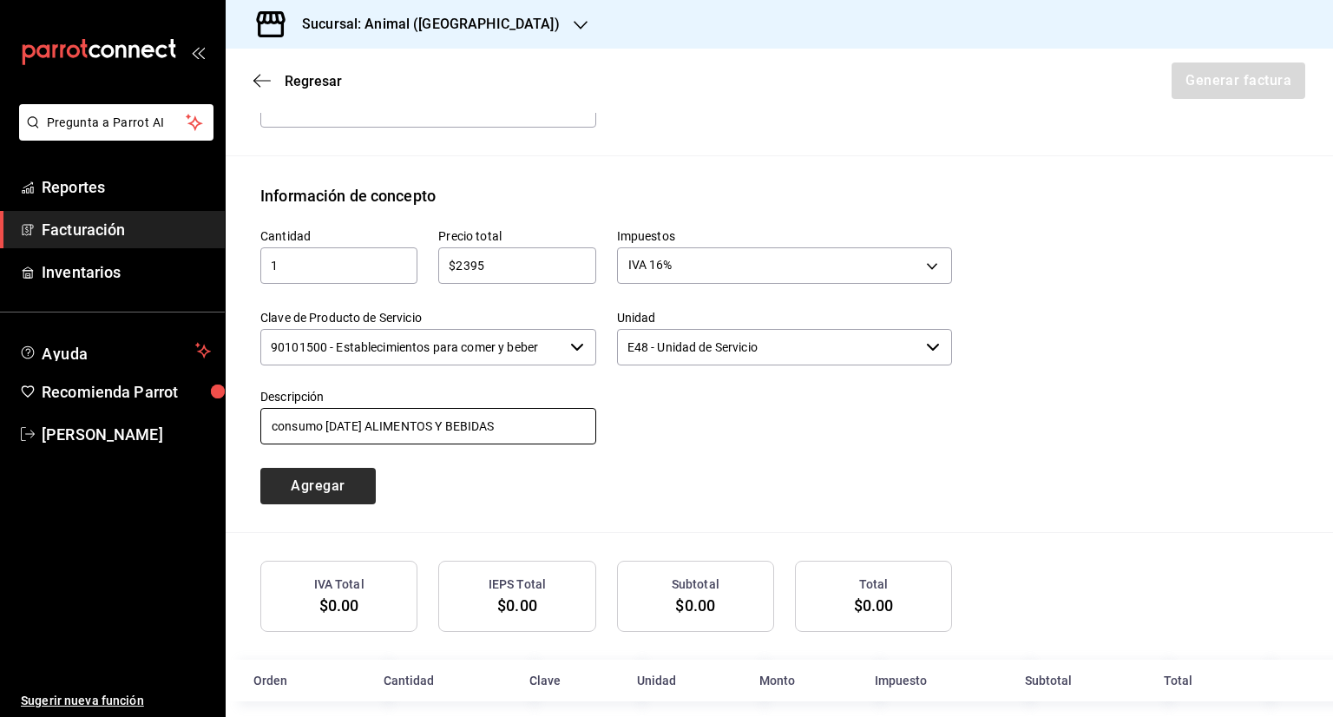
type input "consumo 28-08-2025 ALIMENTOS Y BEBIDAS"
click at [320, 468] on button "Agregar" at bounding box center [317, 486] width 115 height 36
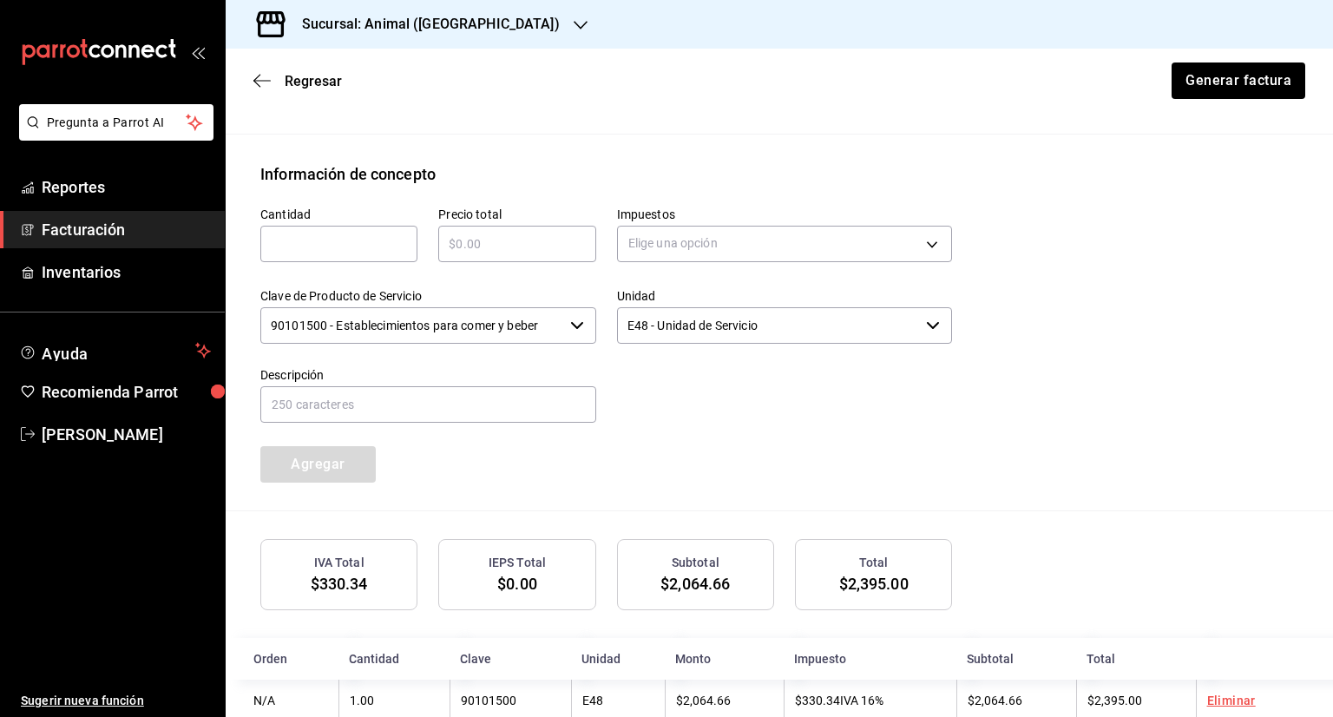
scroll to position [760, 0]
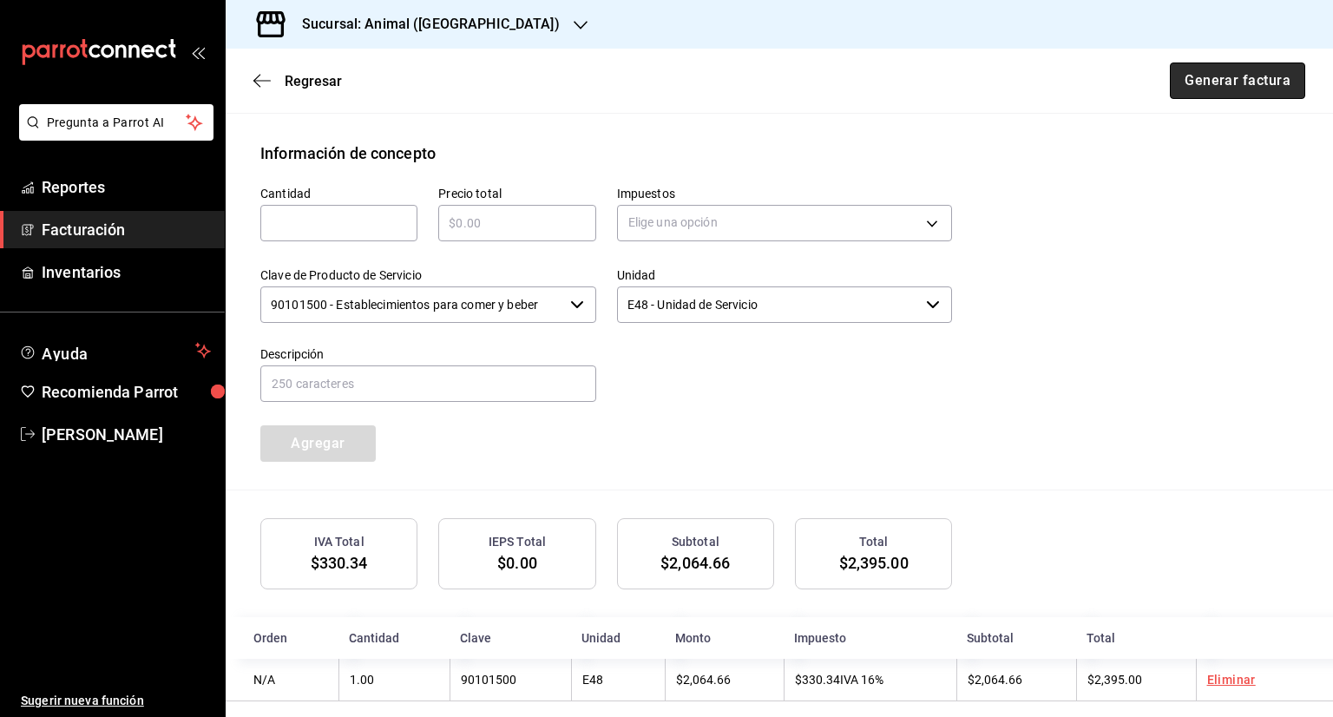
click at [1250, 87] on button "Generar factura" at bounding box center [1237, 80] width 135 height 36
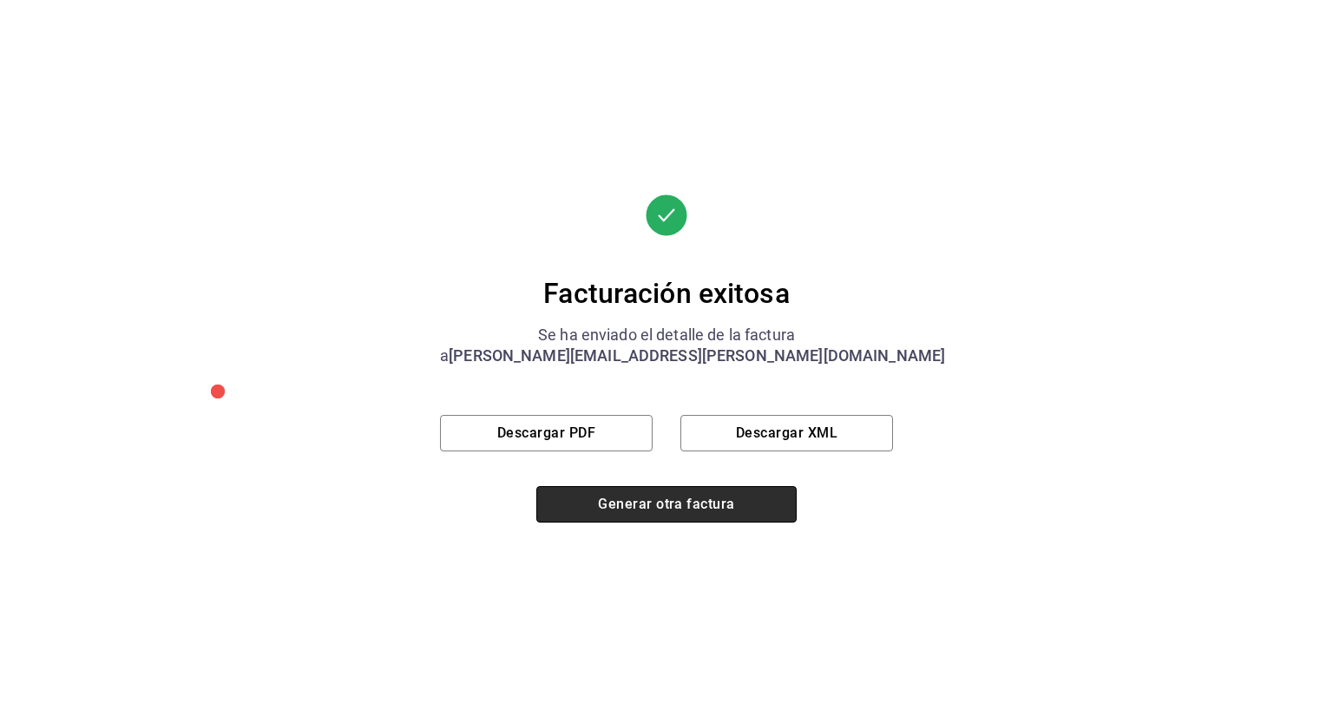
click at [736, 508] on button "Generar otra factura" at bounding box center [666, 504] width 260 height 36
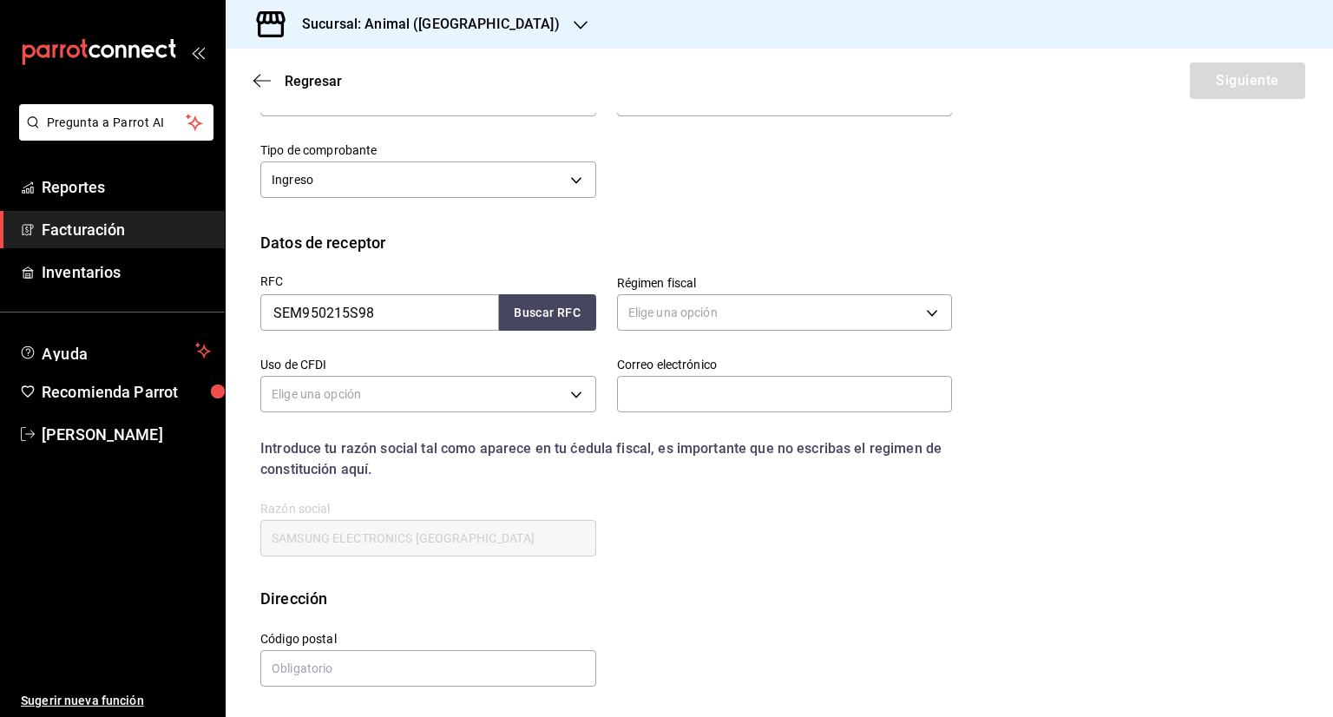
scroll to position [41, 0]
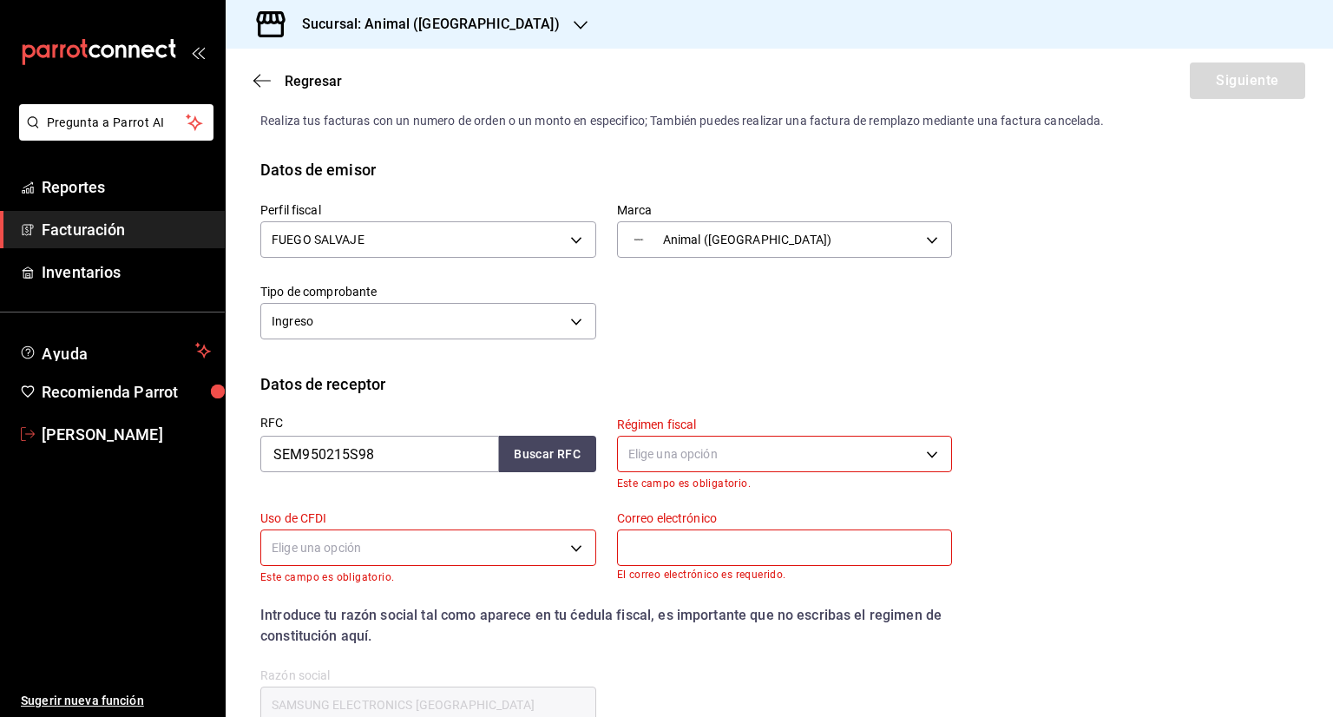
drag, startPoint x: 100, startPoint y: 439, endPoint x: 233, endPoint y: 307, distance: 187.2
click at [100, 439] on span "Sandra Quiroz" at bounding box center [126, 434] width 169 height 23
